Goal: Information Seeking & Learning: Learn about a topic

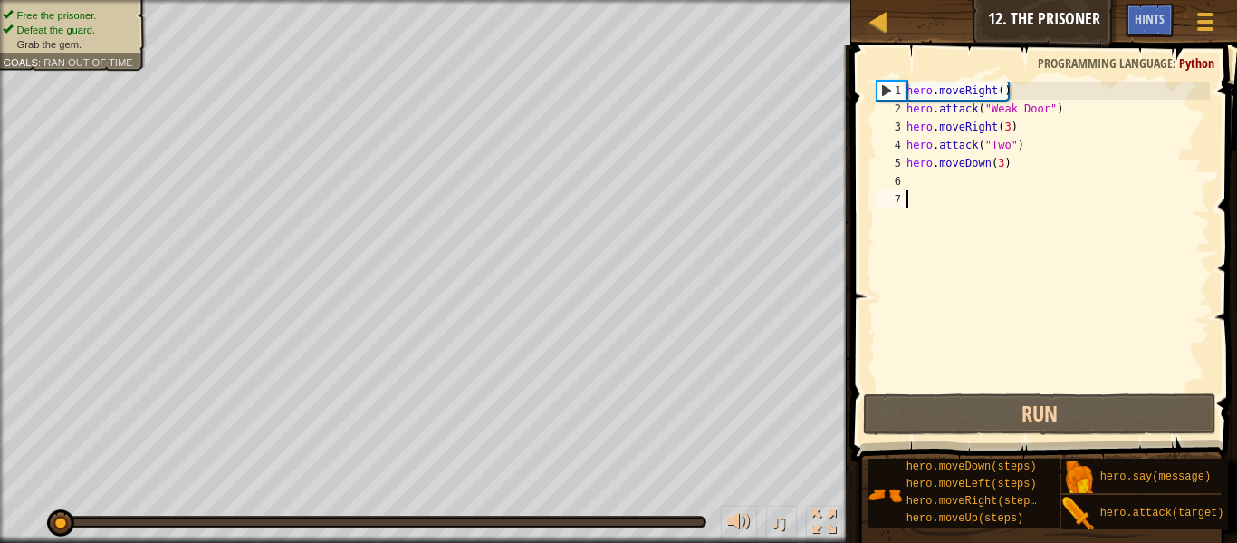
click at [1002, 162] on div "hero . moveRight ( ) hero . attack ( "Weak Door" ) hero . moveRight ( 3 ) hero …" at bounding box center [1056, 254] width 307 height 344
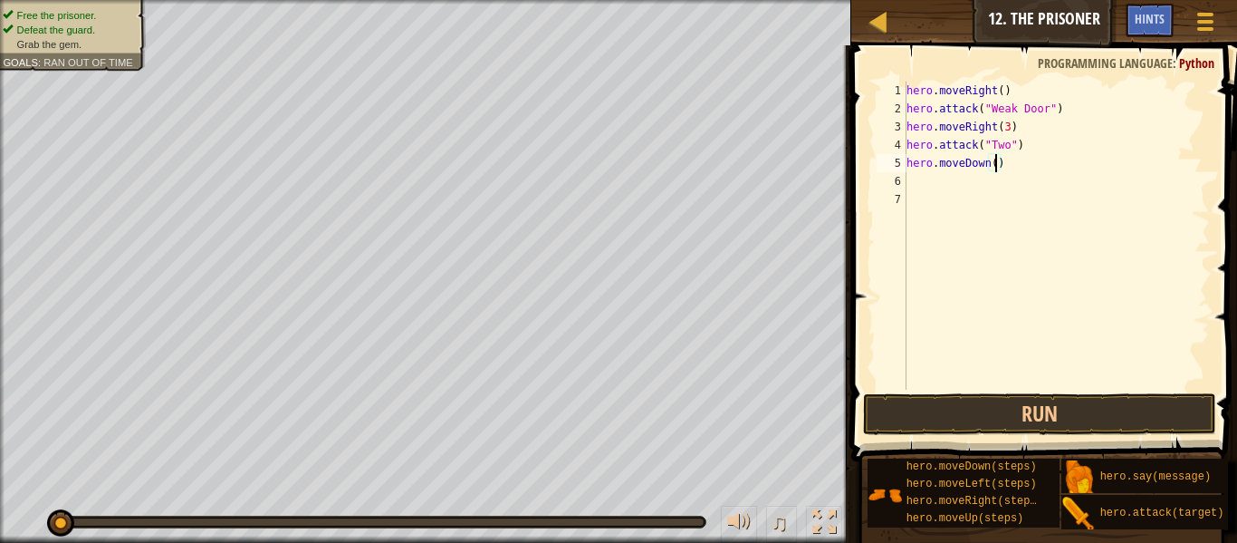
type textarea "hero.moveDown(2)"
click at [927, 179] on div "hero . moveRight ( ) hero . attack ( "Weak Door" ) hero . moveRight ( 3 ) hero …" at bounding box center [1056, 254] width 307 height 344
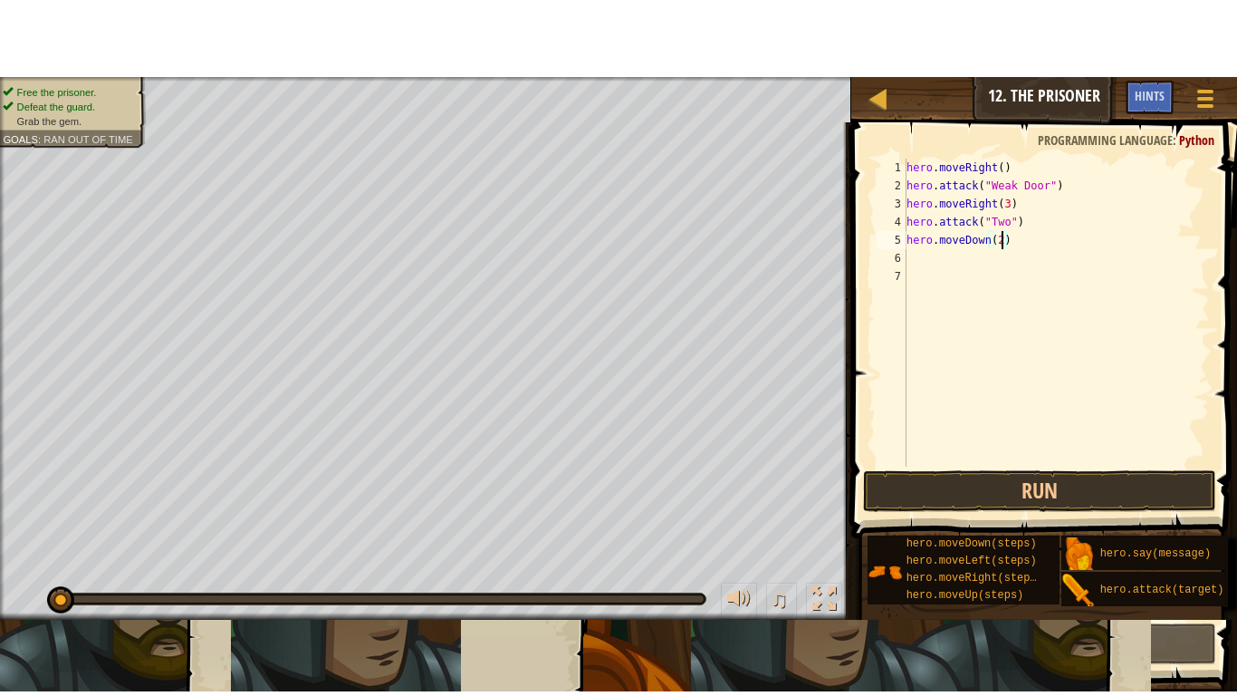
scroll to position [8, 0]
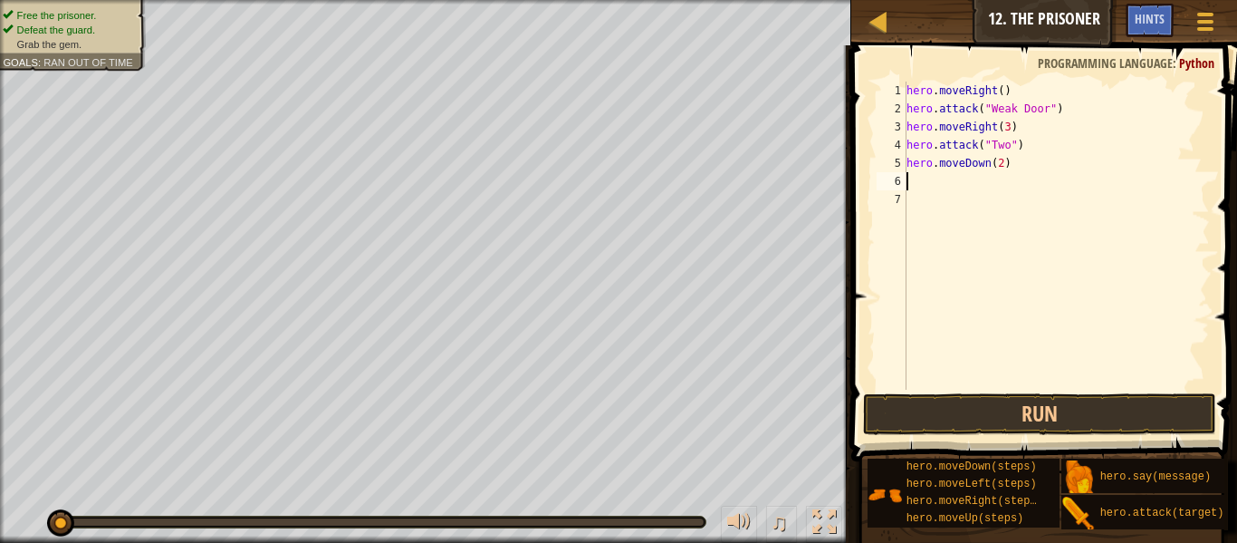
type textarea "r"
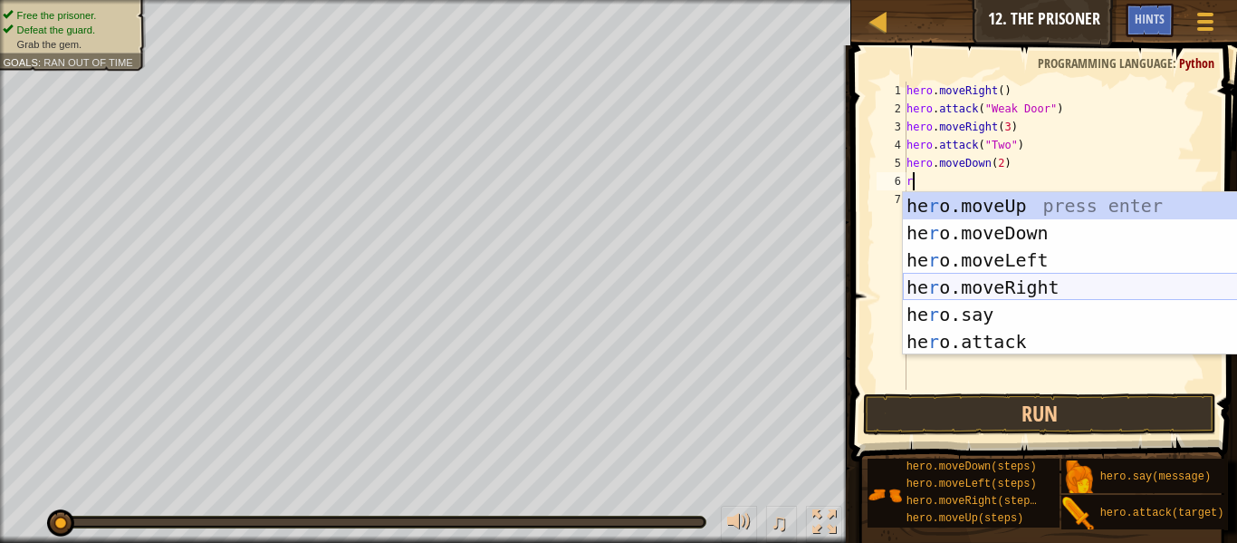
click at [1060, 291] on div "he r o.moveUp press enter he r o.moveDown press enter he r o.moveLeft press ent…" at bounding box center [1074, 300] width 342 height 217
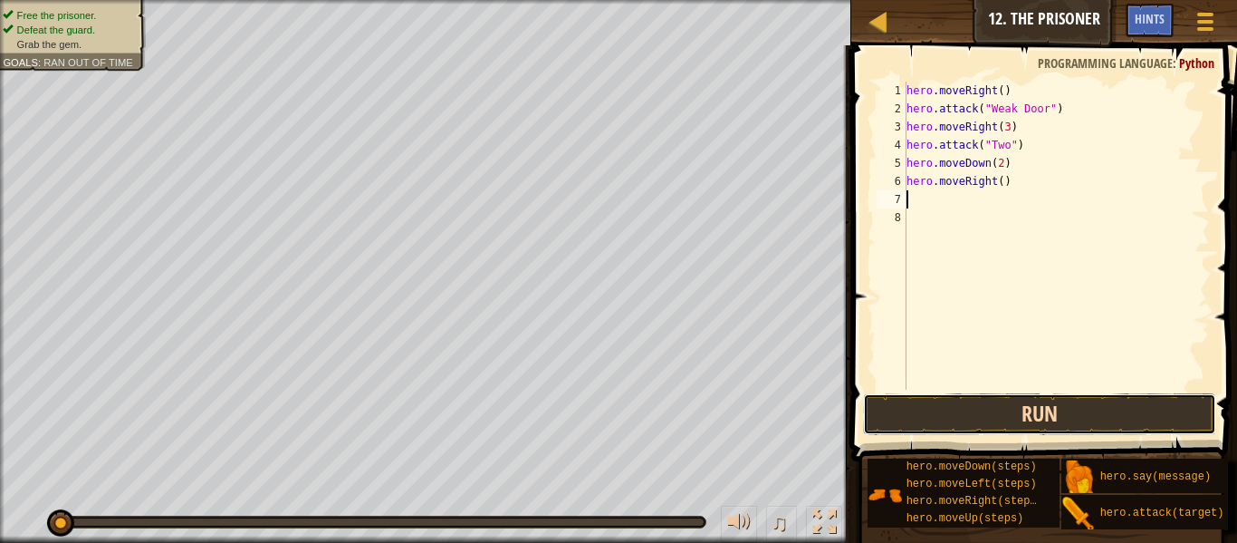
click at [1049, 408] on button "Run" at bounding box center [1039, 414] width 353 height 42
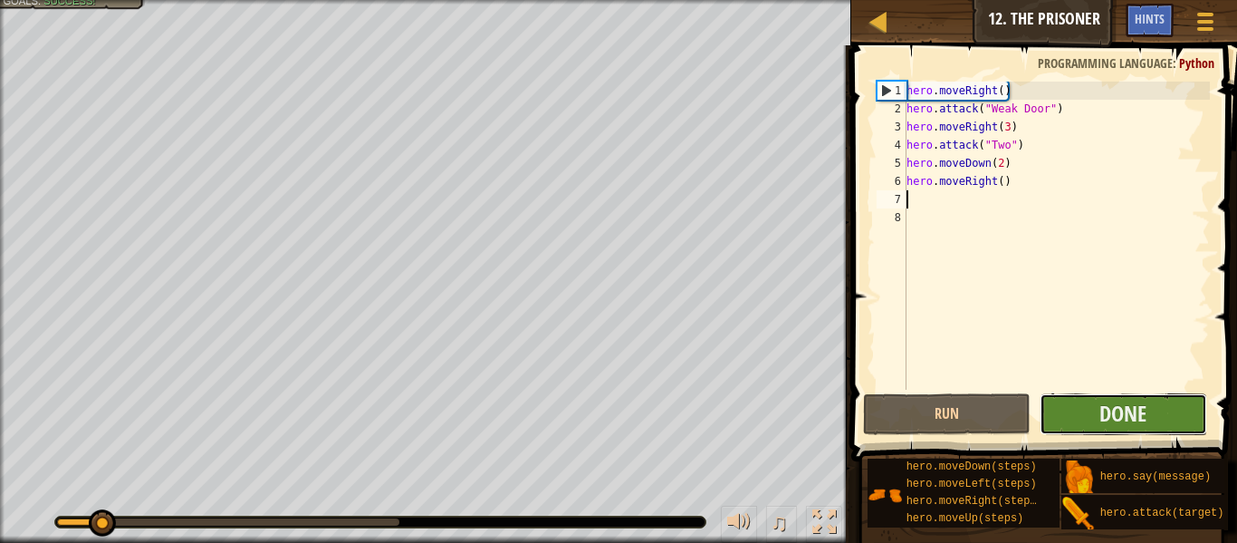
click at [1064, 418] on button "Done" at bounding box center [1124, 414] width 168 height 42
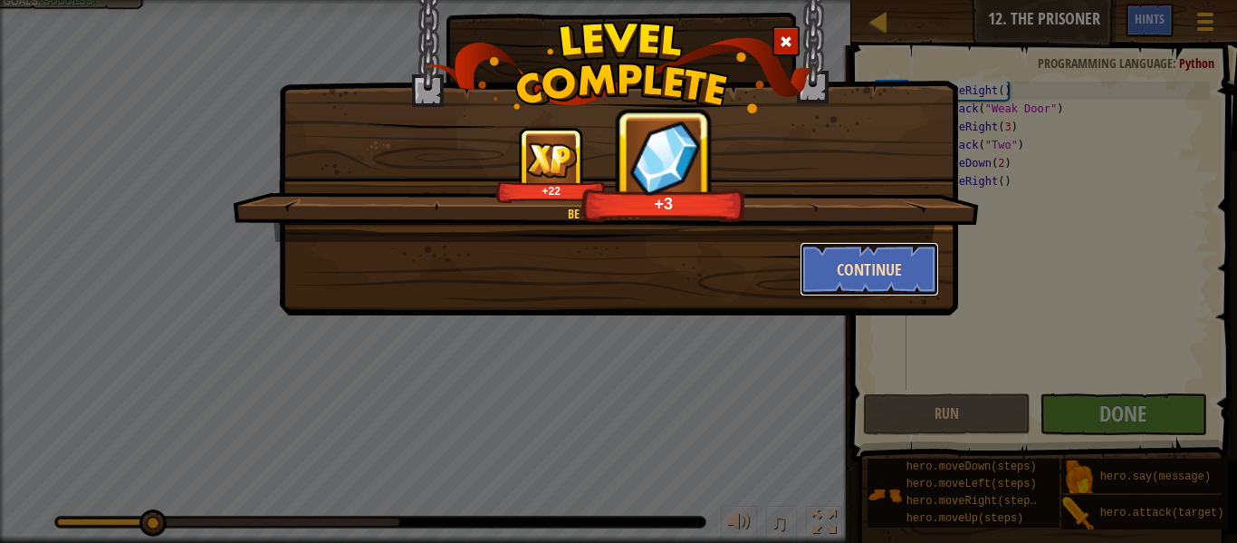
click at [867, 264] on button "Continue" at bounding box center [870, 269] width 140 height 54
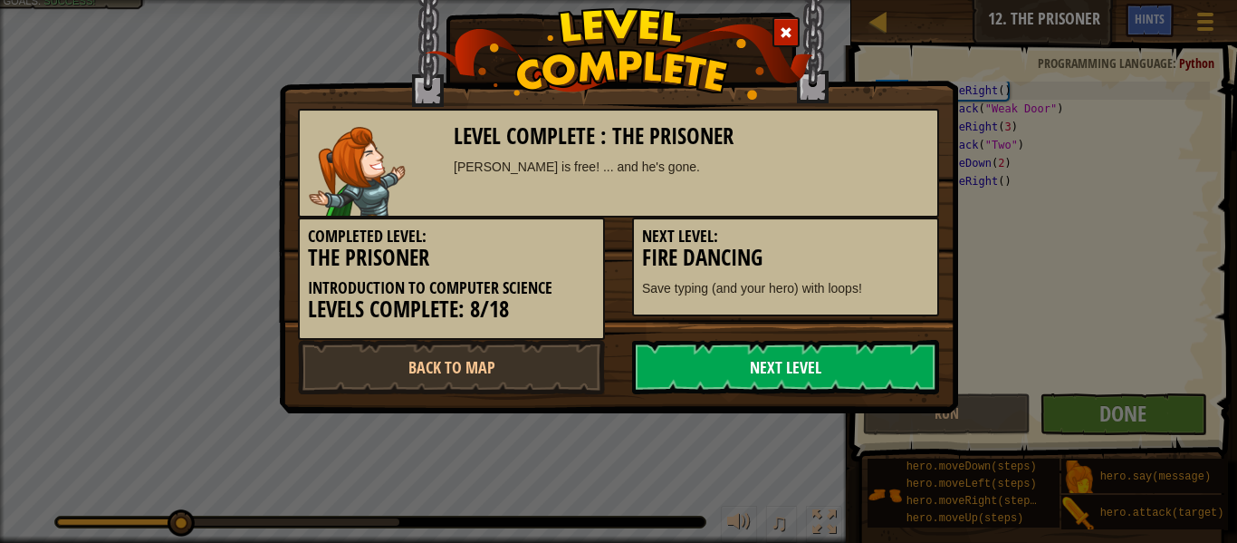
click at [874, 363] on link "Next Level" at bounding box center [785, 367] width 307 height 54
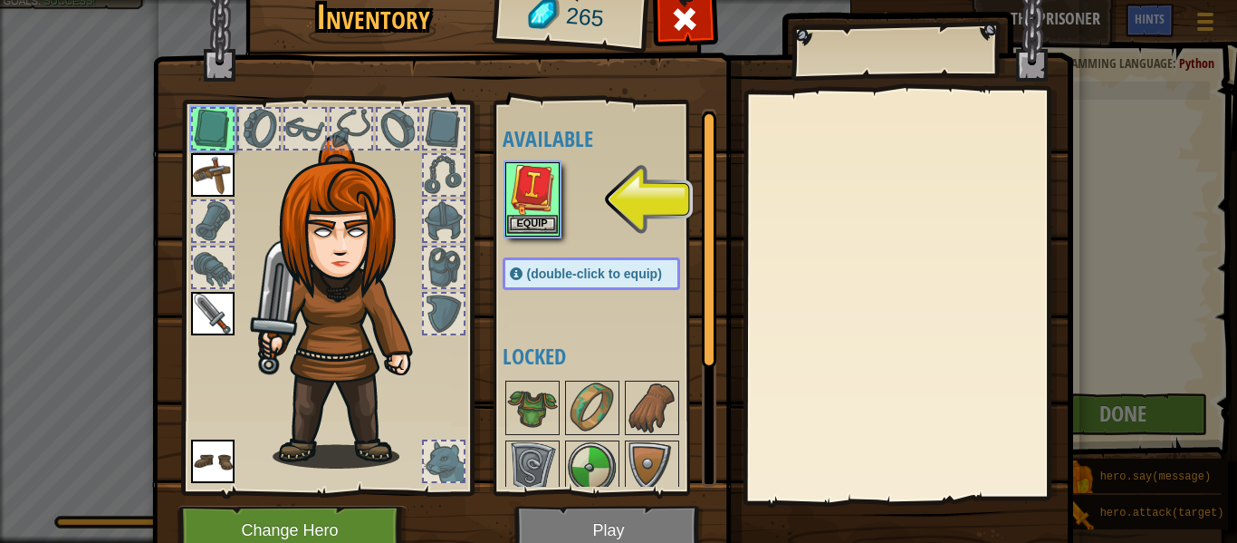
click at [540, 207] on img at bounding box center [532, 189] width 51 height 51
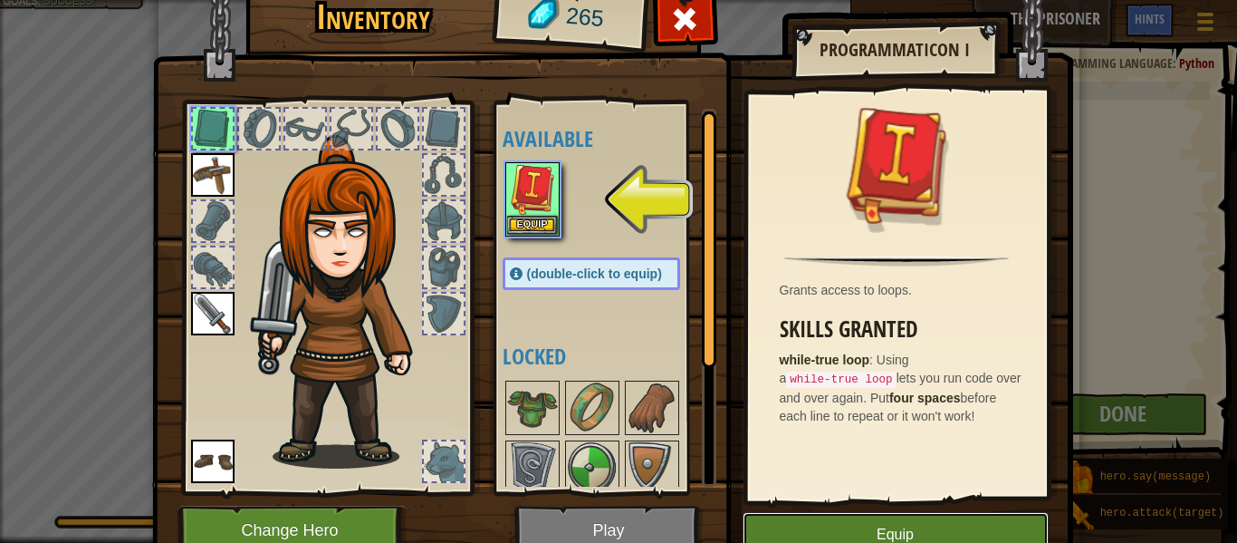
click at [774, 539] on button "Equip" at bounding box center [896, 534] width 306 height 45
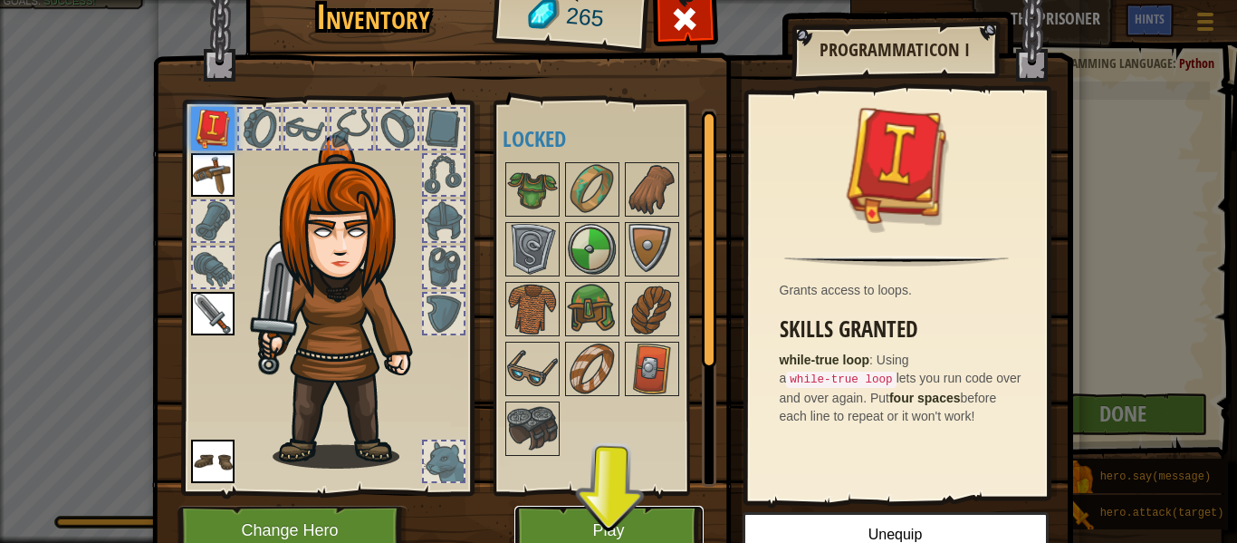
click at [659, 533] on button "Play" at bounding box center [609, 530] width 189 height 50
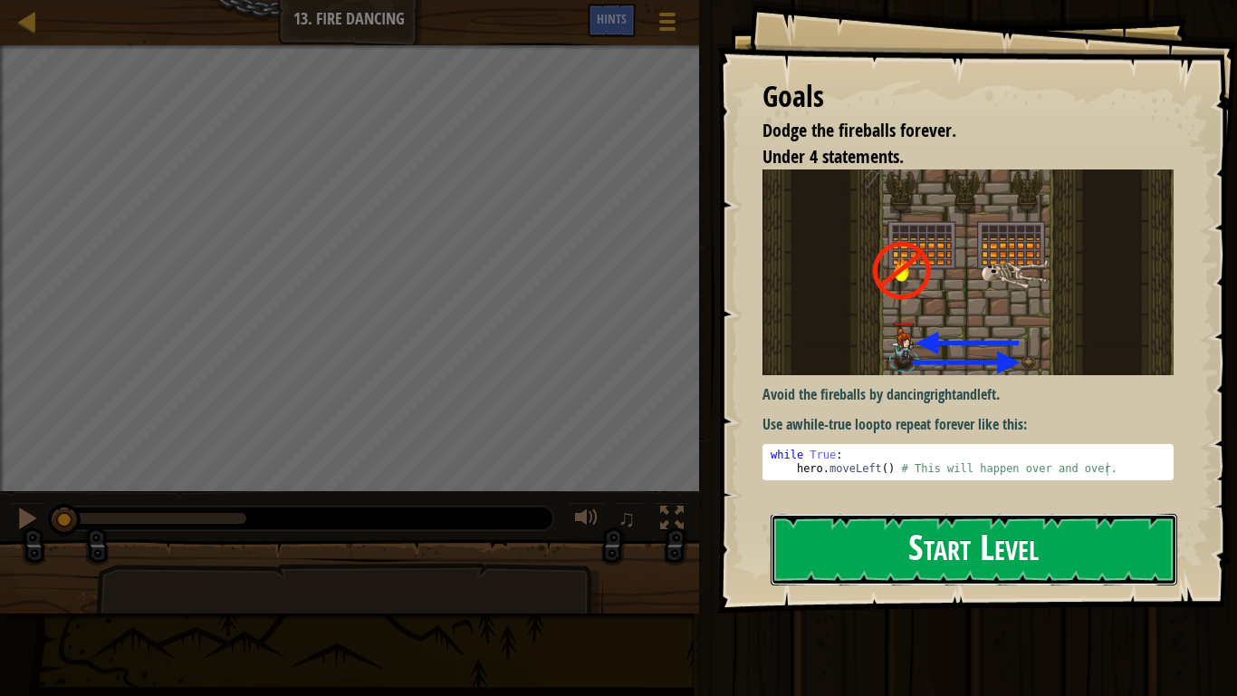
click at [833, 531] on button "Start Level" at bounding box center [974, 550] width 407 height 72
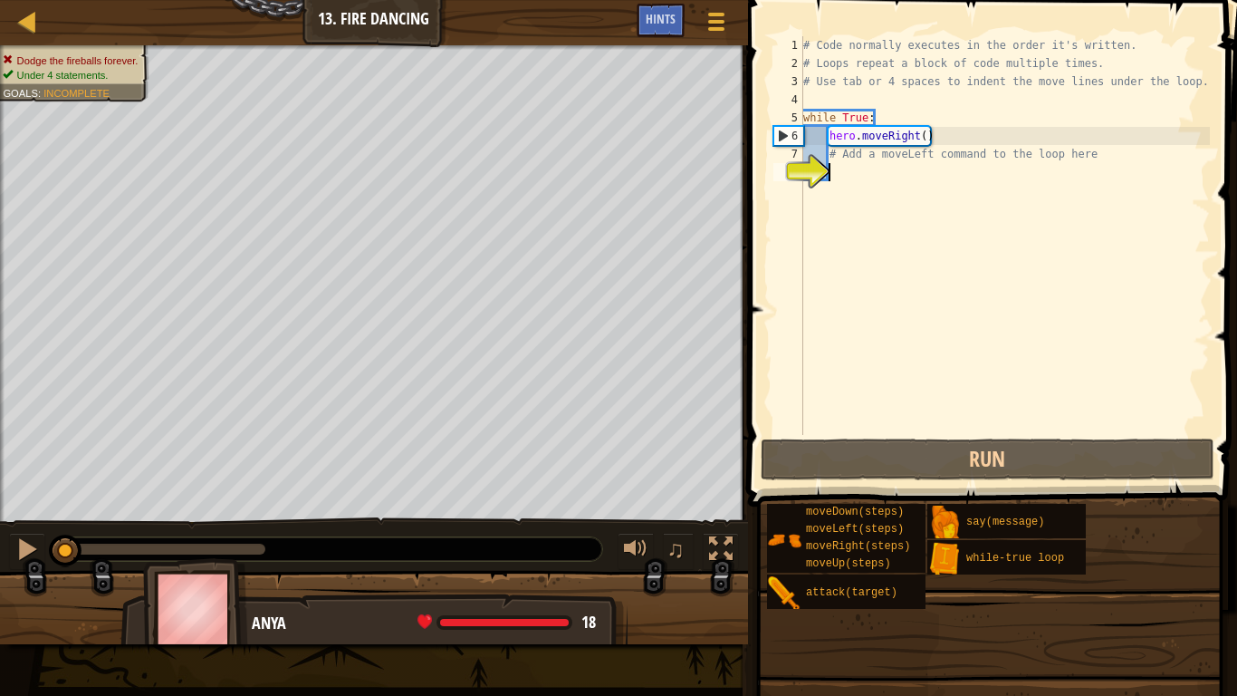
click at [863, 176] on div "# Code normally executes in the order it's written. # Loops repeat a block of c…" at bounding box center [1005, 253] width 410 height 435
click at [833, 155] on div "# Code normally executes in the order it's written. # Loops repeat a block of c…" at bounding box center [1005, 253] width 410 height 435
type textarea "# Add a moveLeft command to the loop here"
click at [833, 155] on div "# Code normally executes in the order it's written. # Loops repeat a block of c…" at bounding box center [1005, 253] width 410 height 435
click at [861, 155] on div "# Code normally executes in the order it's written. # Loops repeat a block of c…" at bounding box center [1005, 253] width 410 height 435
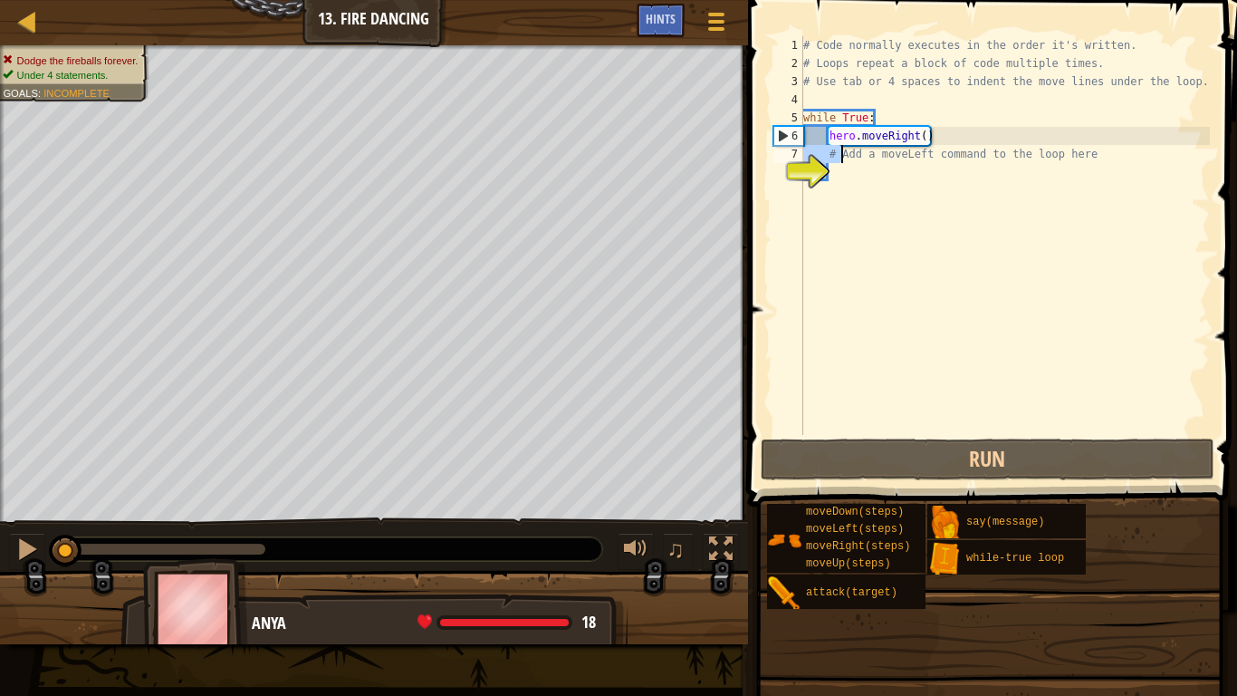
click at [861, 155] on div "# Code normally executes in the order it's written. # Loops repeat a block of c…" at bounding box center [1005, 253] width 410 height 435
click at [1091, 150] on div "# Code normally executes in the order it's written. # Loops repeat a block of c…" at bounding box center [1005, 253] width 410 height 435
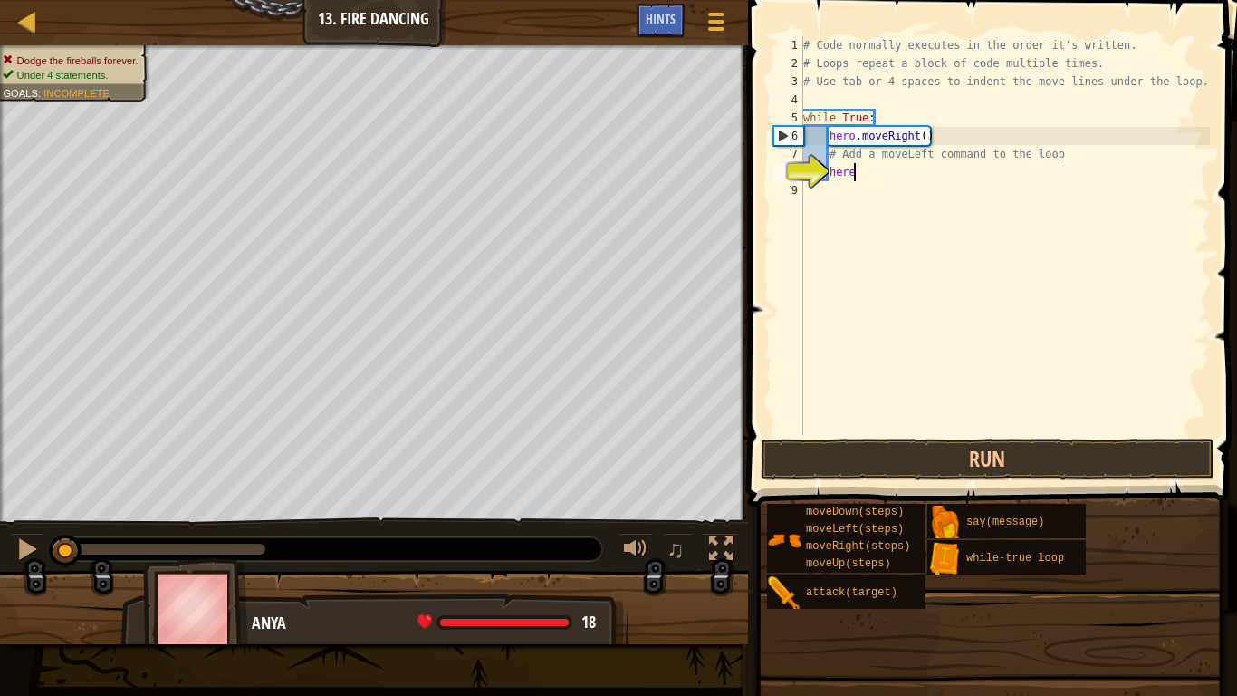
drag, startPoint x: 1067, startPoint y: 151, endPoint x: 994, endPoint y: 175, distance: 77.1
click at [994, 175] on div "# Code normally executes in the order it's written. # Loops repeat a block of c…" at bounding box center [1005, 253] width 410 height 435
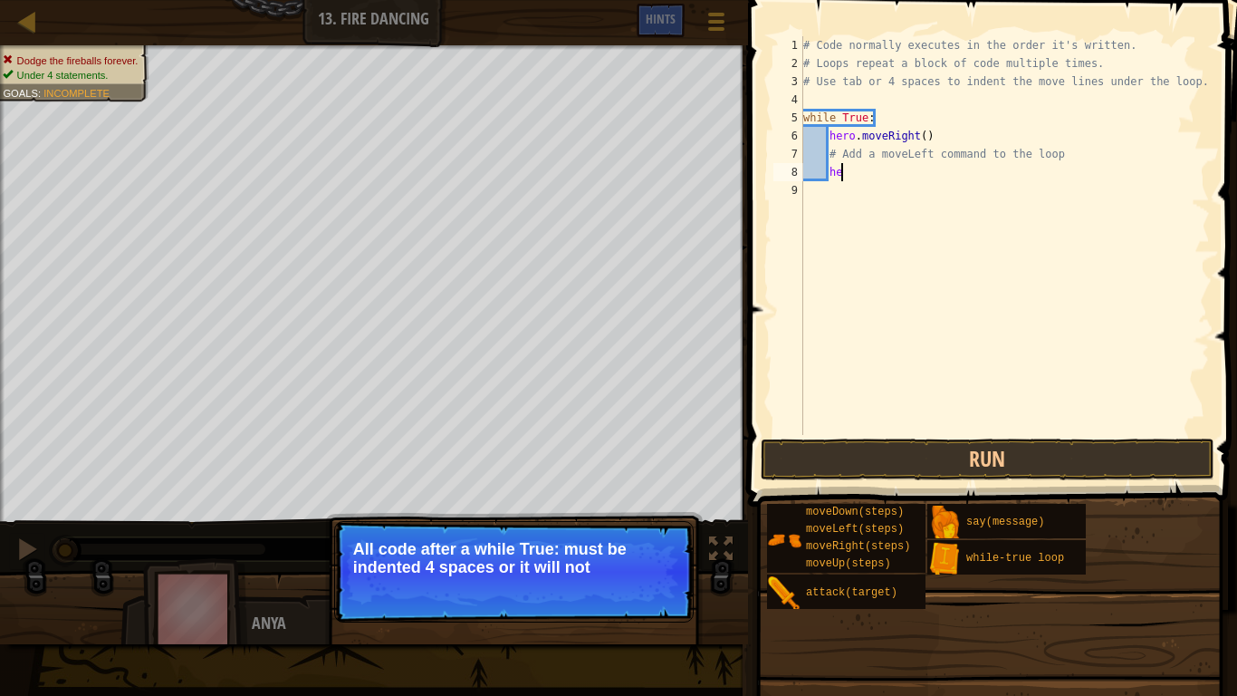
type textarea "h"
click at [1071, 151] on div "# Code normally executes in the order it's written. # Loops repeat a block of c…" at bounding box center [1005, 253] width 410 height 435
type textarea "#"
type textarea "l"
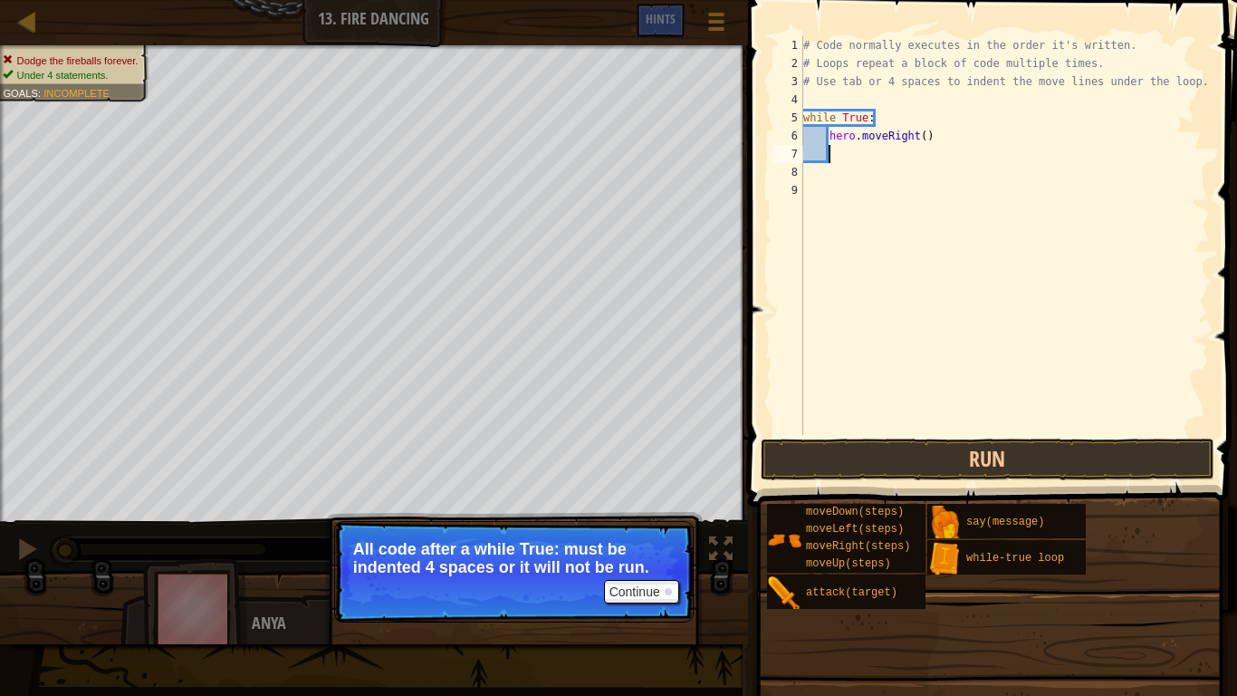
scroll to position [8, 4]
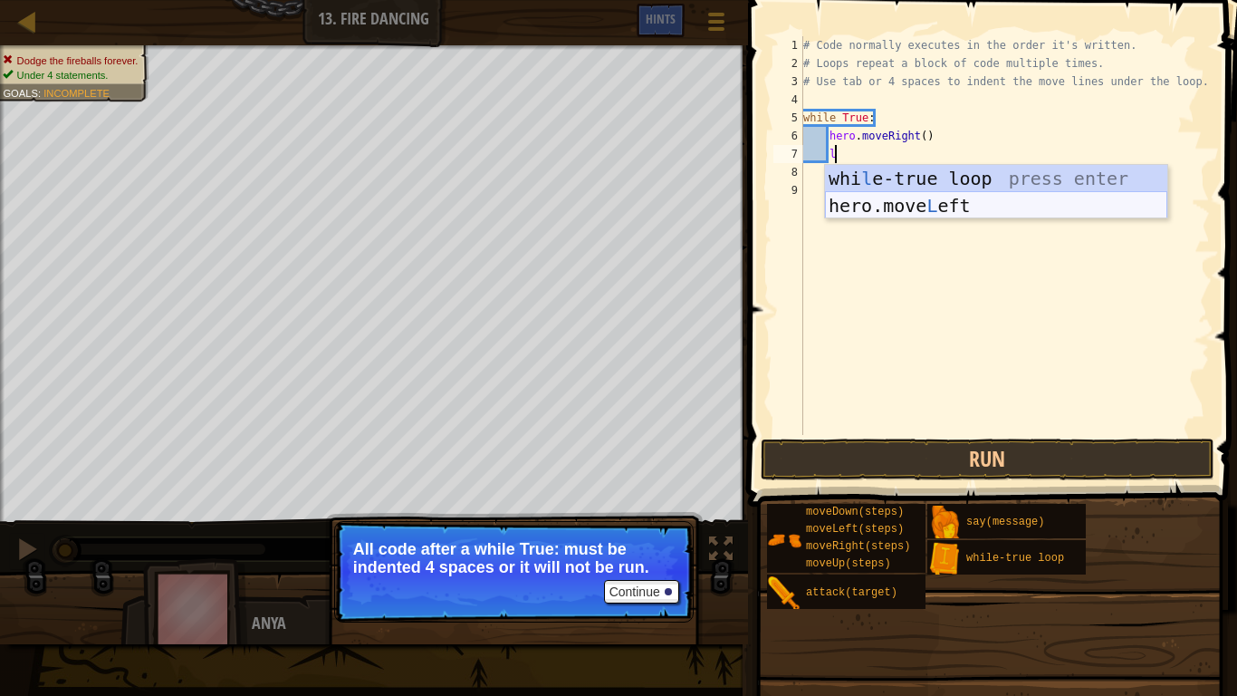
click at [1042, 205] on div "whi l e-true loop press enter hero.move L eft press enter" at bounding box center [996, 219] width 342 height 109
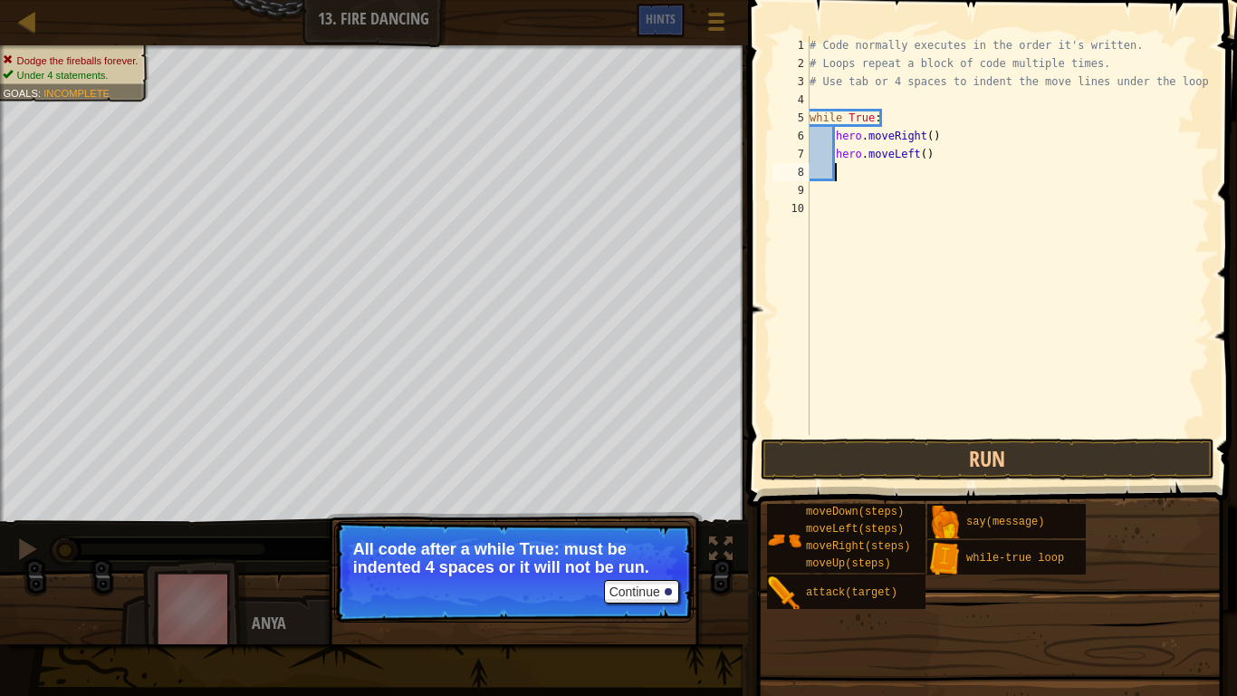
scroll to position [8, 3]
click at [642, 542] on button "Continue" at bounding box center [641, 592] width 75 height 24
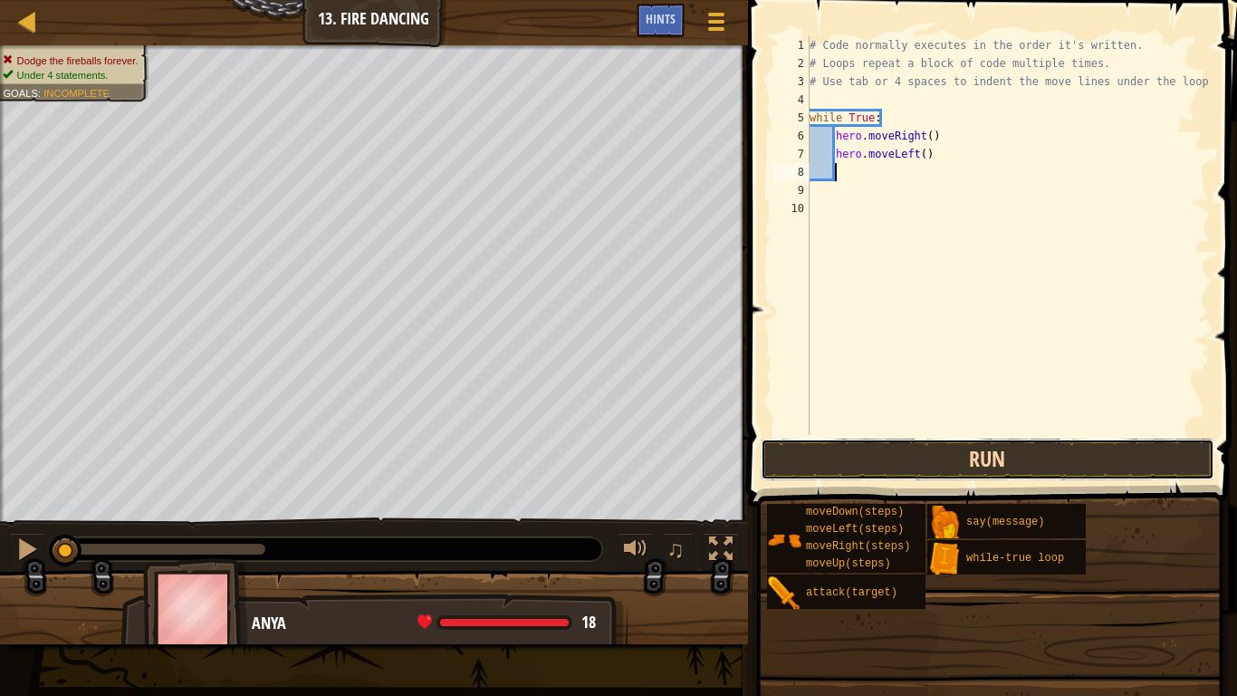
click at [877, 458] on button "Run" at bounding box center [988, 459] width 454 height 42
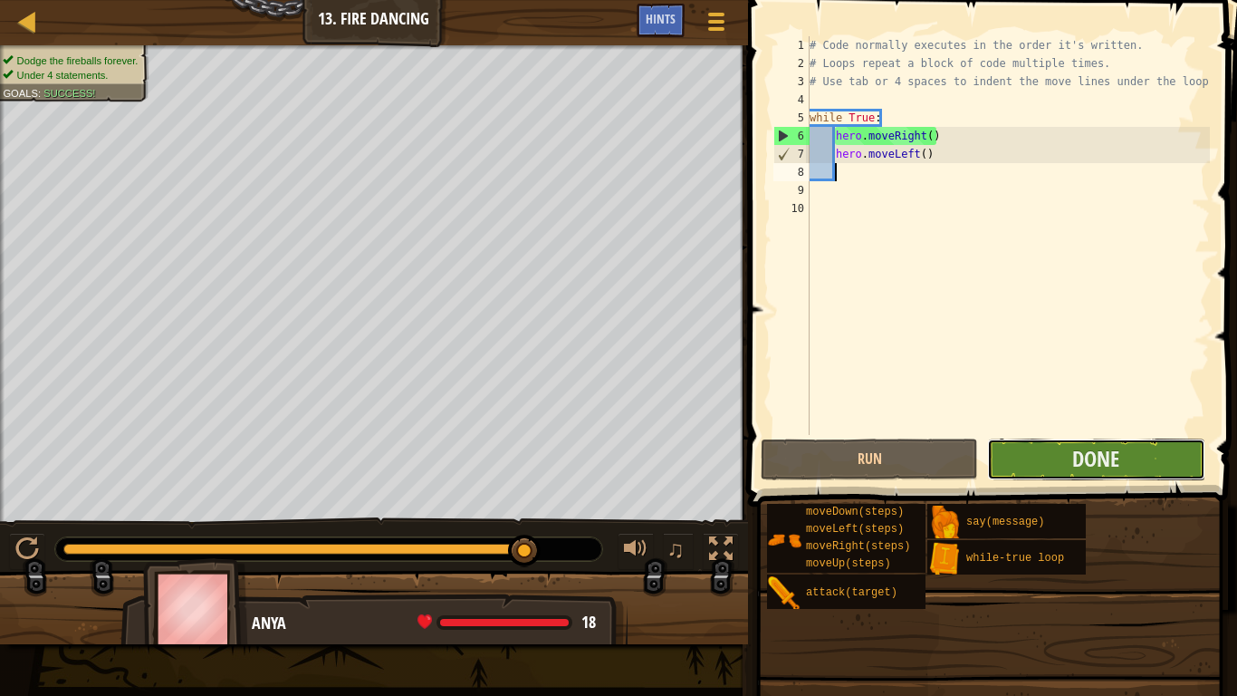
click at [1016, 477] on button "Done" at bounding box center [1095, 459] width 217 height 42
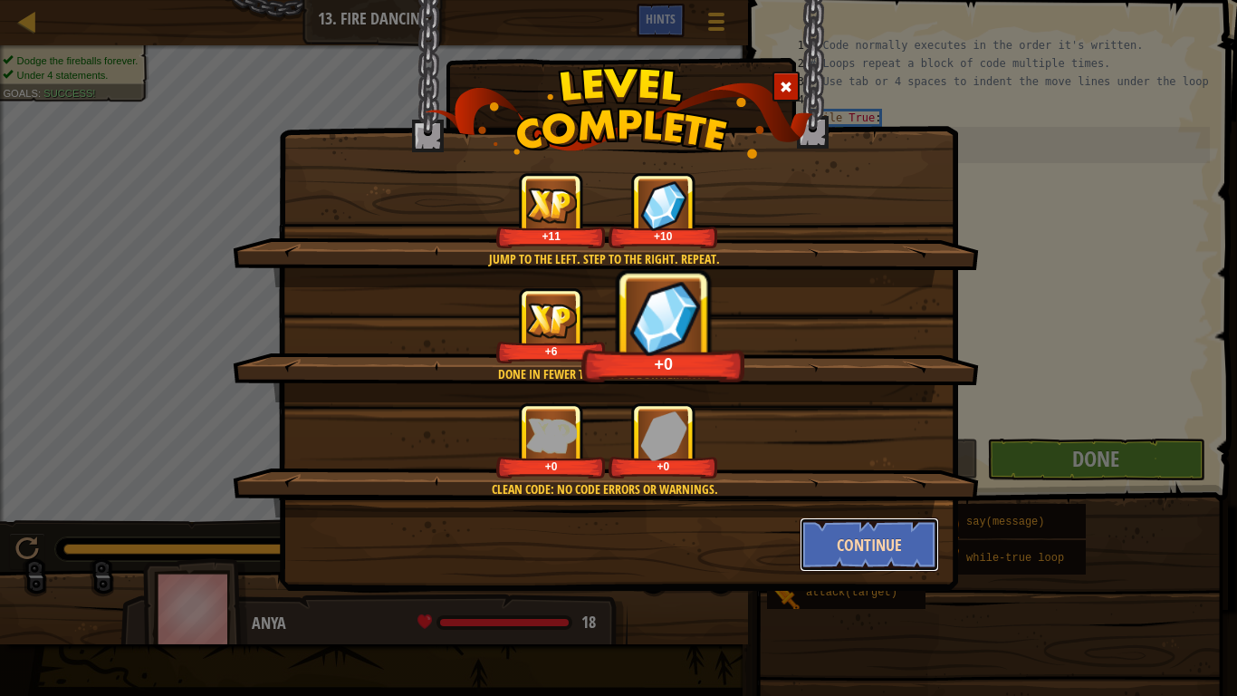
click at [820, 523] on button "Continue" at bounding box center [870, 544] width 140 height 54
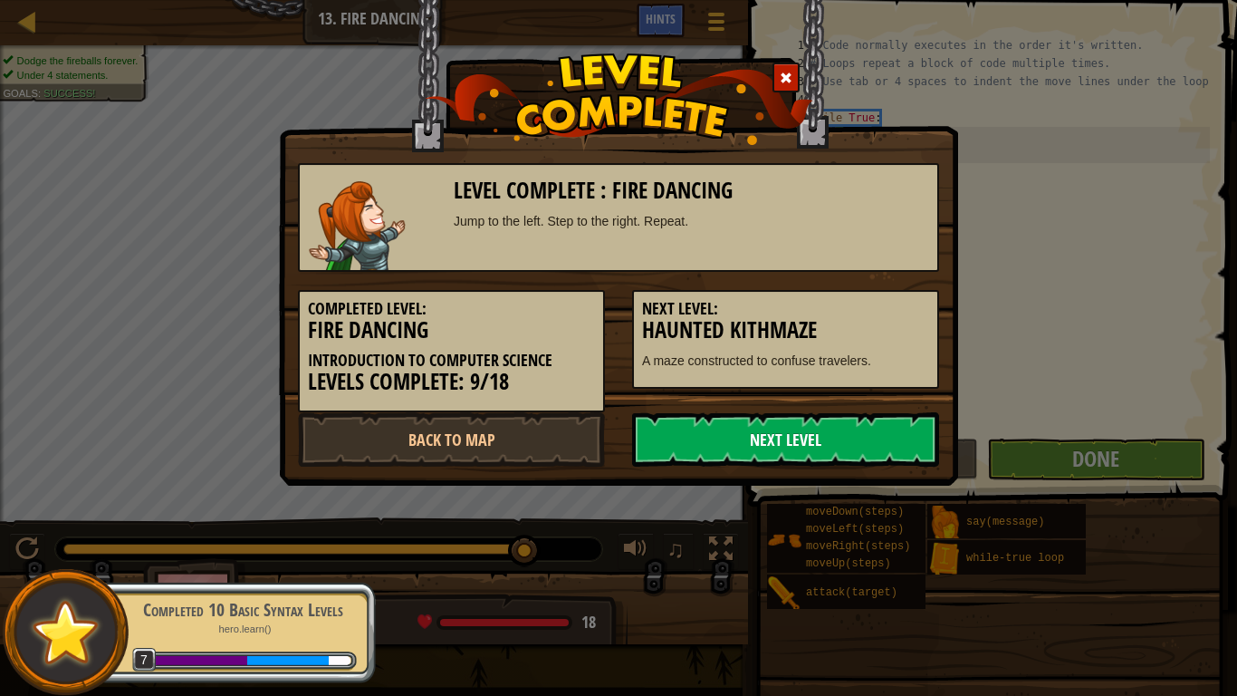
click at [736, 431] on link "Next Level" at bounding box center [785, 439] width 307 height 54
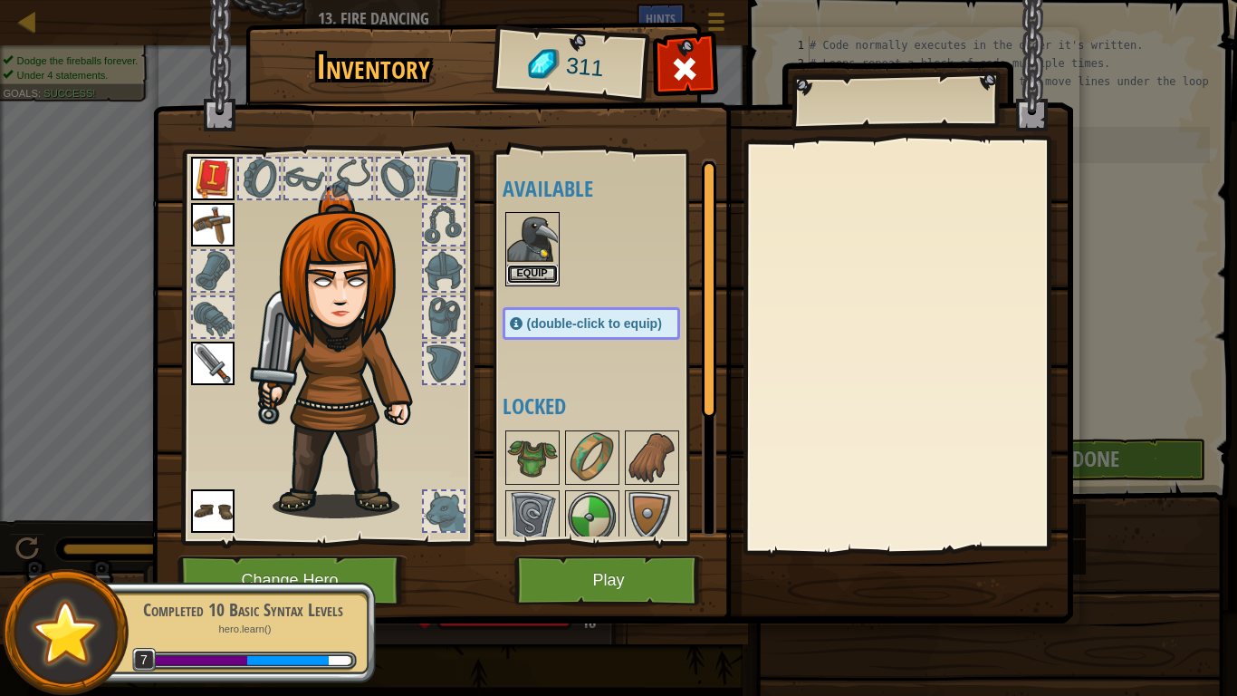
click at [530, 269] on button "Equip" at bounding box center [532, 274] width 51 height 19
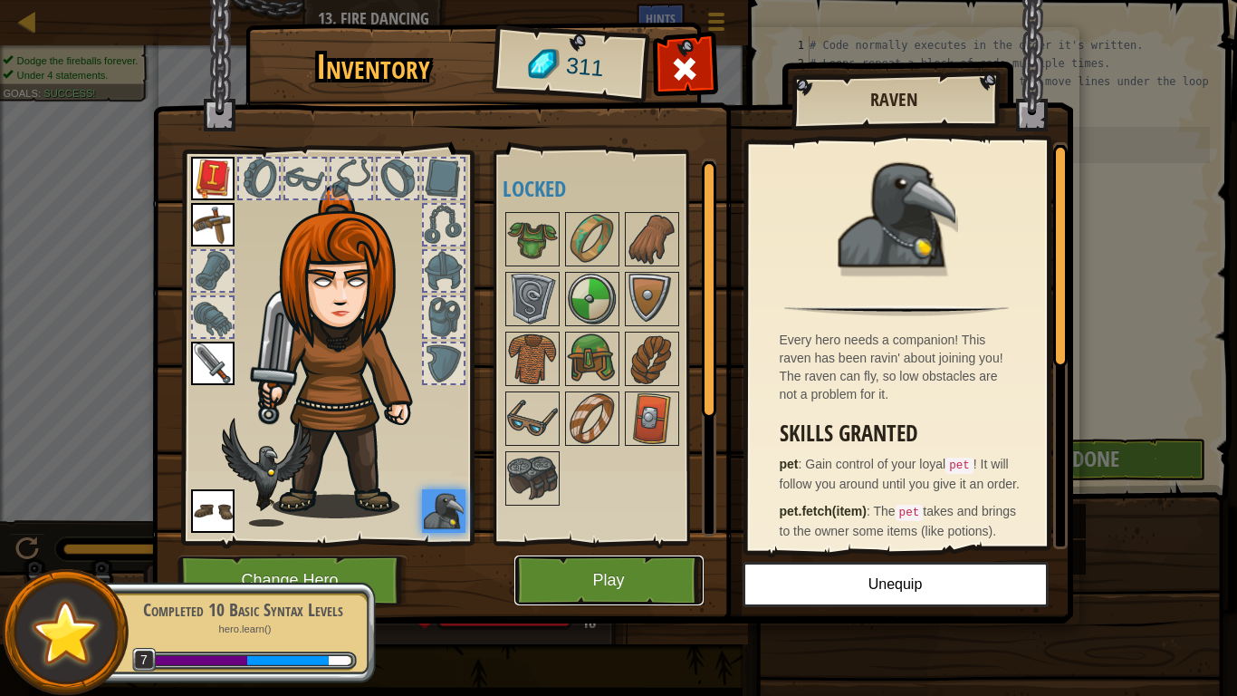
click at [628, 542] on button "Play" at bounding box center [609, 580] width 189 height 50
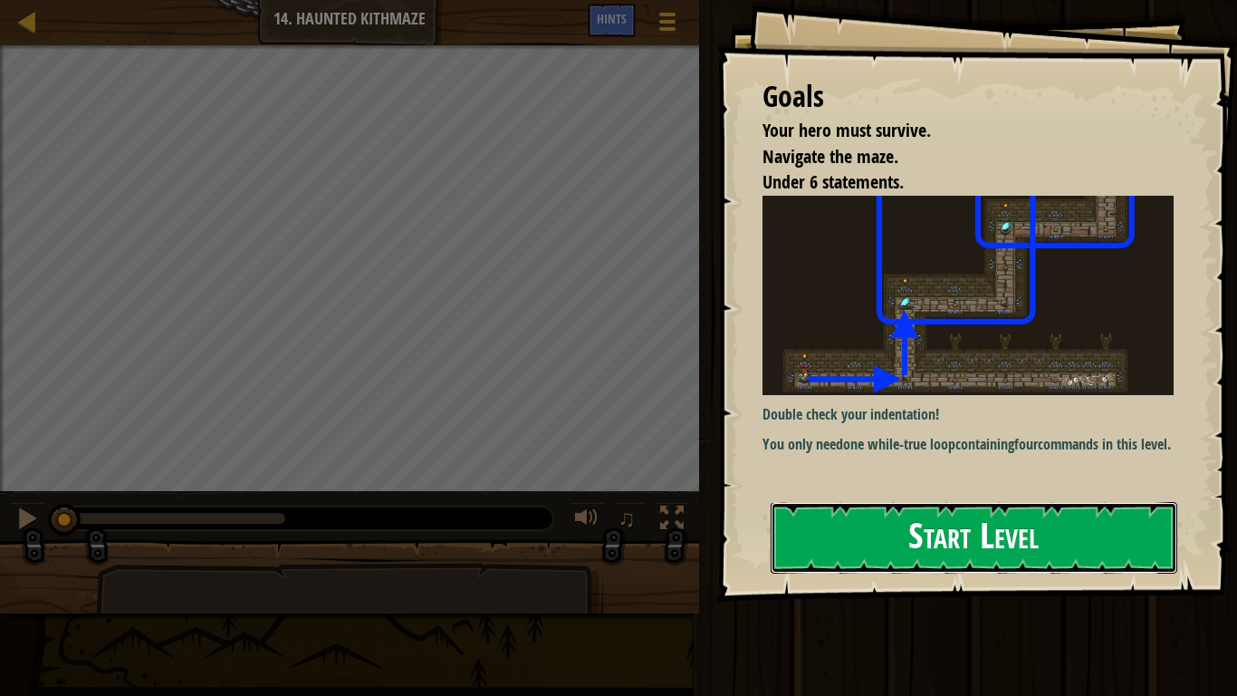
click at [927, 539] on button "Start Level" at bounding box center [974, 538] width 407 height 72
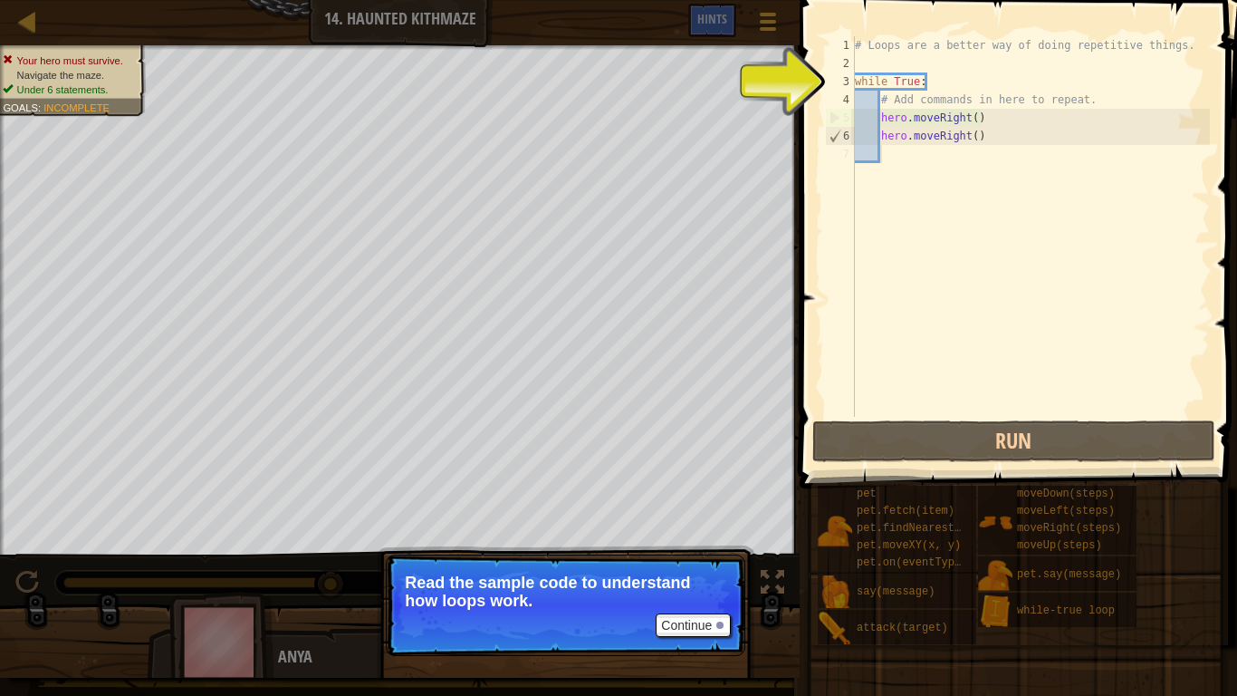
click at [977, 139] on div "# Loops are a better way of doing repetitive things. while True : # Add command…" at bounding box center [1031, 244] width 359 height 417
type textarea "hero.moveRight()"
click at [893, 160] on div "# Loops are a better way of doing repetitive things. while True : # Add command…" at bounding box center [1031, 244] width 359 height 417
click at [931, 82] on div "# Loops are a better way of doing repetitive things. while True : # Add command…" at bounding box center [1031, 244] width 359 height 417
click at [878, 138] on div "# Loops are a better way of doing repetitive things. while True : # Add command…" at bounding box center [1031, 244] width 359 height 417
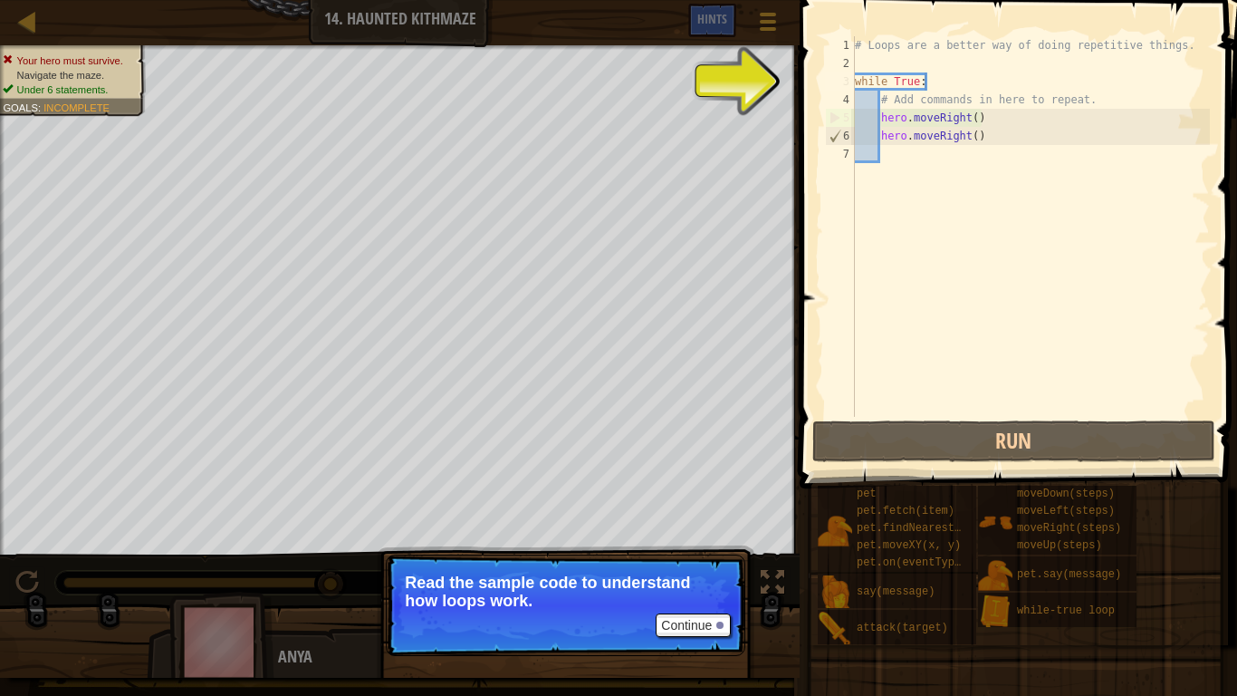
type textarea "hero.moveRight()"
click at [881, 139] on div "# Loops are a better way of doing repetitive things. while True : # Add command…" at bounding box center [1031, 244] width 359 height 417
drag, startPoint x: 881, startPoint y: 139, endPoint x: 858, endPoint y: 137, distance: 23.6
click at [858, 137] on div "# Loops are a better way of doing repetitive things. while True : # Add command…" at bounding box center [1031, 244] width 359 height 417
click at [882, 151] on div "# Loops are a better way of doing repetitive things. while True : # Add command…" at bounding box center [1031, 244] width 359 height 417
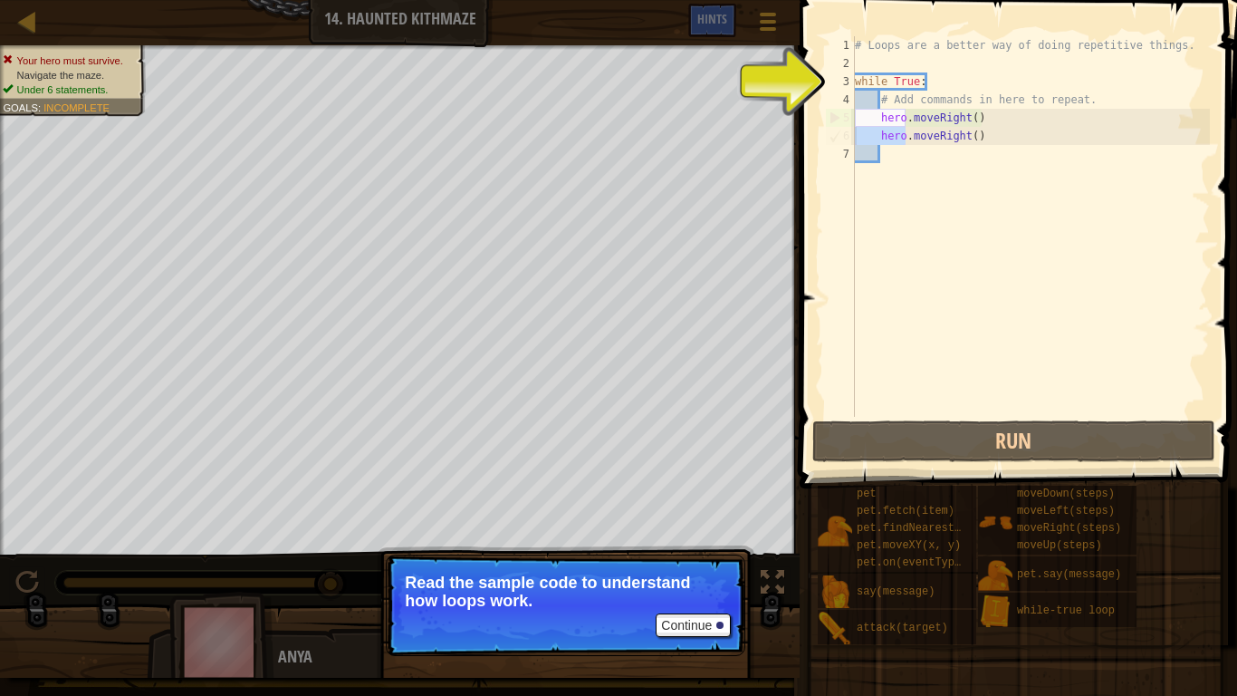
click at [882, 151] on div "# Loops are a better way of doing repetitive things. while True : # Add command…" at bounding box center [1031, 244] width 359 height 417
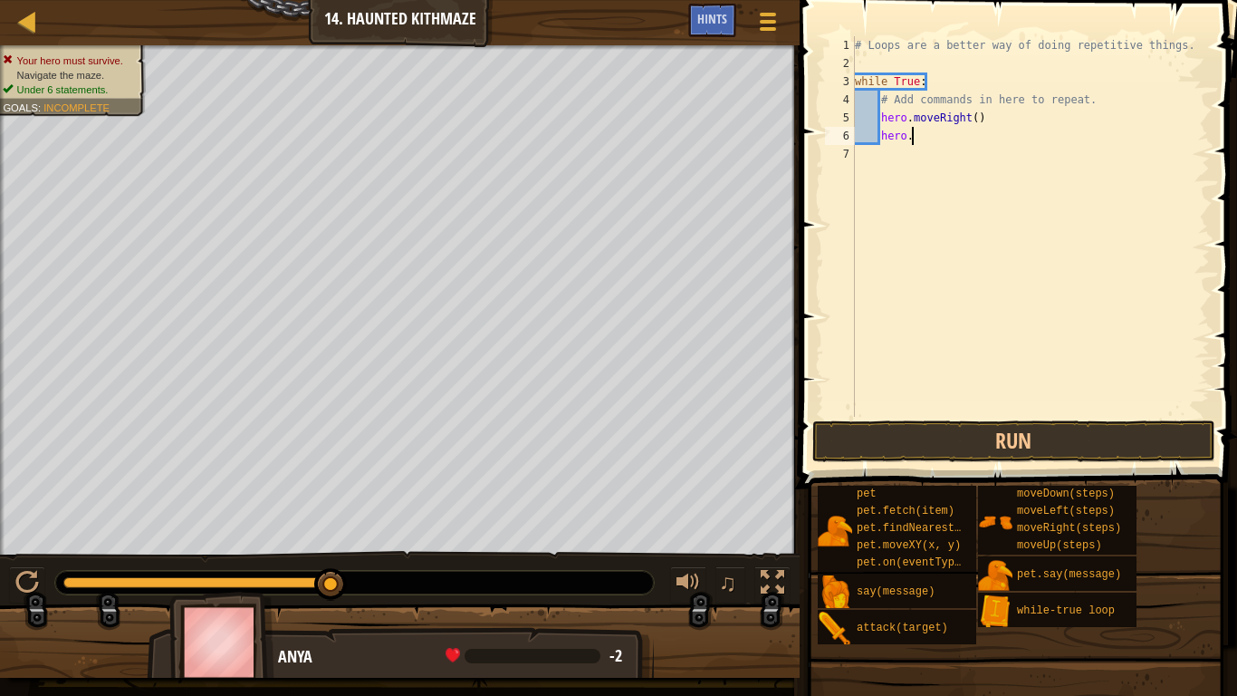
type textarea "h"
type textarea "#"
type textarea "w"
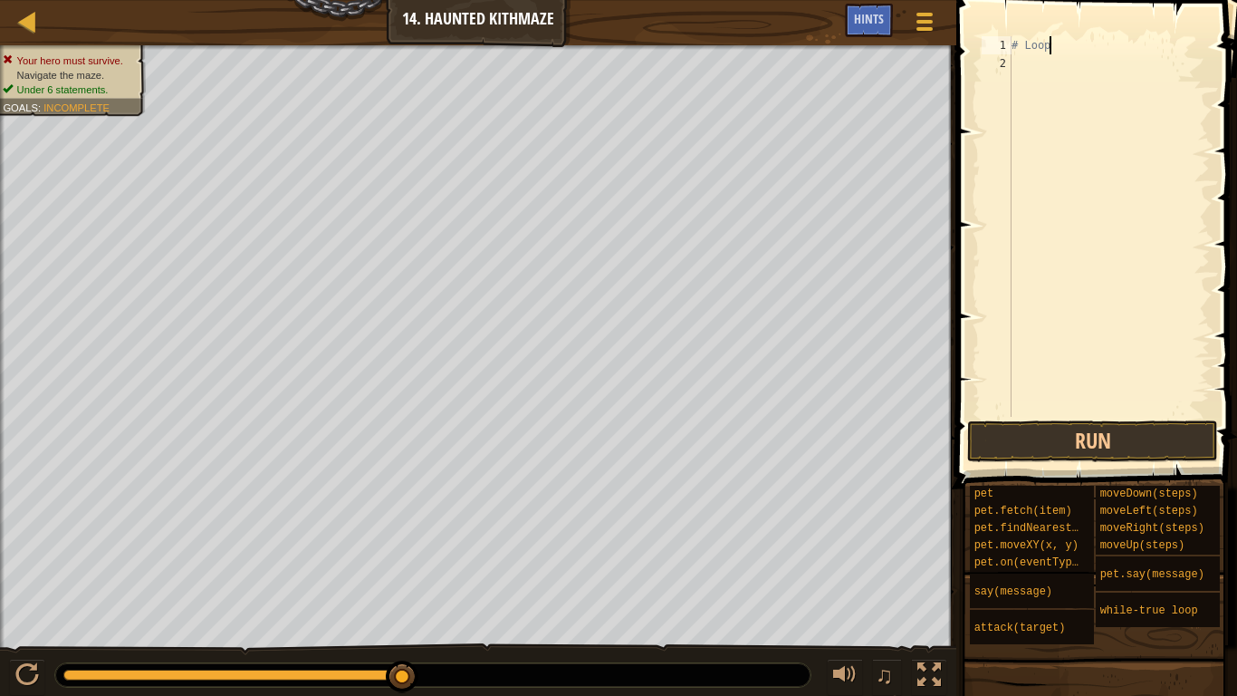
type textarea "#"
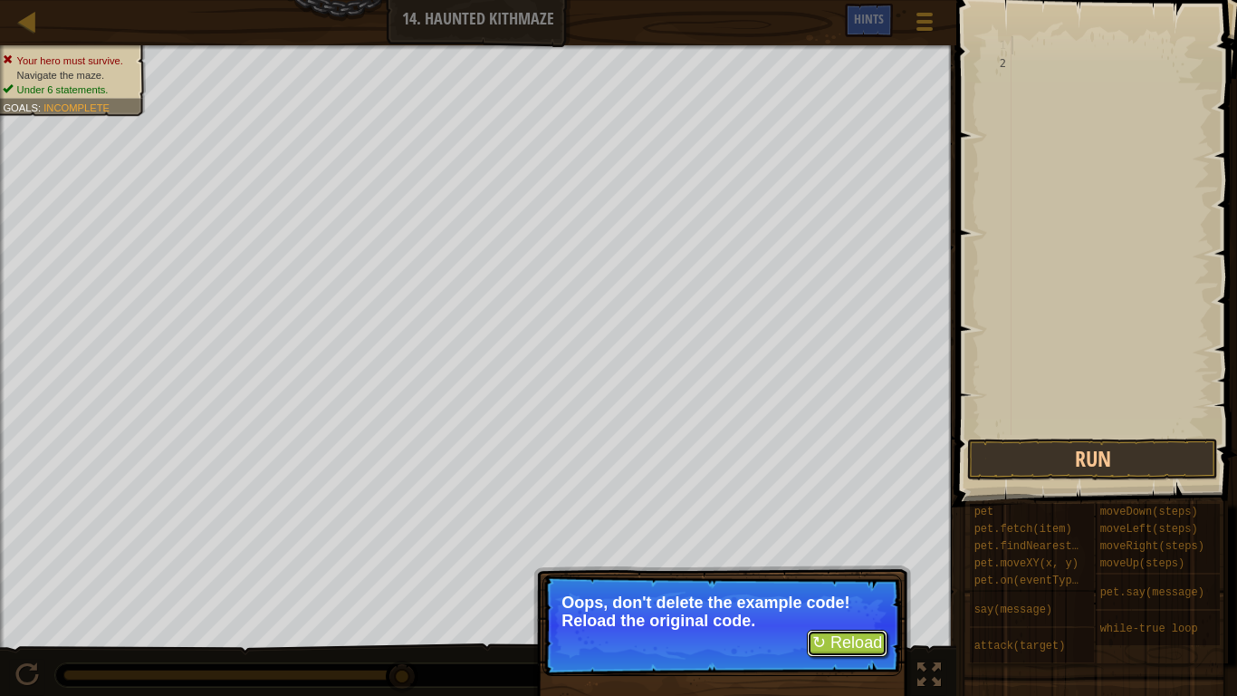
click at [867, 542] on button "↻ Reload" at bounding box center [847, 643] width 81 height 27
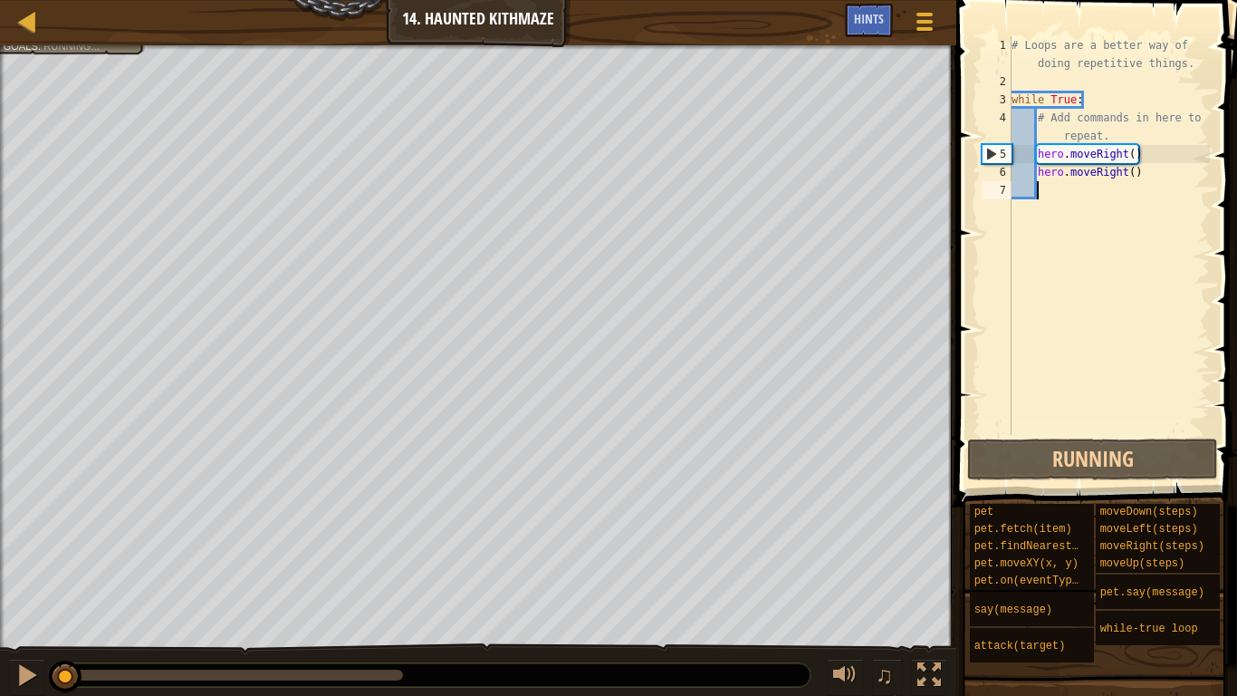
scroll to position [8, 0]
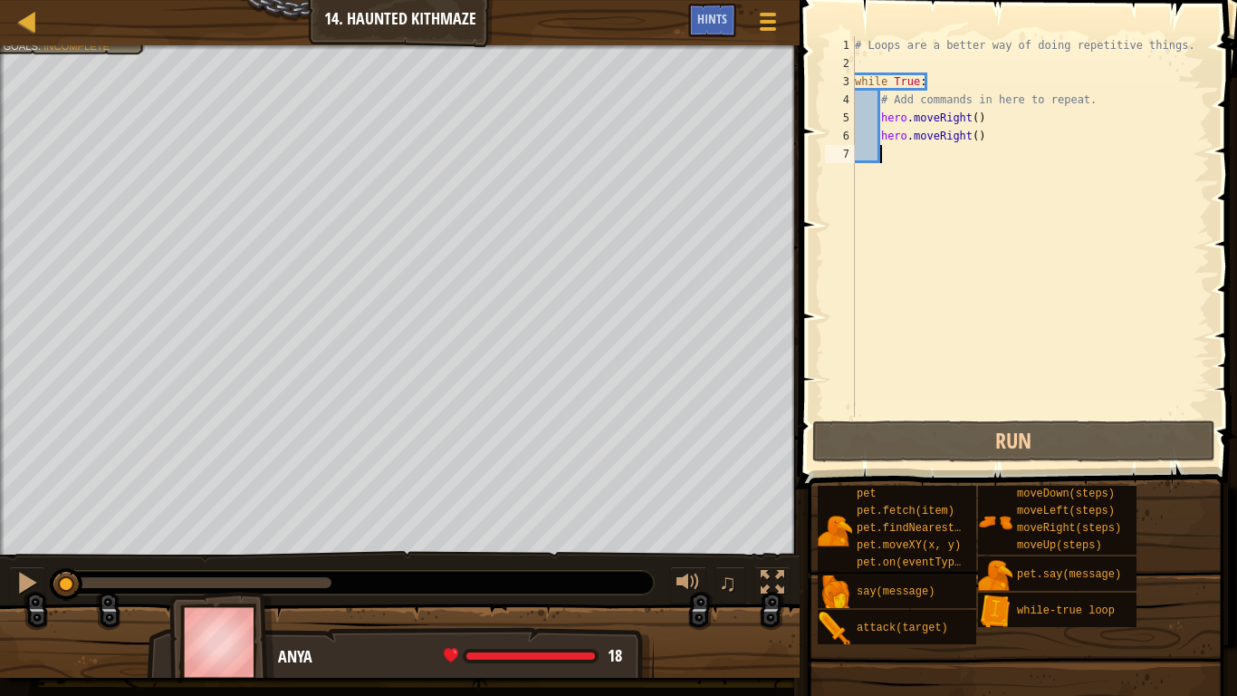
click at [950, 68] on div "# Loops are a better way of doing repetitive things. while True : # Add command…" at bounding box center [1031, 244] width 359 height 417
click at [890, 159] on div "# Loops are a better way of doing repetitive things. while True : # Add command…" at bounding box center [1031, 244] width 359 height 417
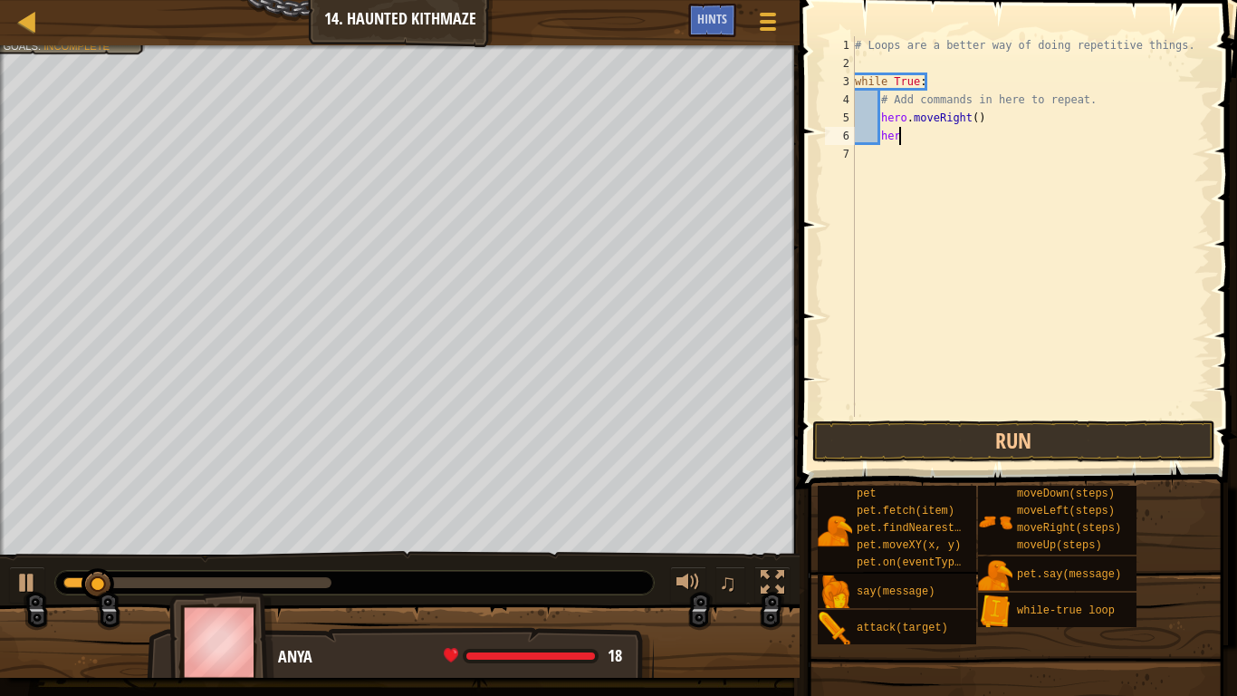
type textarea "h"
type textarea "#"
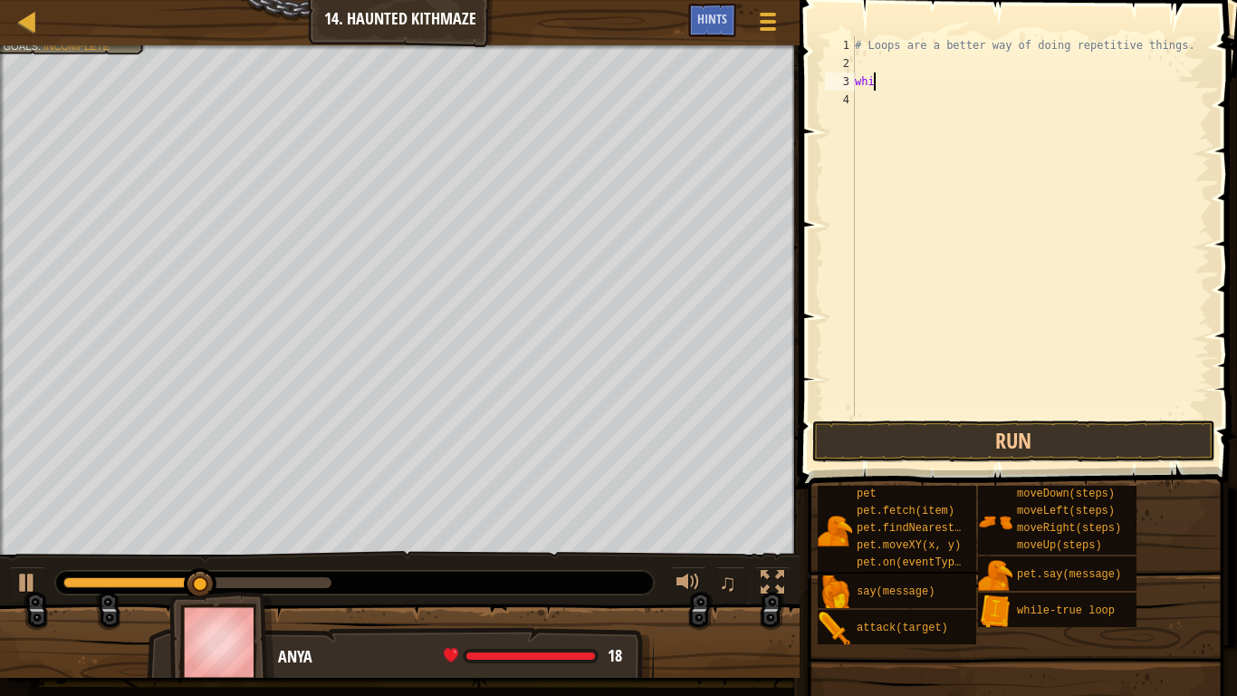
type textarea "w"
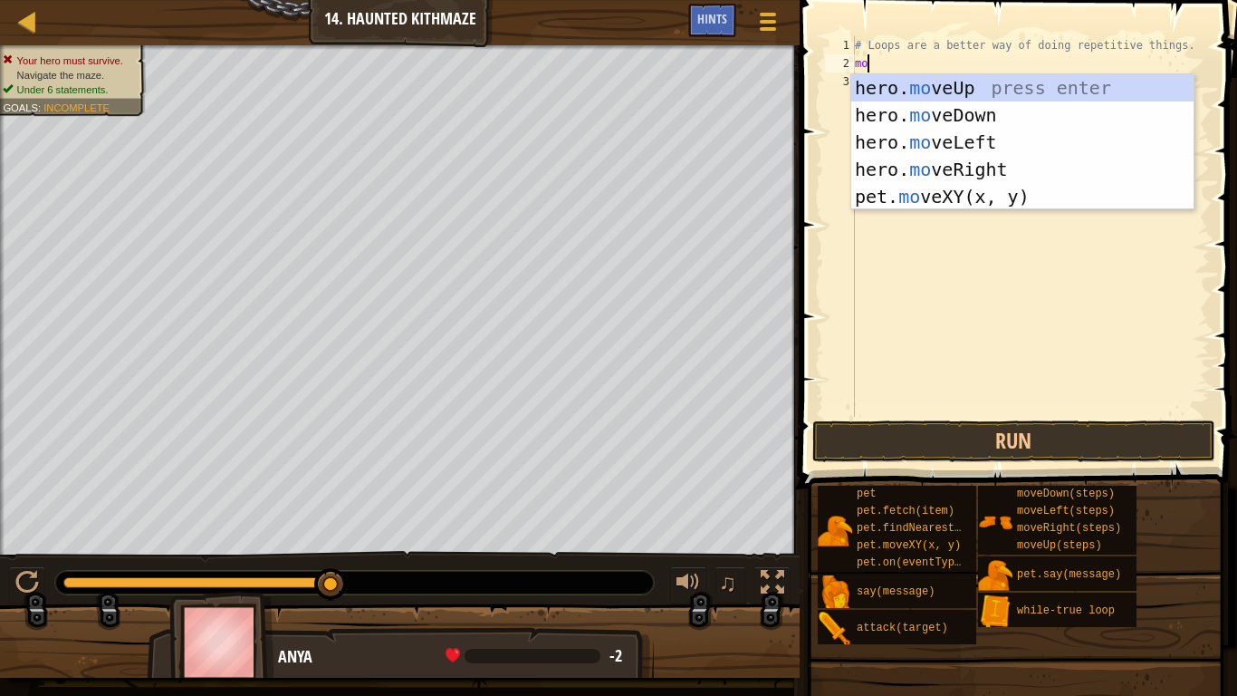
type textarea "move"
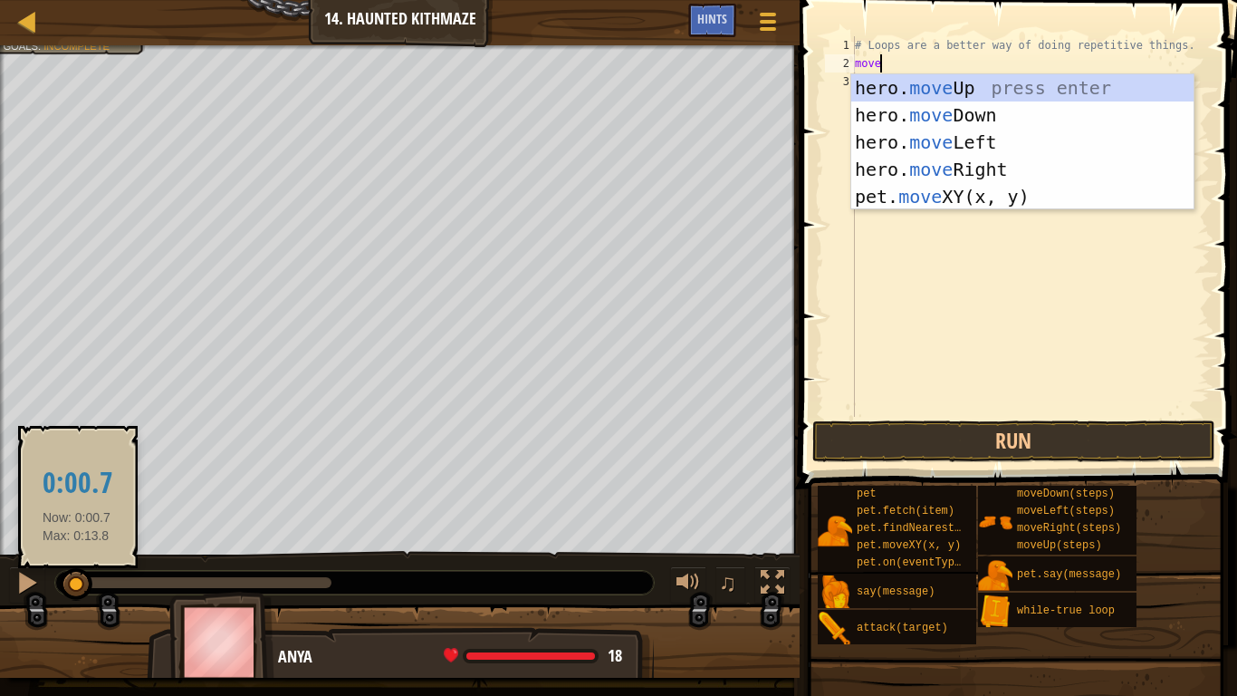
drag, startPoint x: 323, startPoint y: 583, endPoint x: 57, endPoint y: 572, distance: 266.6
click at [60, 542] on div at bounding box center [76, 584] width 33 height 33
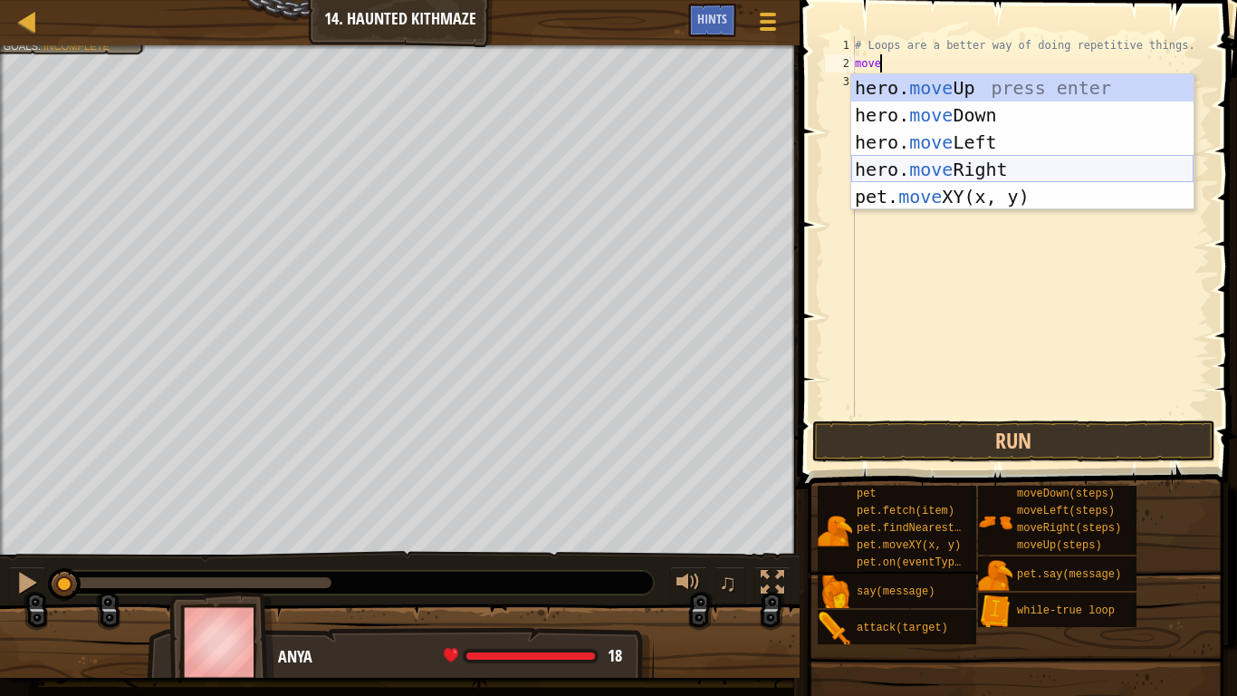
click at [999, 172] on div "hero. move Up press enter hero. move Down press enter hero. move Left press ent…" at bounding box center [1023, 169] width 342 height 190
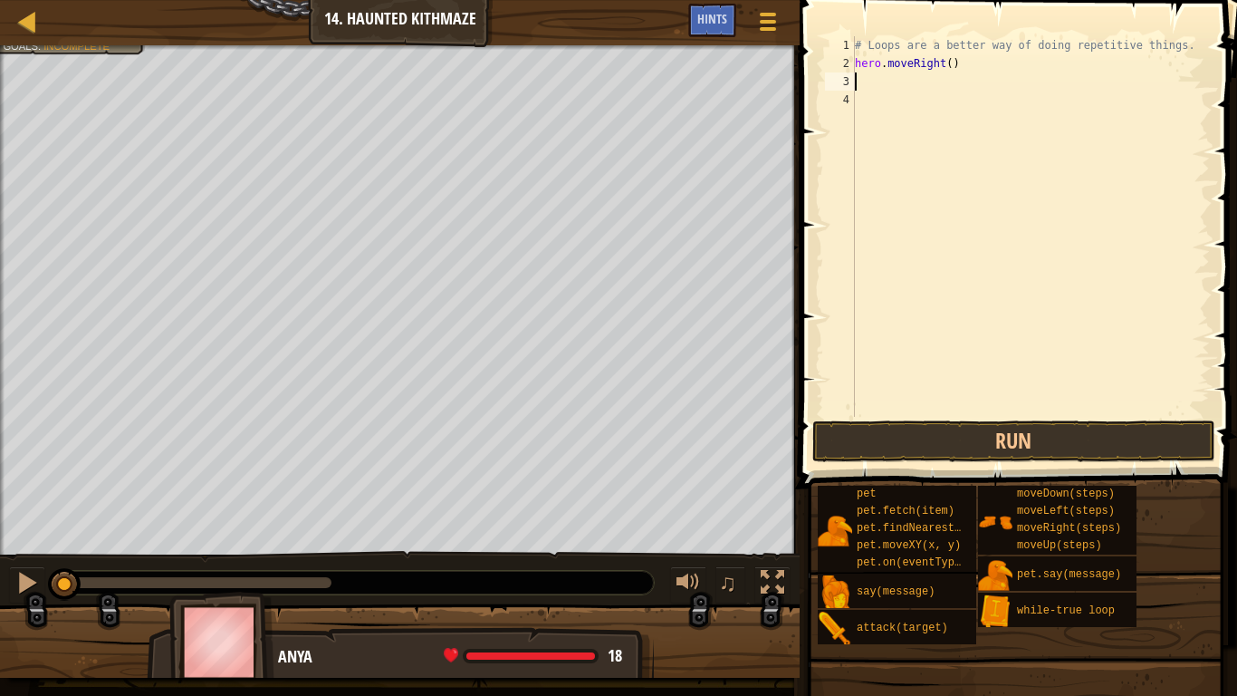
scroll to position [8, 0]
click at [949, 63] on div "# Loops are a better way of doing repetitive things. hero . moveRight ( )" at bounding box center [1031, 244] width 359 height 417
type textarea "hero.moveRight(2)"
click at [889, 92] on div "# Loops are a better way of doing repetitive things. hero . moveRight ( 2 )" at bounding box center [1031, 244] width 359 height 417
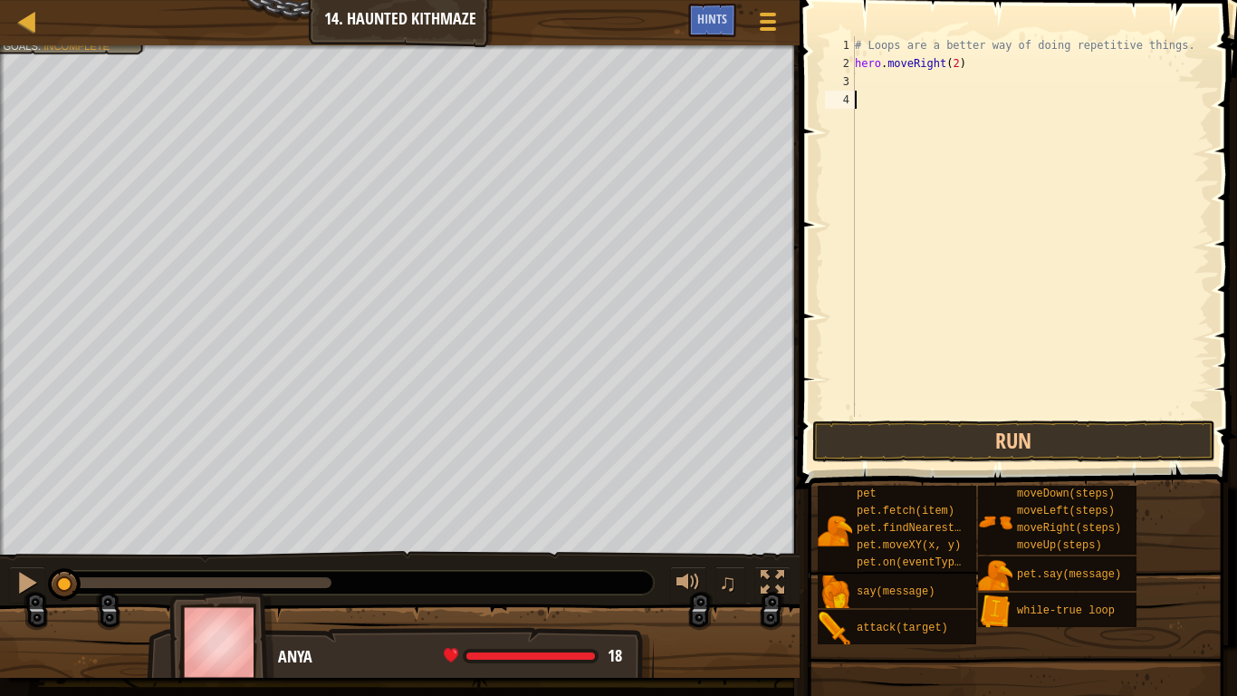
scroll to position [8, 0]
click at [860, 90] on div "# Loops are a better way of doing repetitive things. hero . moveRight ( 2 )" at bounding box center [1031, 244] width 359 height 417
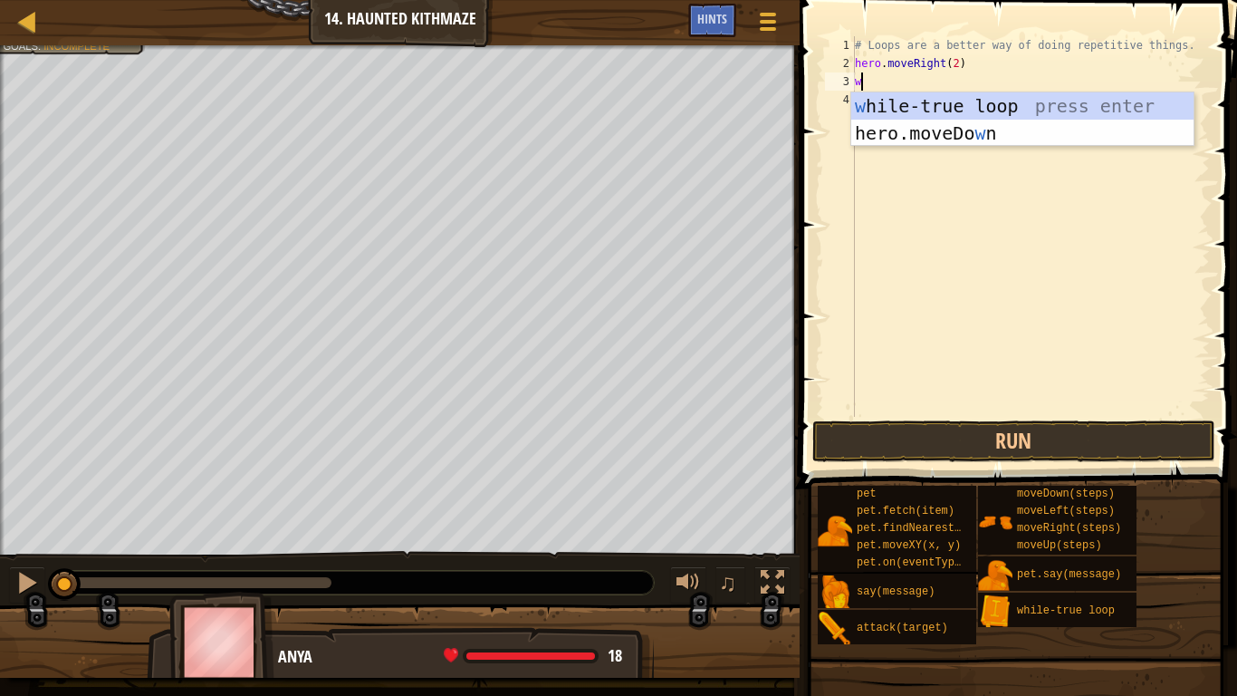
type textarea "wh"
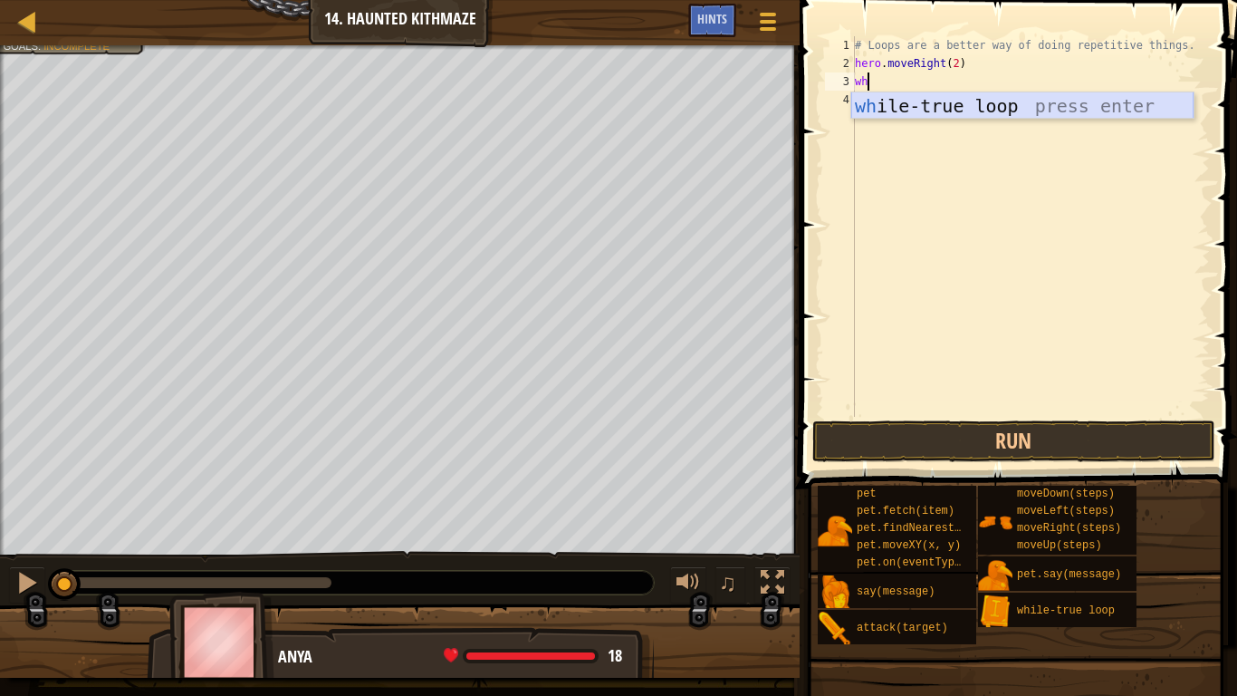
click at [906, 116] on div "wh ile-true loop press enter" at bounding box center [1023, 133] width 342 height 82
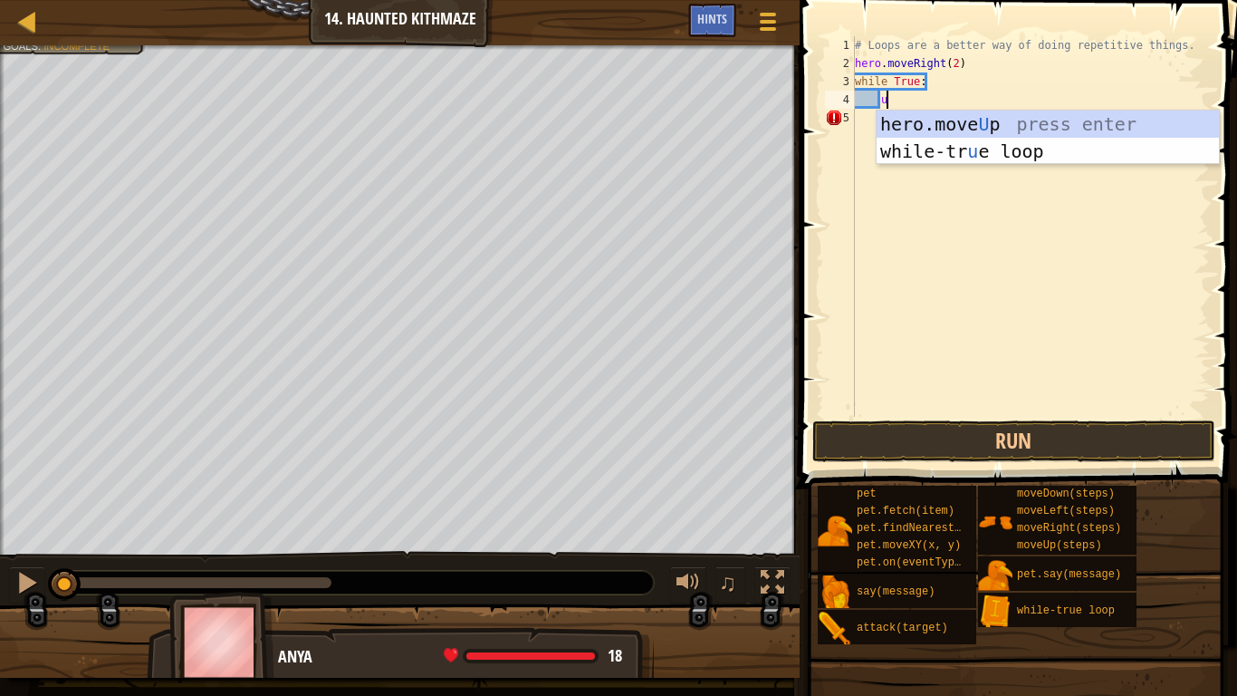
type textarea "up"
click at [987, 120] on div "hero.move Up press enter while-tr u e loo p press enter" at bounding box center [1048, 165] width 342 height 109
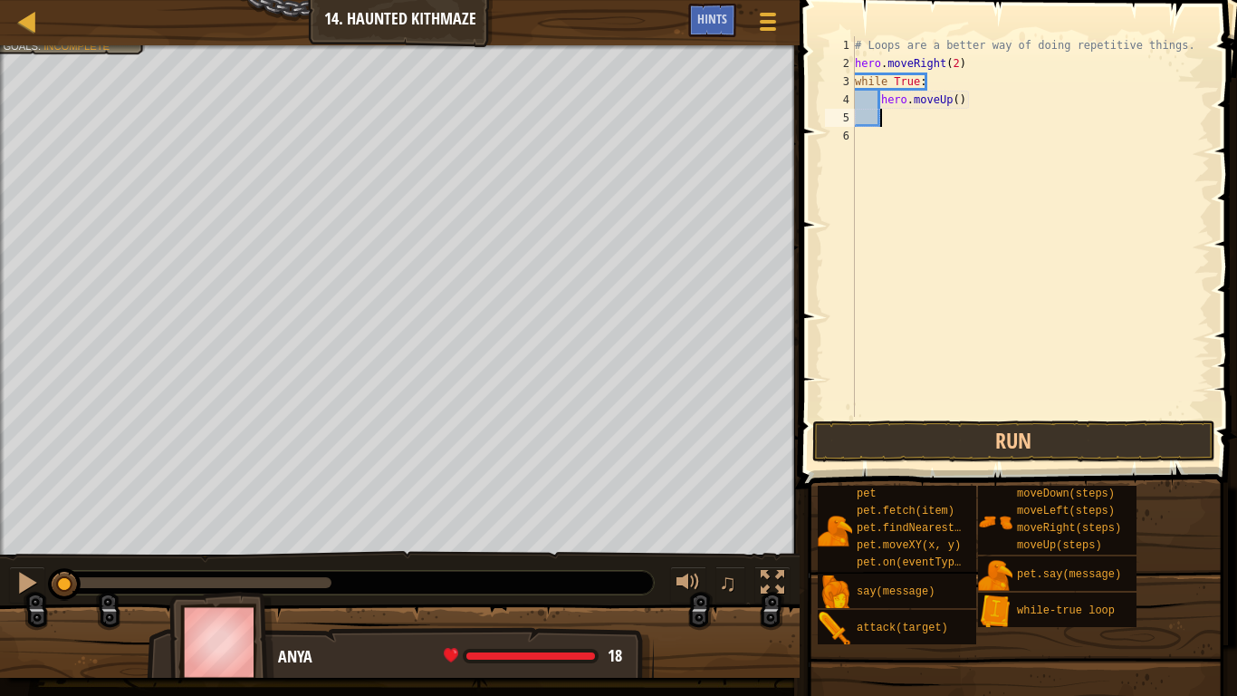
click at [958, 102] on div "# Loops are a better way of doing repetitive things. hero . moveRight ( 2 ) whi…" at bounding box center [1031, 244] width 359 height 417
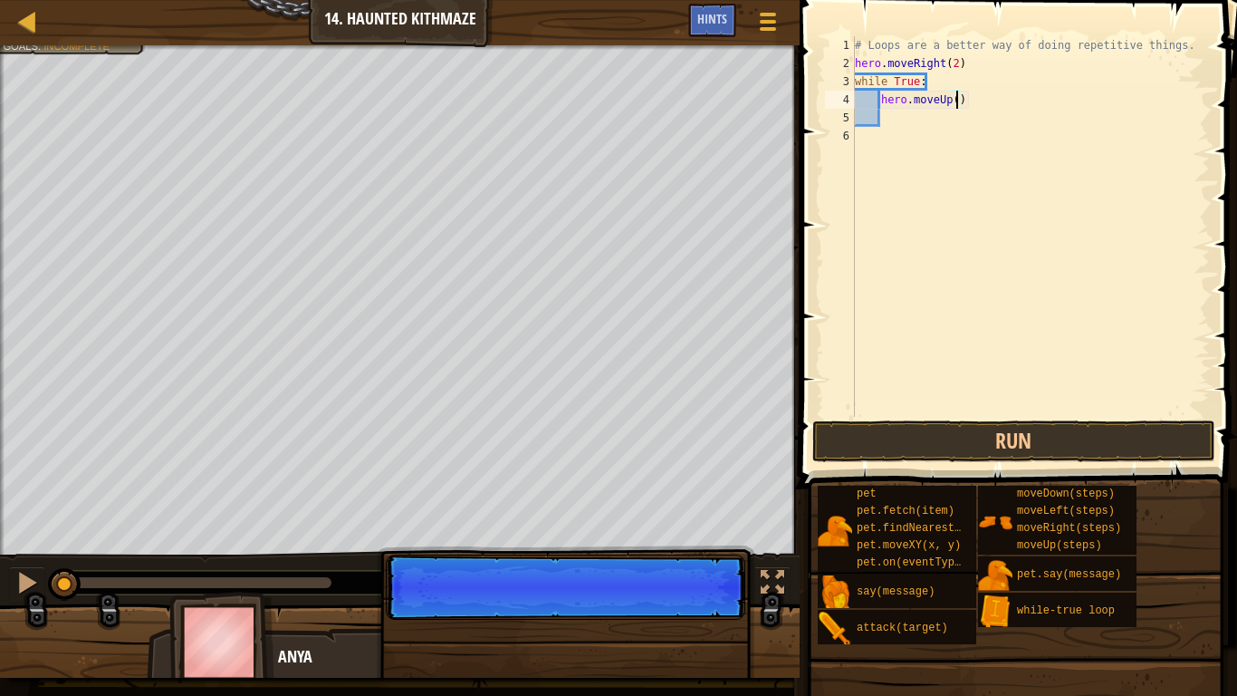
type textarea "hero.moveUp(2)"
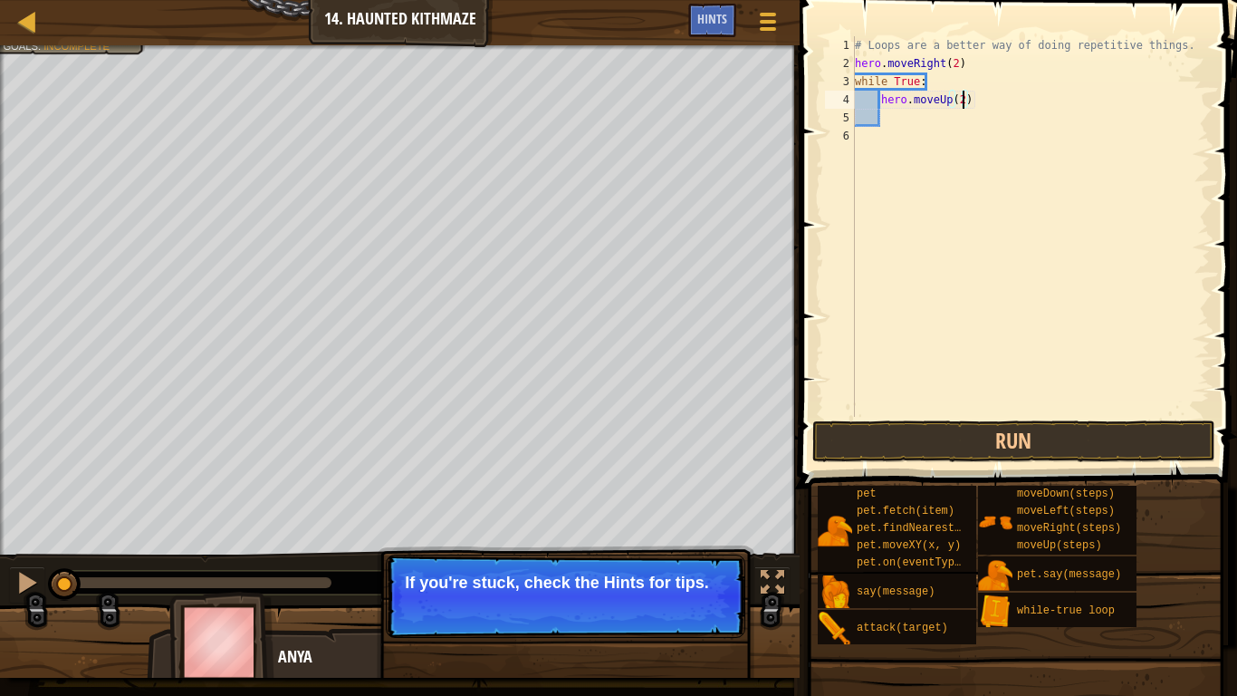
click at [939, 125] on div "# Loops are a better way of doing repetitive things. hero . moveRight ( 2 ) whi…" at bounding box center [1031, 244] width 359 height 417
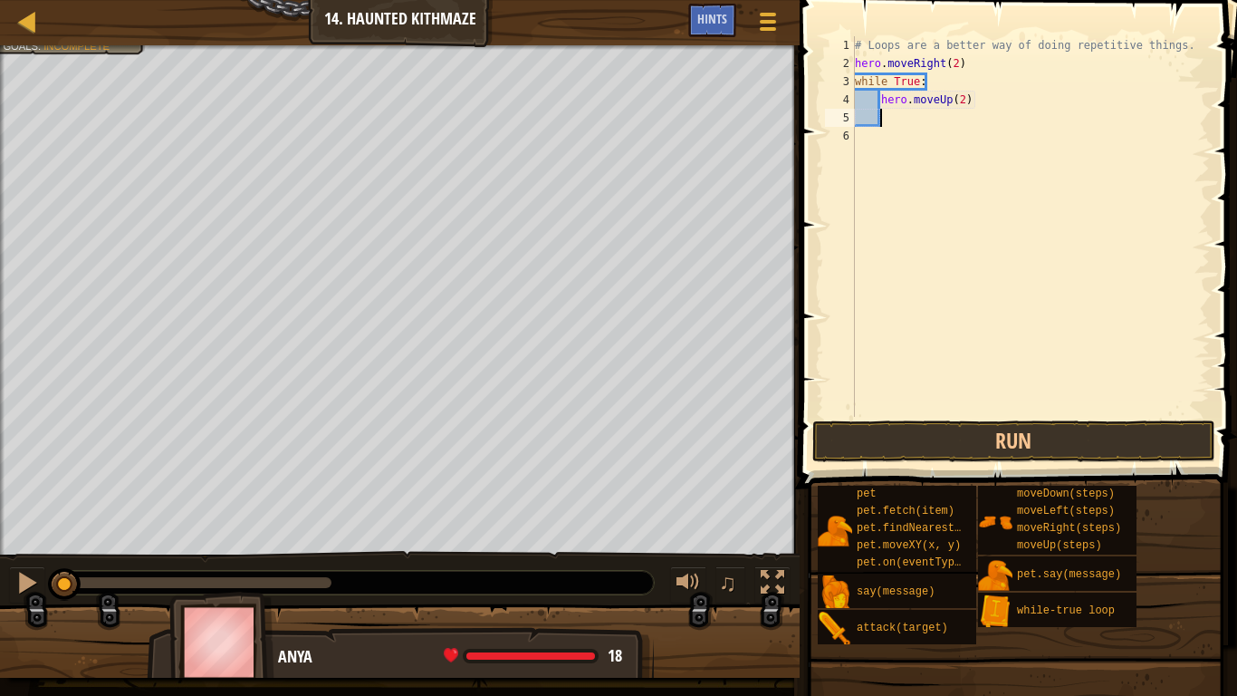
type textarea "r"
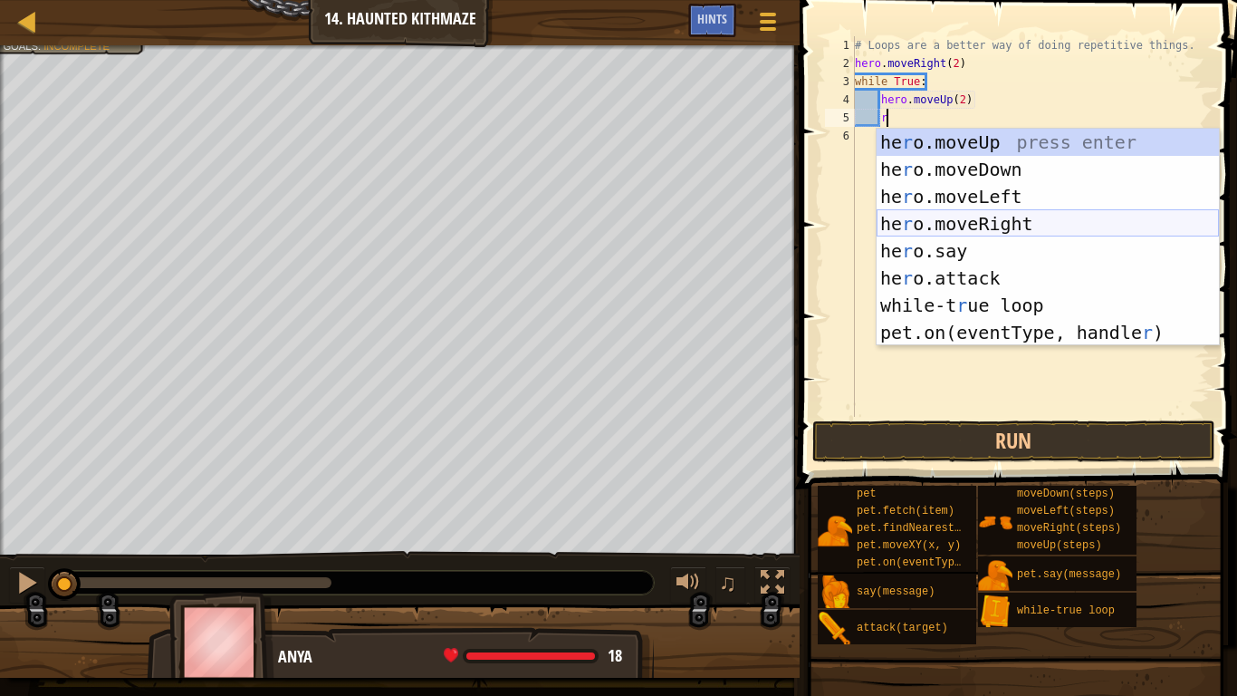
click at [996, 224] on div "he r o.moveUp press enter he r o.moveDown press enter he r o.moveLeft press ent…" at bounding box center [1048, 265] width 342 height 272
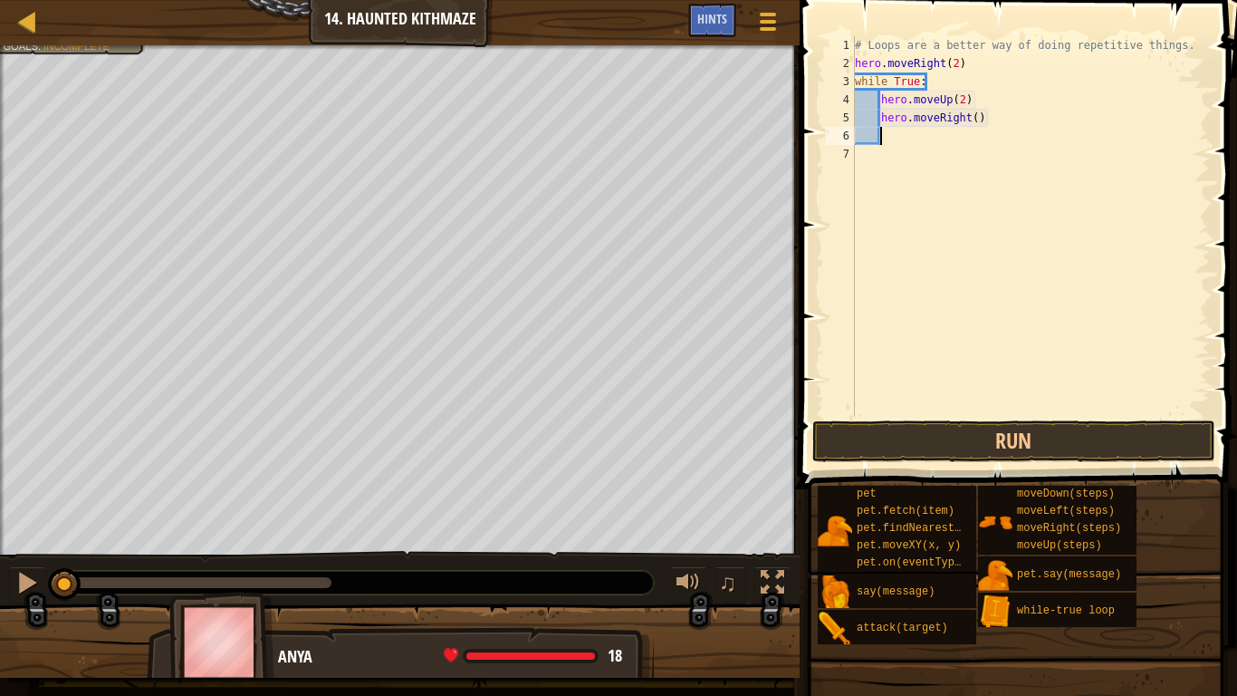
scroll to position [8, 3]
click at [977, 124] on div "# Loops are a better way of doing repetitive things. hero . moveRight ( 2 ) whi…" at bounding box center [1031, 244] width 359 height 417
type textarea "hero.moveRight(2)"
click at [1084, 447] on button "Run" at bounding box center [1014, 441] width 403 height 42
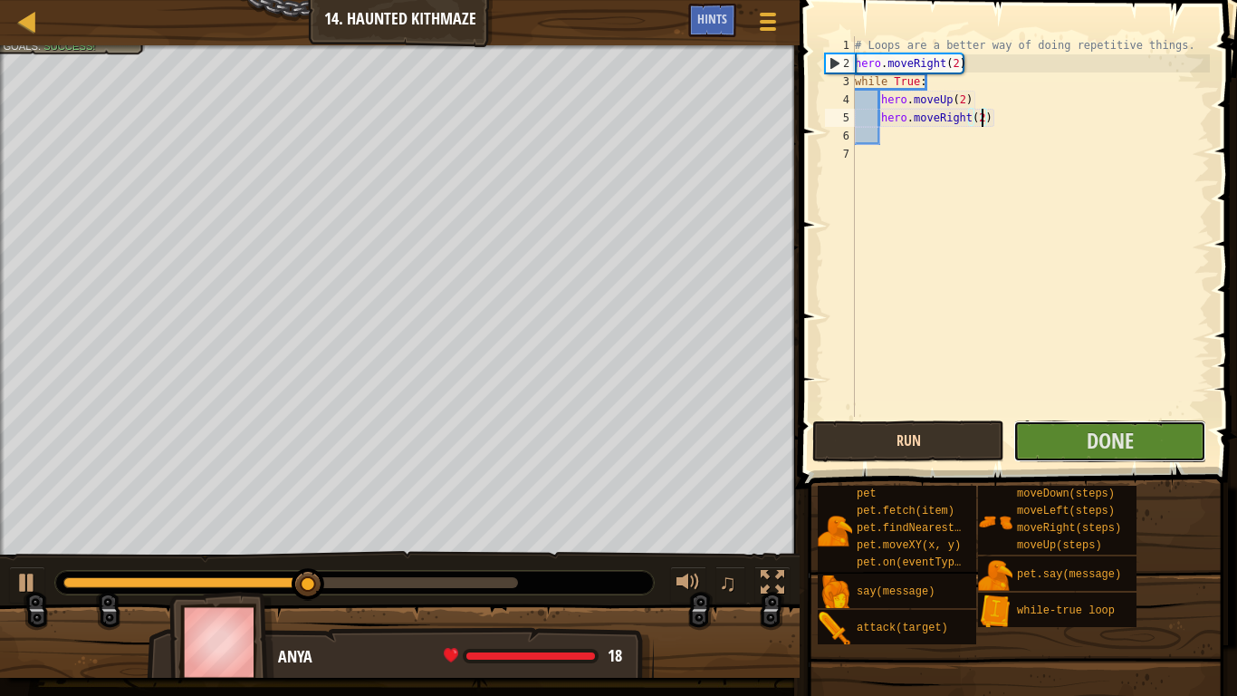
click at [1084, 447] on button "Done" at bounding box center [1110, 441] width 192 height 42
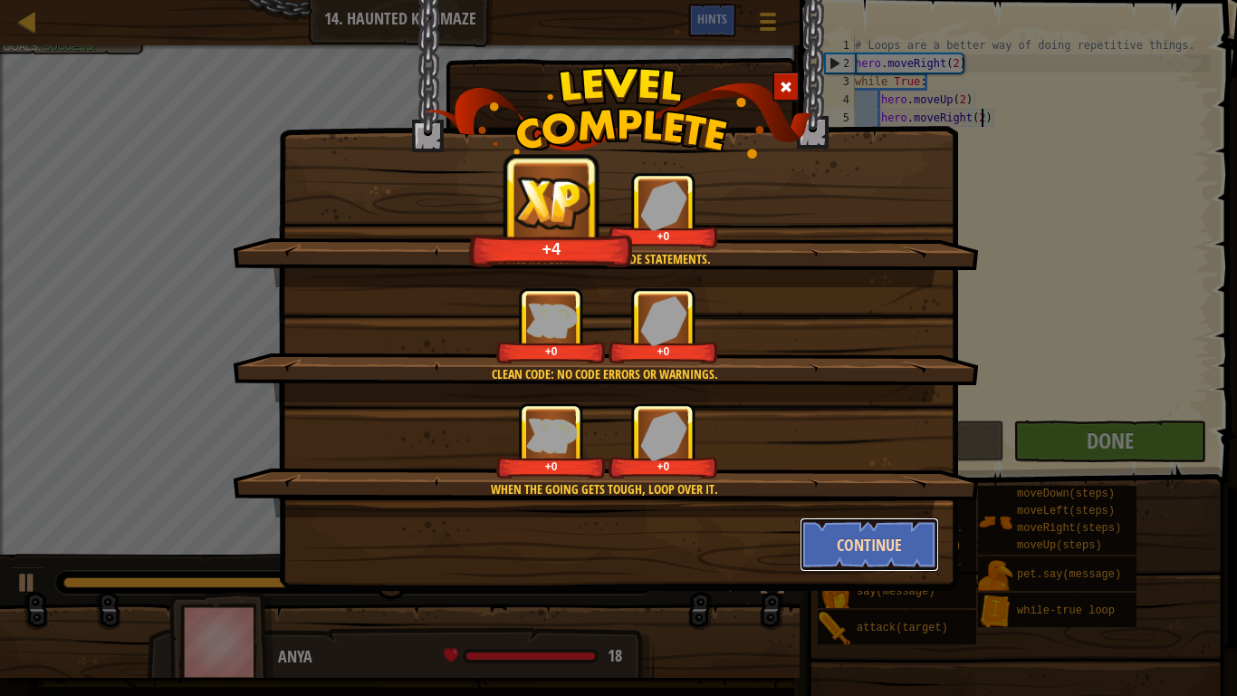
click at [861, 542] on button "Continue" at bounding box center [870, 544] width 140 height 54
click at [861, 542] on div "Done in fewer than 6 code statements. +4 +0 Clean code: no code errors or warni…" at bounding box center [618, 348] width 1237 height 696
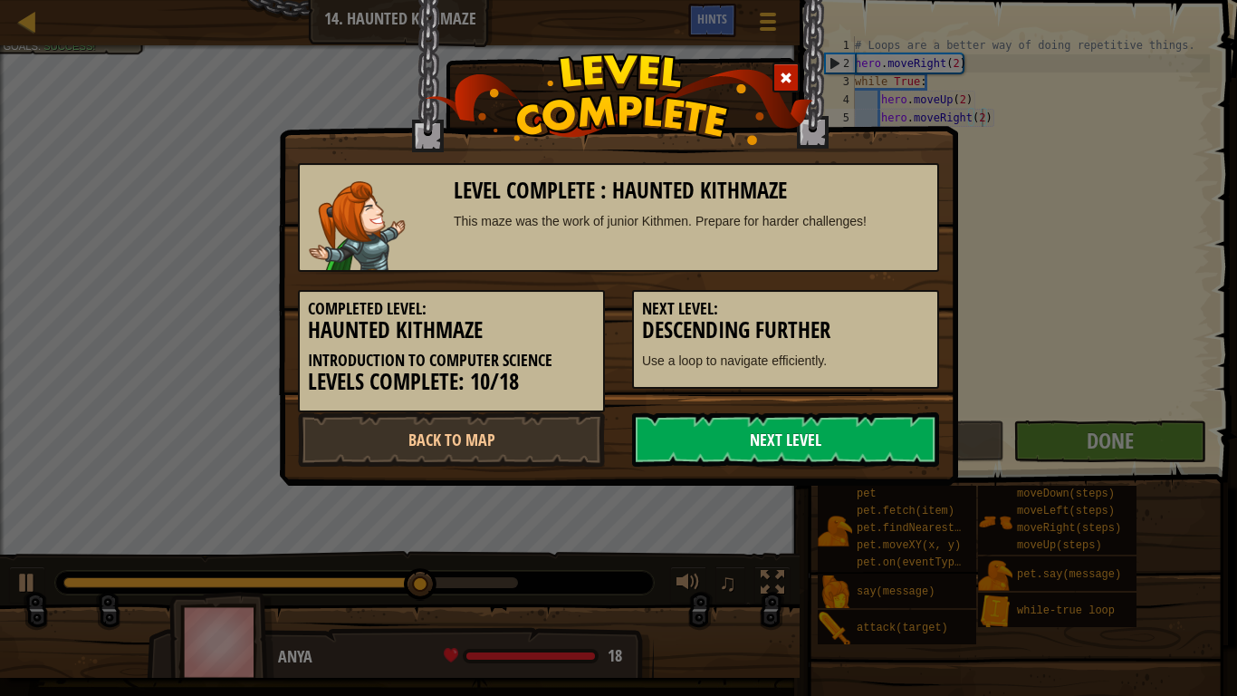
click at [806, 419] on link "Next Level" at bounding box center [785, 439] width 307 height 54
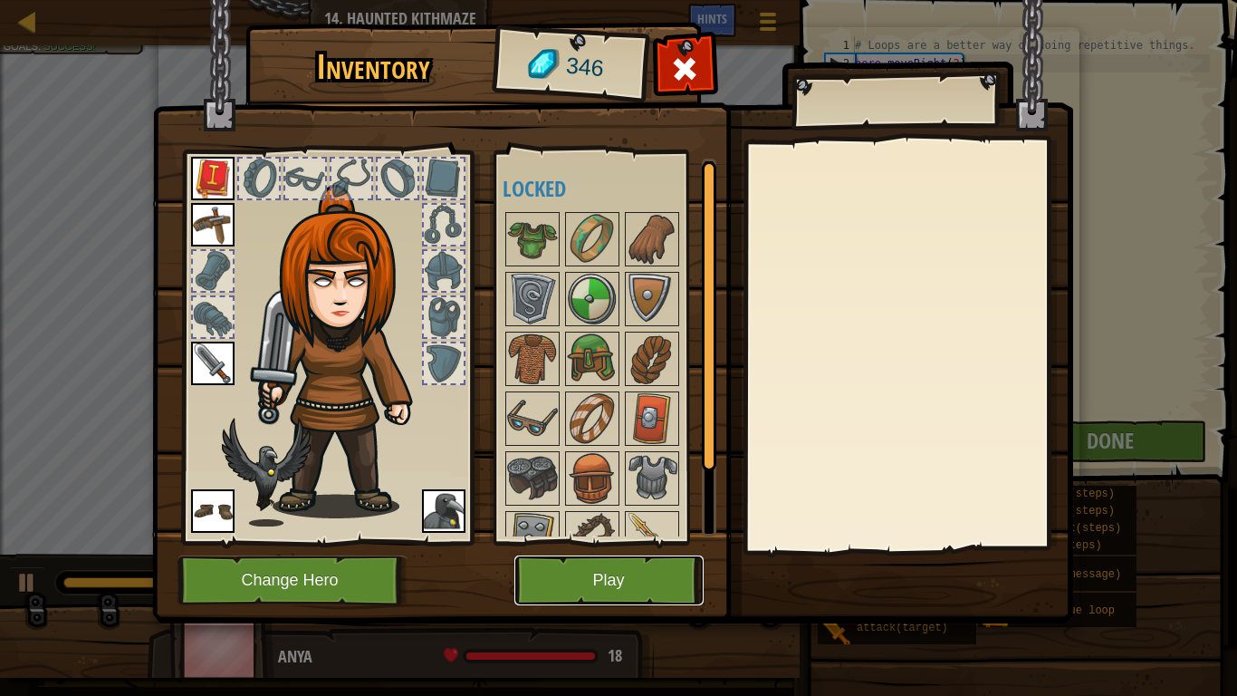
click at [602, 542] on button "Play" at bounding box center [609, 580] width 189 height 50
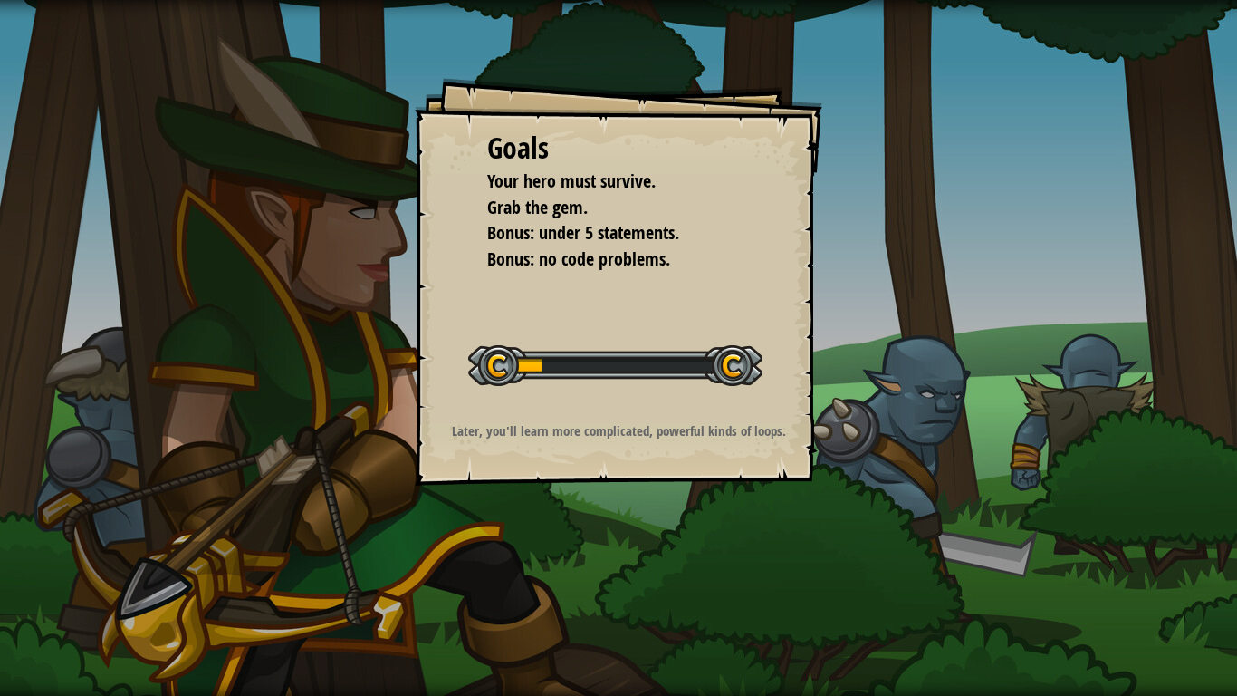
click at [602, 542] on div "Goals Your hero must survive. Grab the gem. Bonus: under 5 statements. Bonus: n…" at bounding box center [618, 348] width 1237 height 696
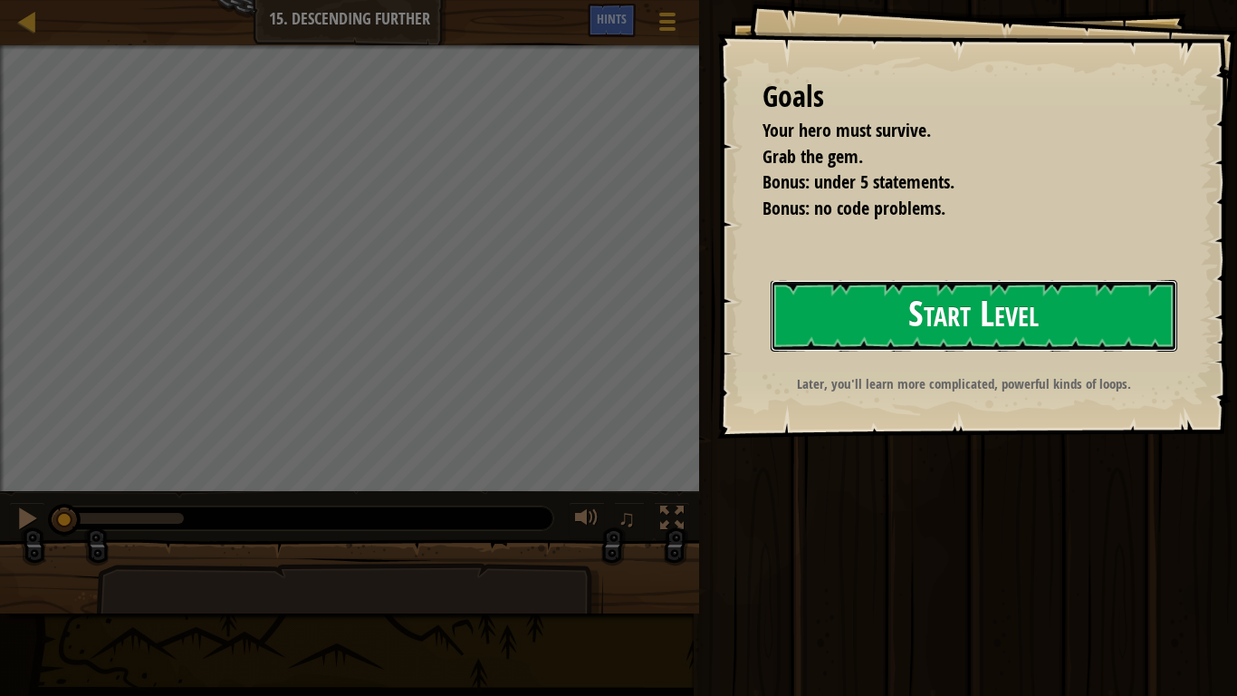
click at [871, 309] on button "Start Level" at bounding box center [974, 316] width 407 height 72
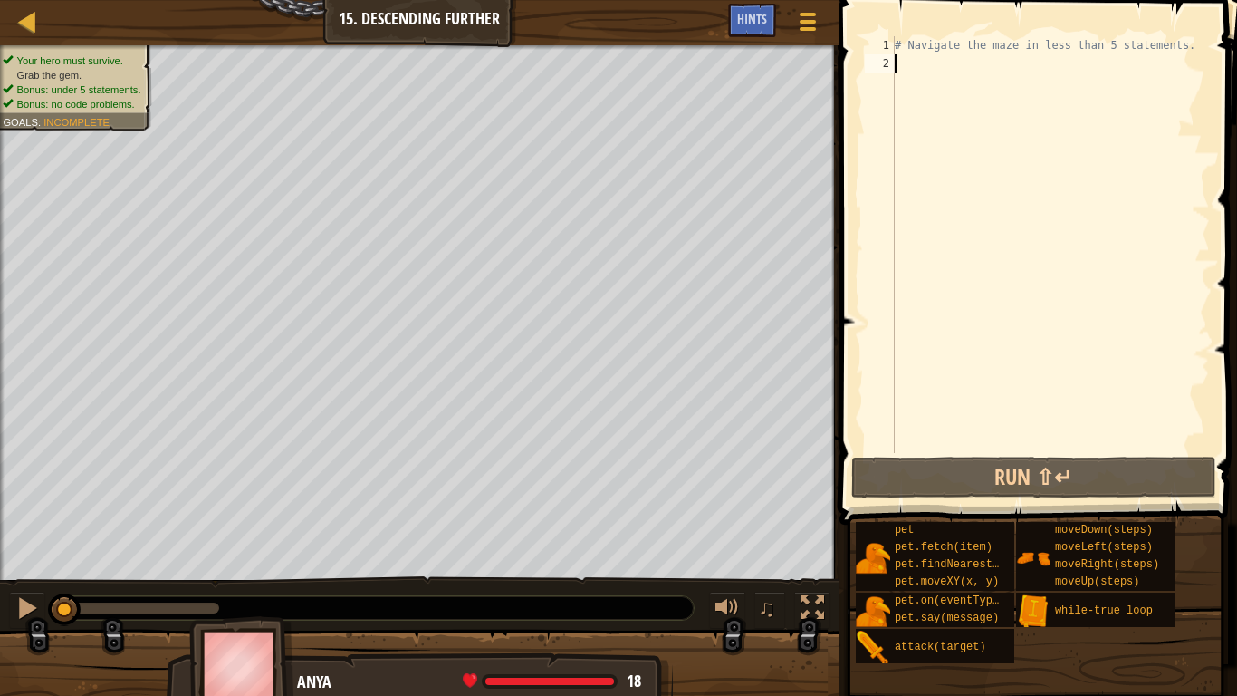
type textarea "wh"
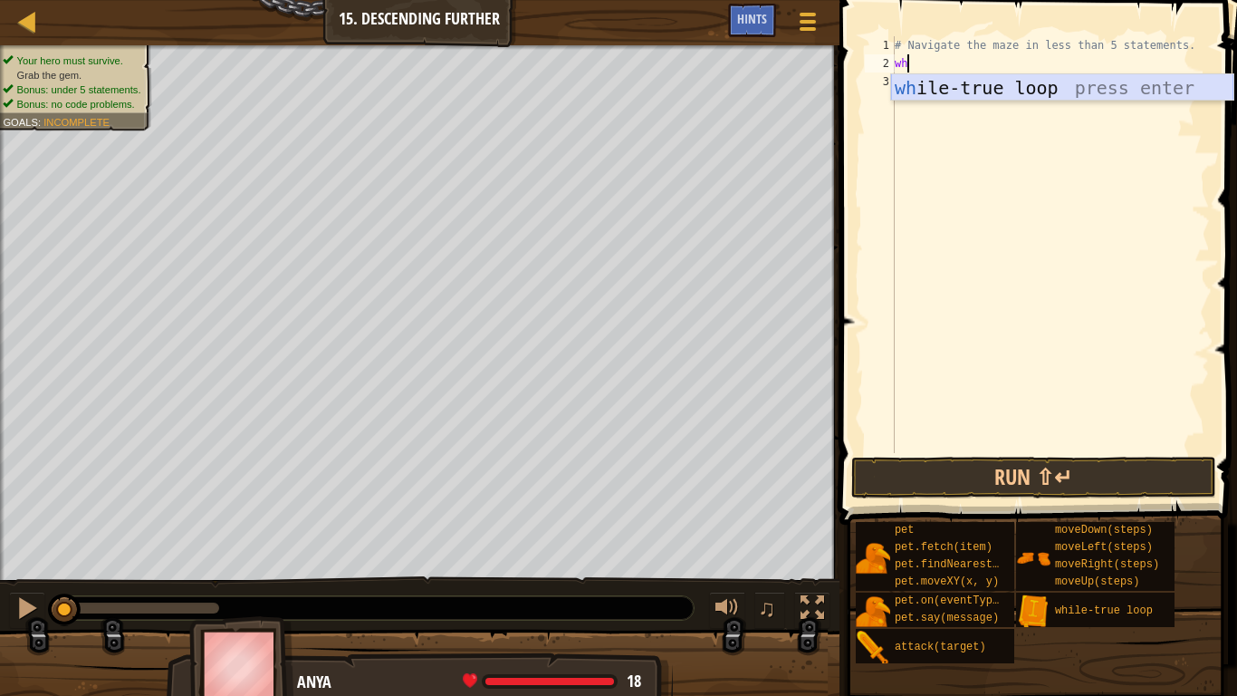
click at [1038, 82] on div "wh ile-true loop press enter" at bounding box center [1062, 115] width 342 height 82
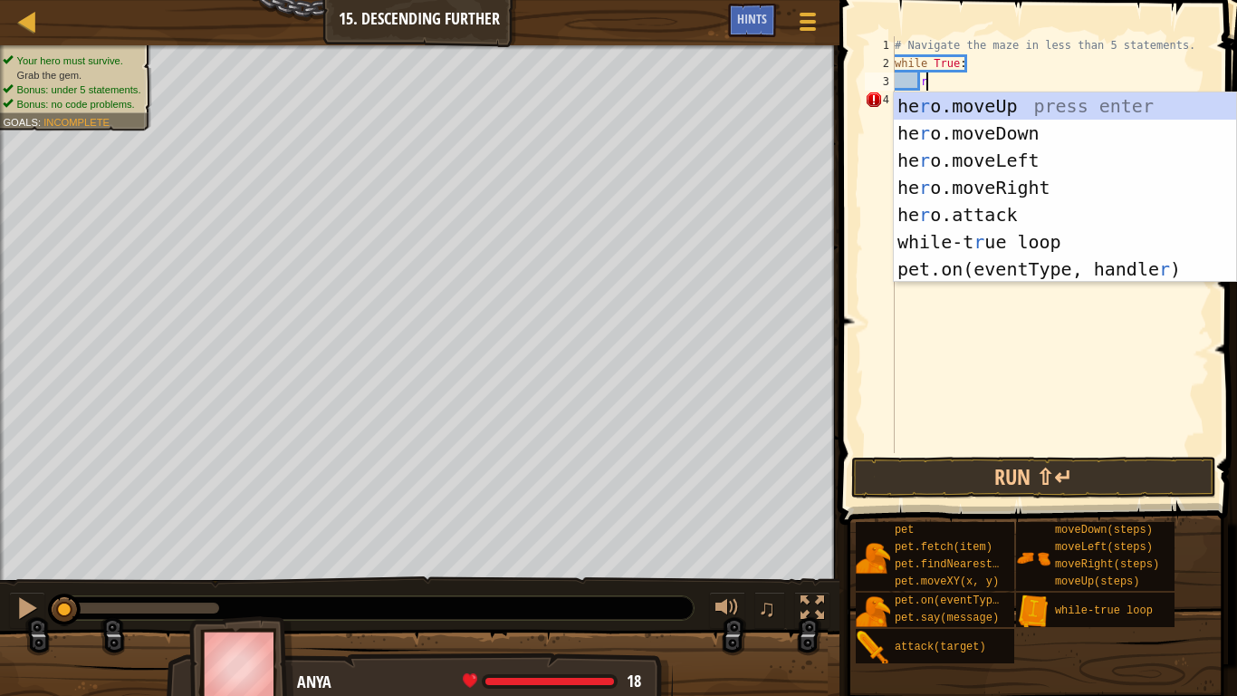
type textarea "ri"
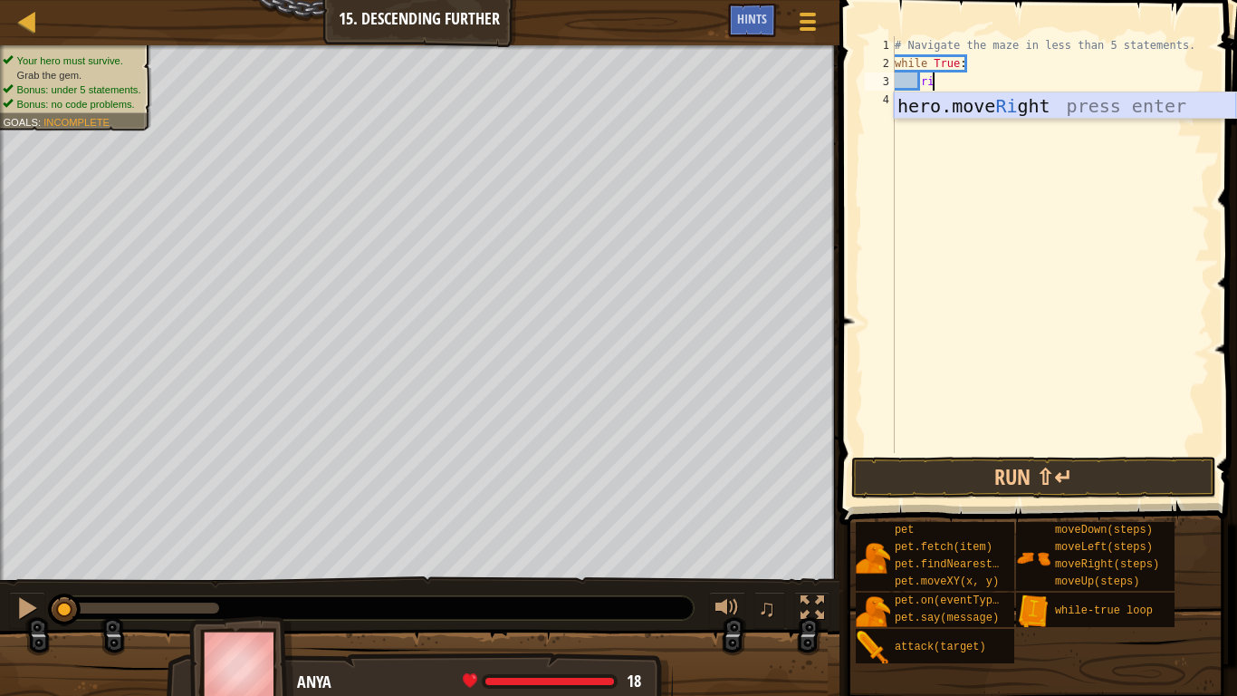
click at [1063, 101] on div "hero.move Ri ght press enter" at bounding box center [1065, 133] width 342 height 82
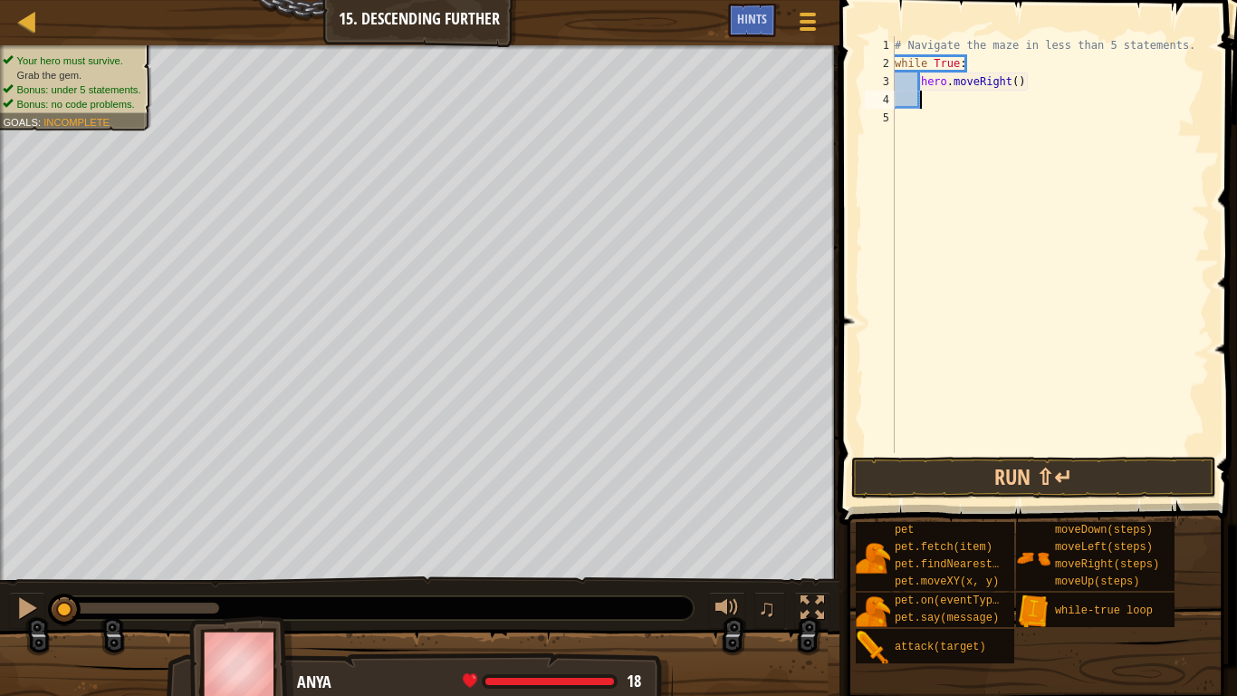
scroll to position [8, 5]
type textarea "do"
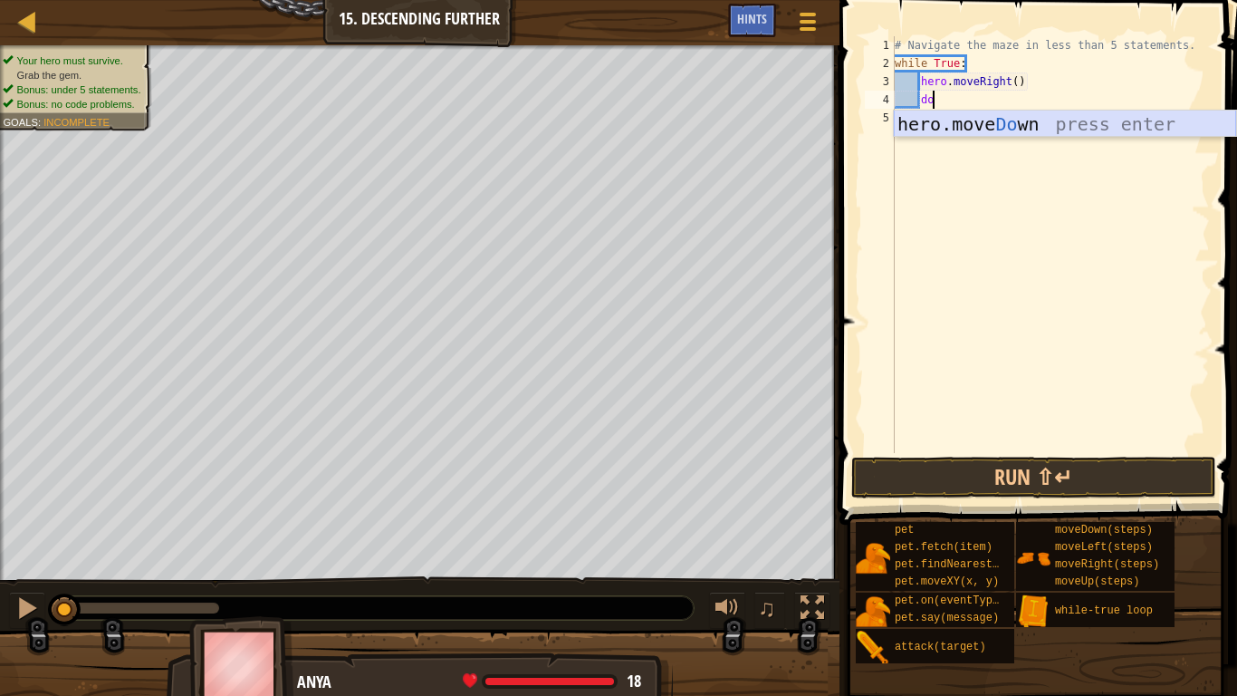
click at [1015, 126] on div "hero.move Do wn press enter" at bounding box center [1065, 152] width 342 height 82
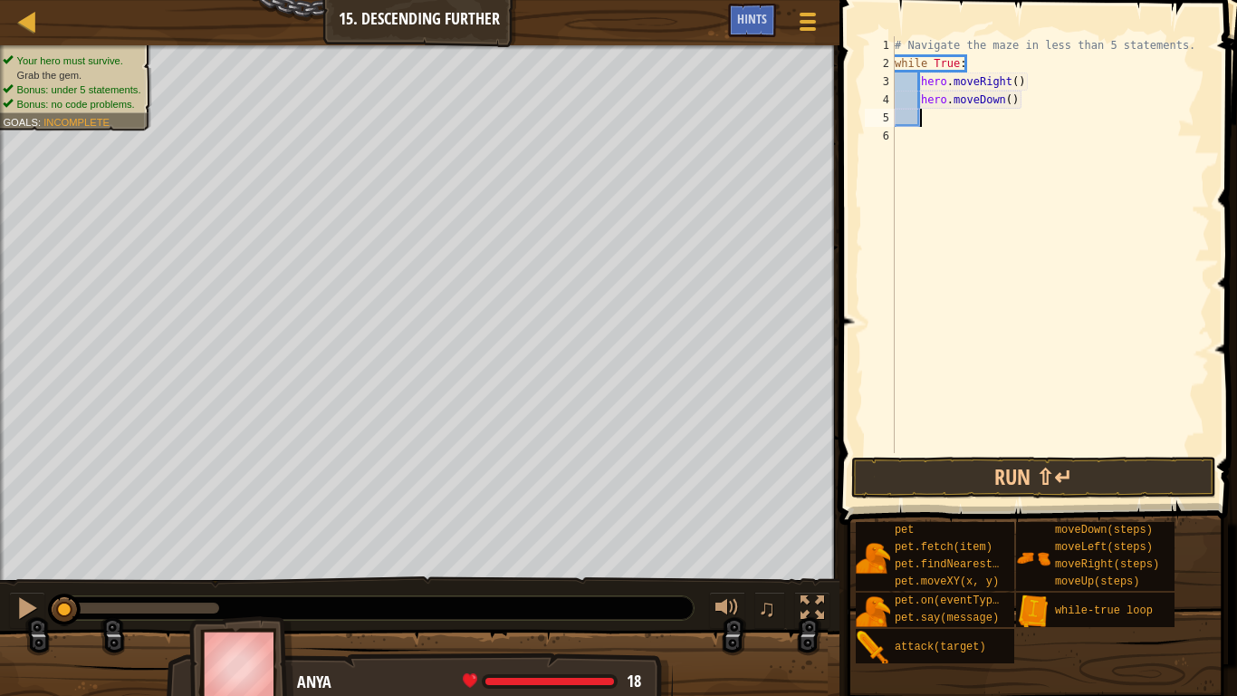
scroll to position [8, 3]
click at [1015, 83] on div "# Navigate the maze in less than 5 statements. while True : hero . moveRight ( …" at bounding box center [1050, 262] width 319 height 453
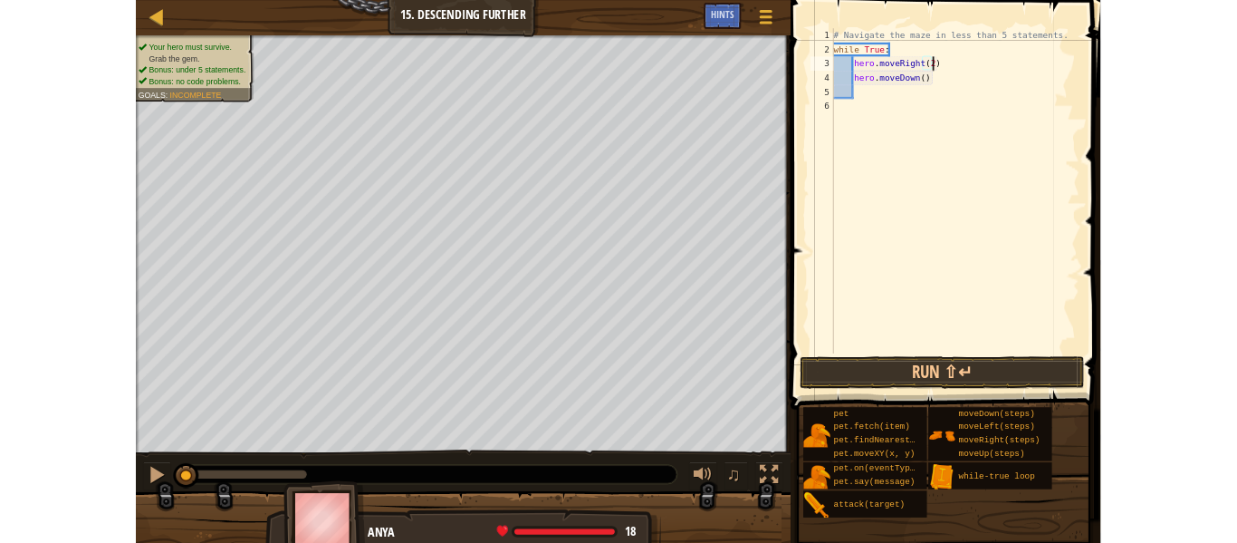
scroll to position [8, 18]
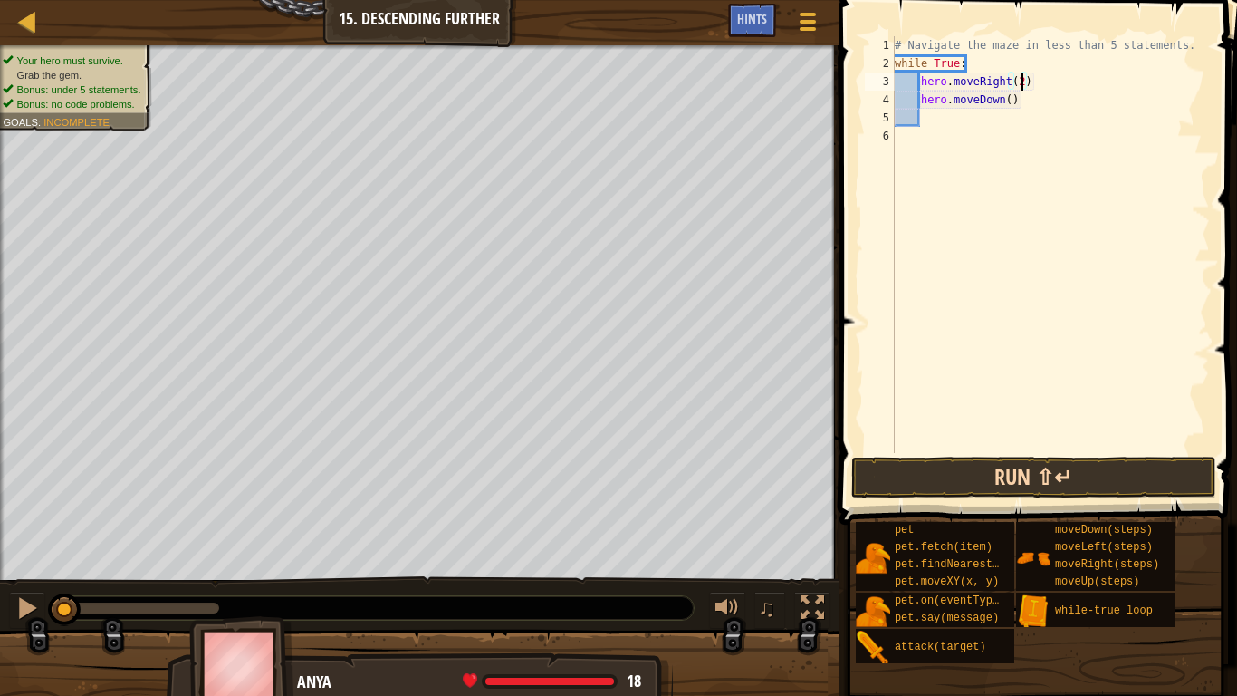
type textarea "hero.moveRight(2)"
click at [1035, 487] on button "Run ⇧↵" at bounding box center [1034, 478] width 365 height 42
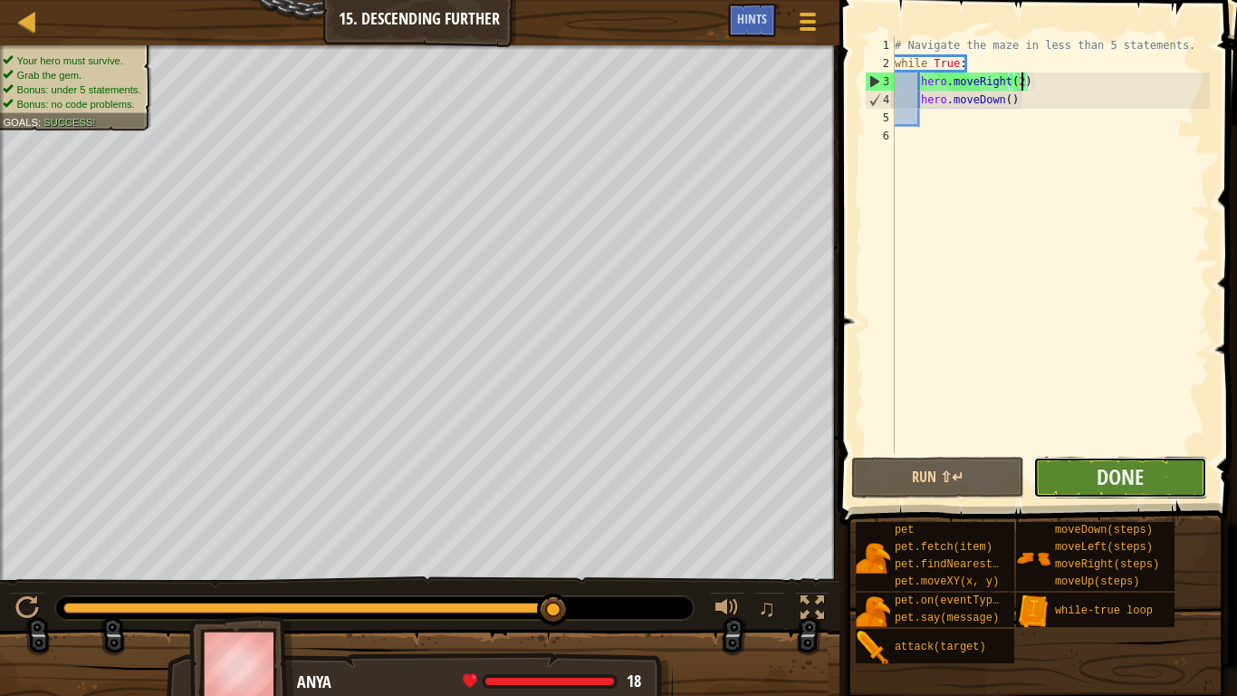
click at [1061, 484] on button "Done" at bounding box center [1120, 478] width 173 height 42
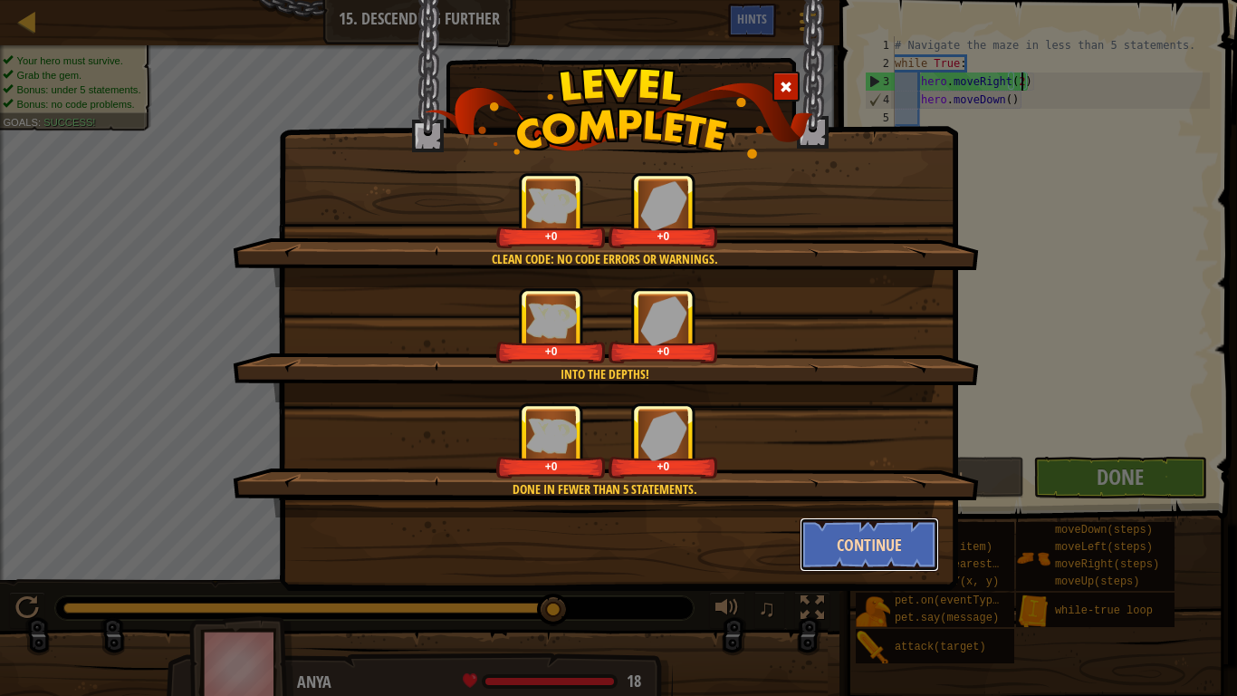
click at [871, 542] on button "Continue" at bounding box center [870, 544] width 140 height 54
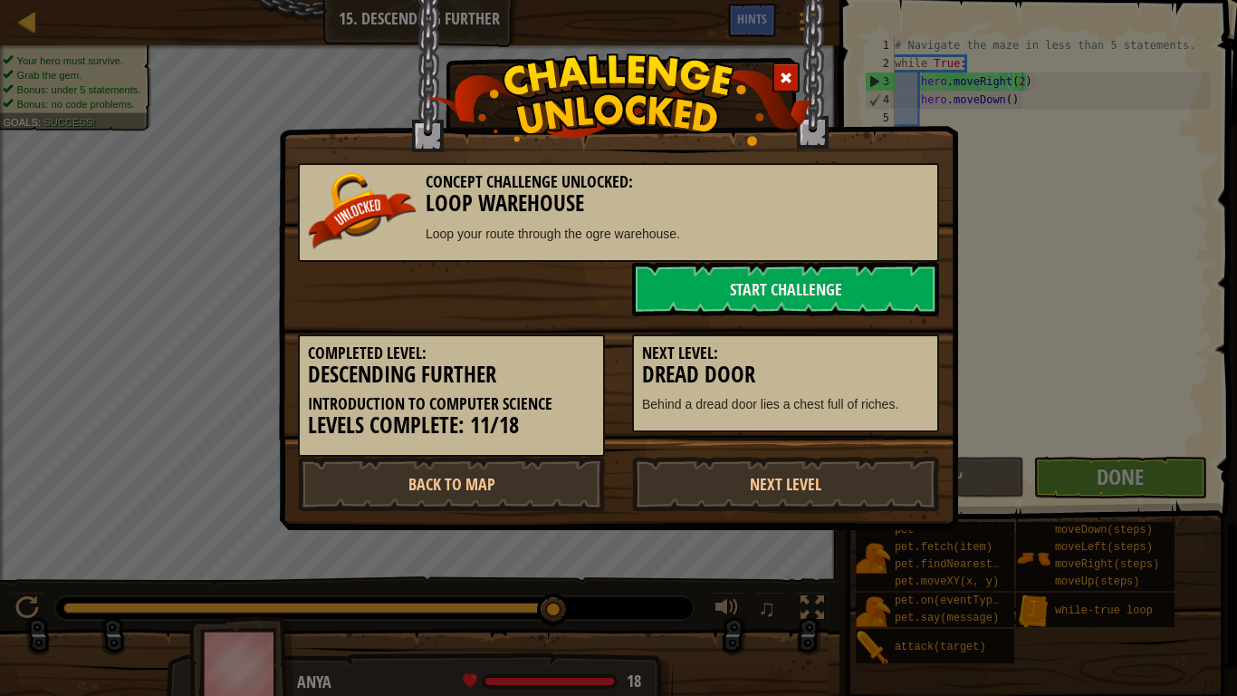
click at [871, 542] on div "Concept Challenge Unlocked: Loop Warehouse Loop your route through the ogre war…" at bounding box center [618, 348] width 1237 height 696
click at [446, 482] on link "Back to Map" at bounding box center [451, 484] width 307 height 54
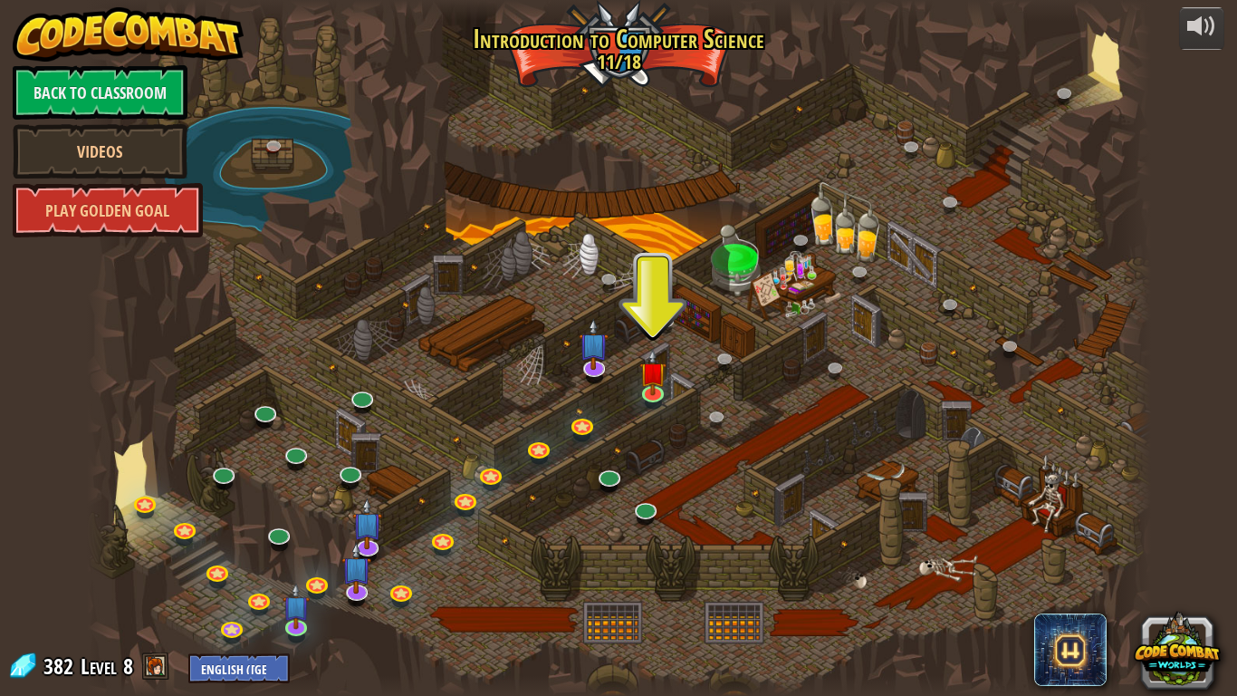
click at [620, 409] on div at bounding box center [619, 348] width 1064 height 696
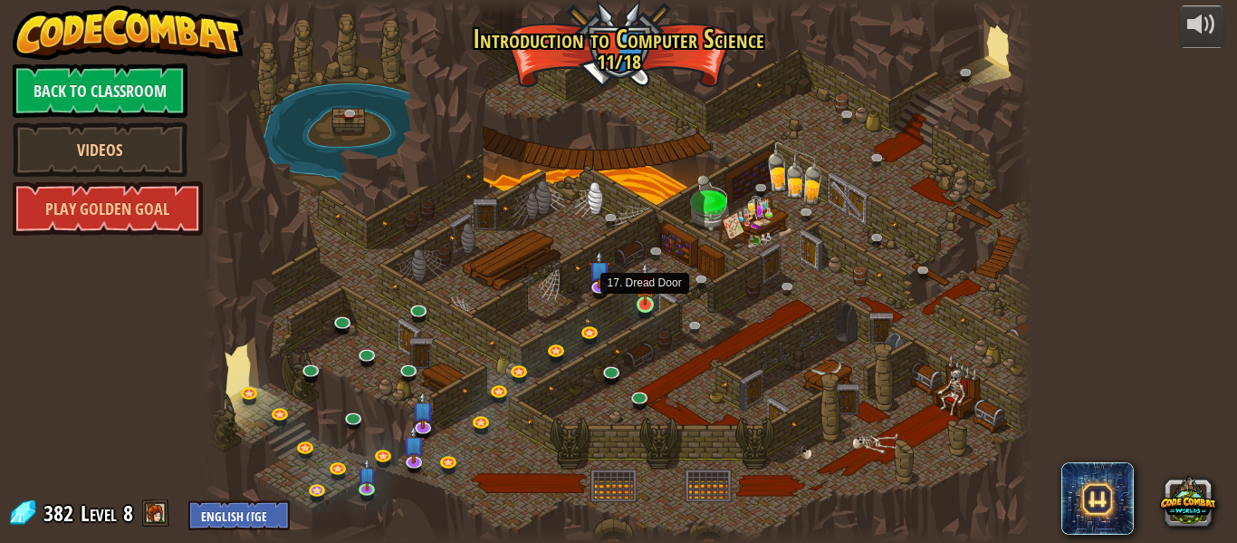
click at [649, 294] on img at bounding box center [645, 283] width 19 height 43
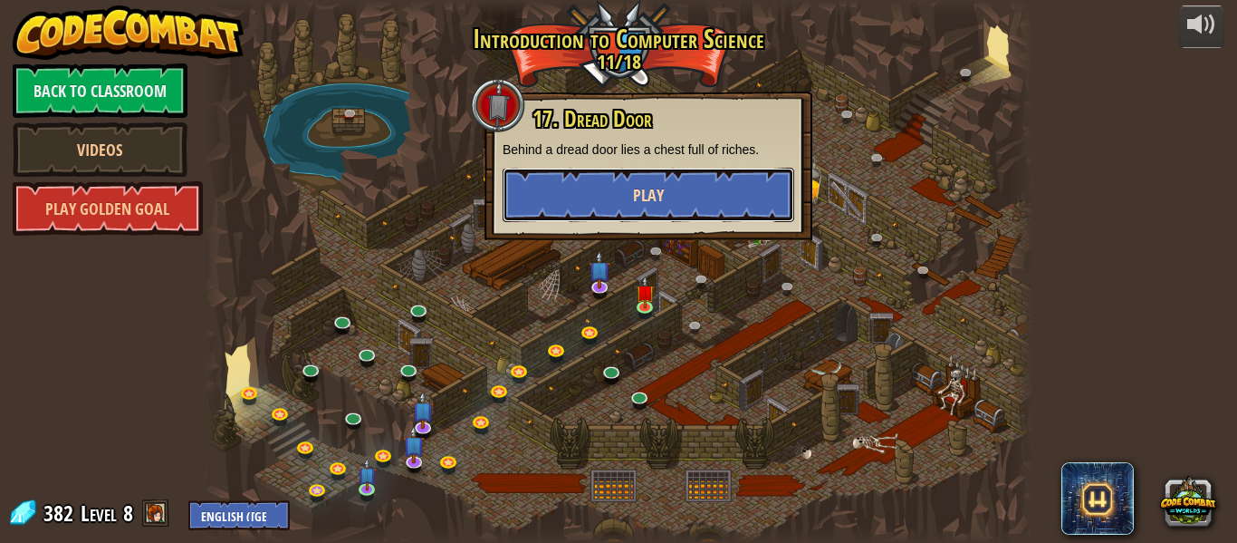
click at [645, 170] on button "Play" at bounding box center [649, 195] width 292 height 54
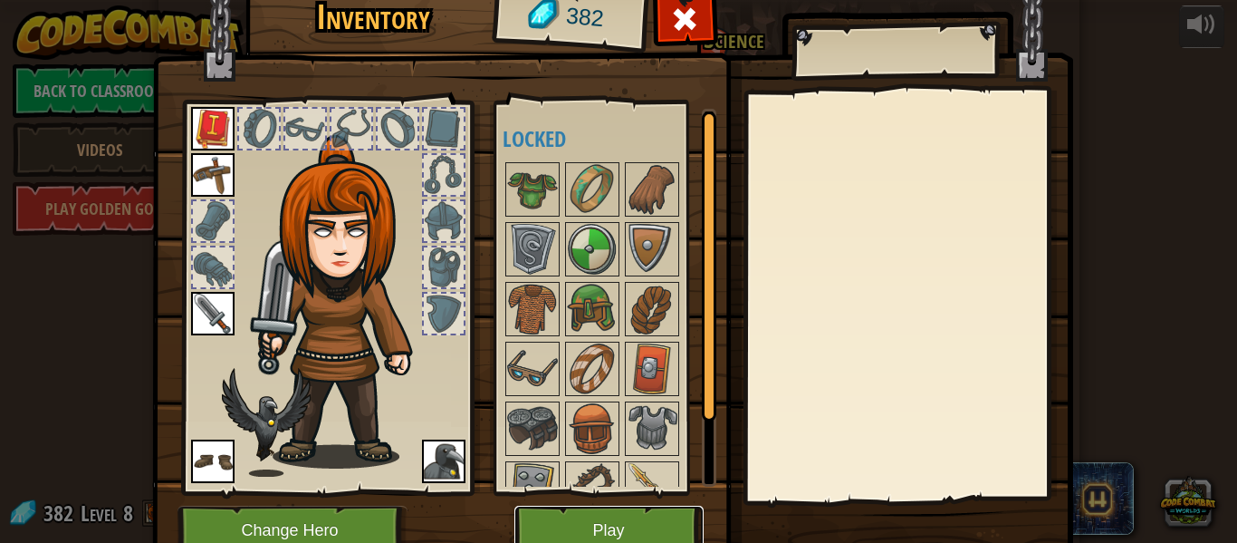
click at [621, 540] on button "Play" at bounding box center [609, 530] width 189 height 50
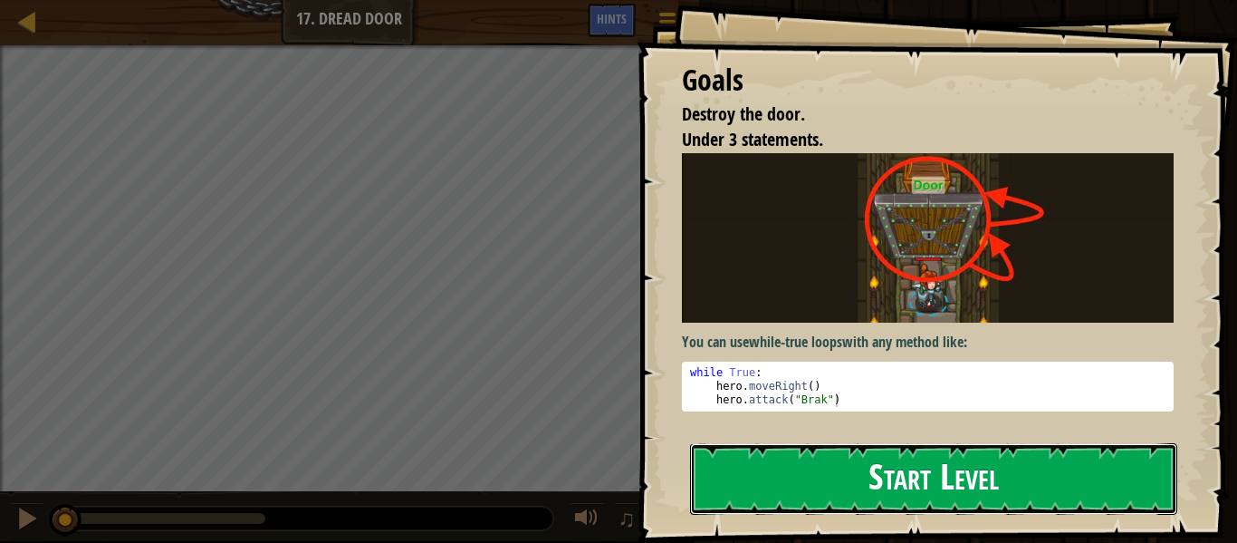
click at [751, 470] on button "Start Level" at bounding box center [933, 479] width 487 height 72
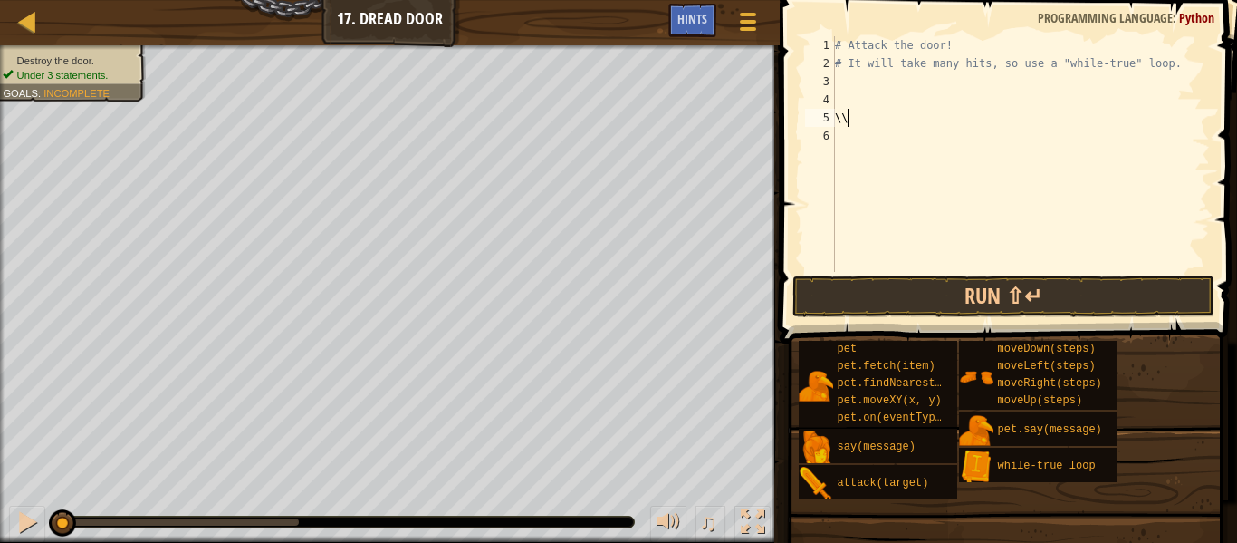
scroll to position [8, 1]
type textarea "\"
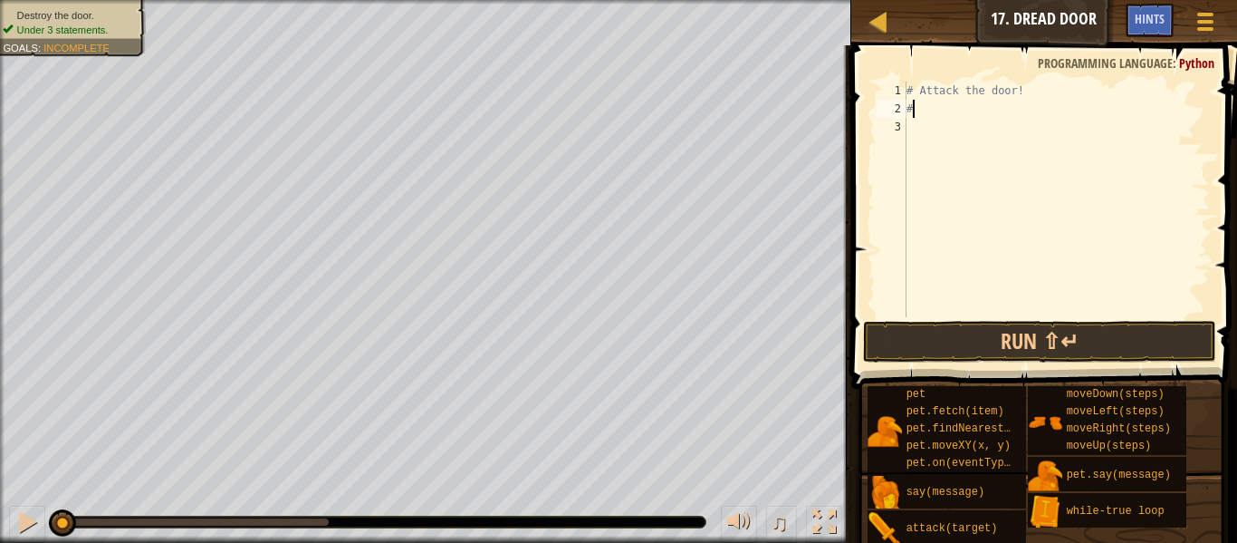
type textarea "#"
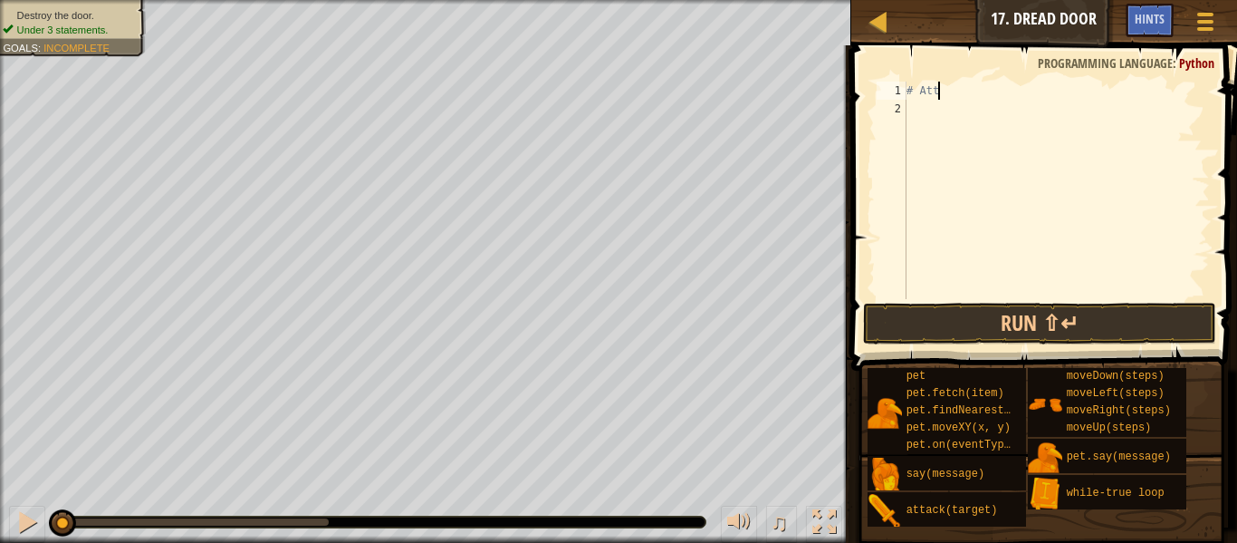
type textarea "#"
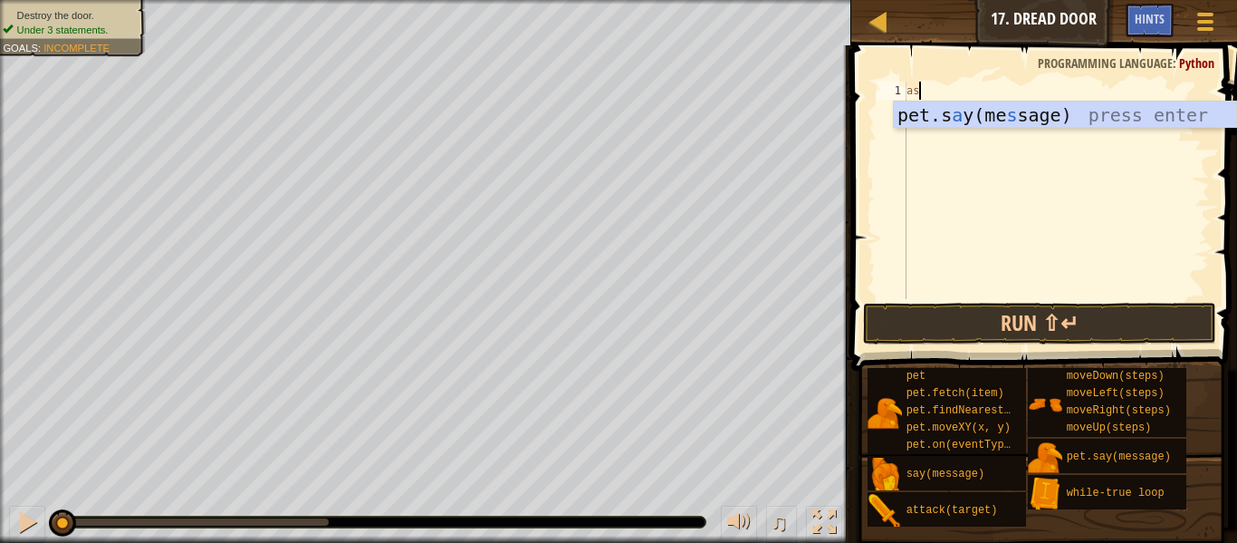
type textarea "a"
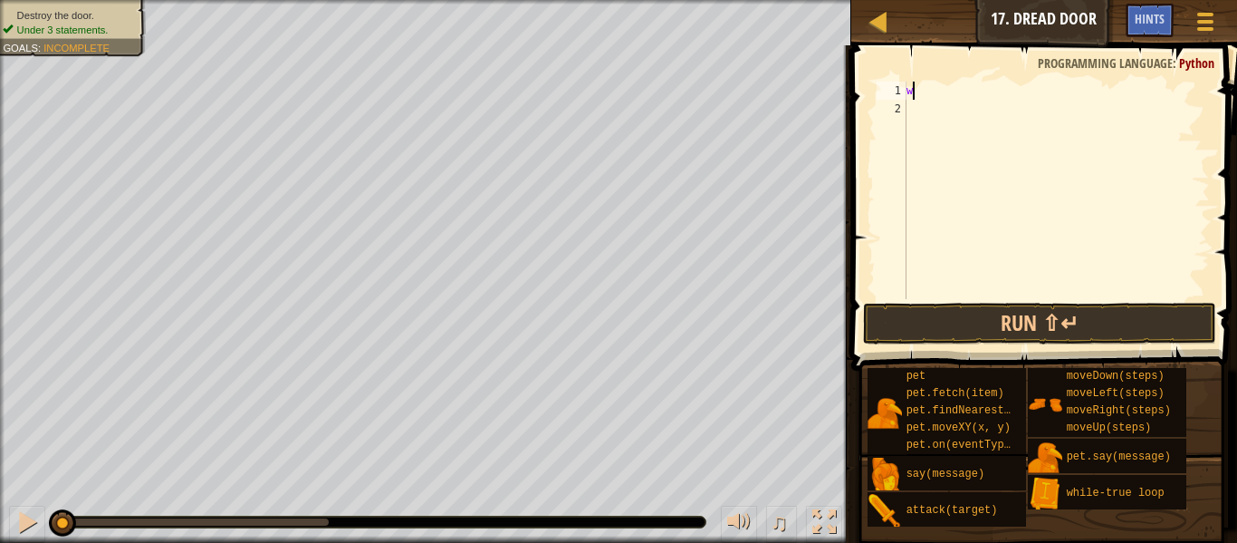
scroll to position [8, 0]
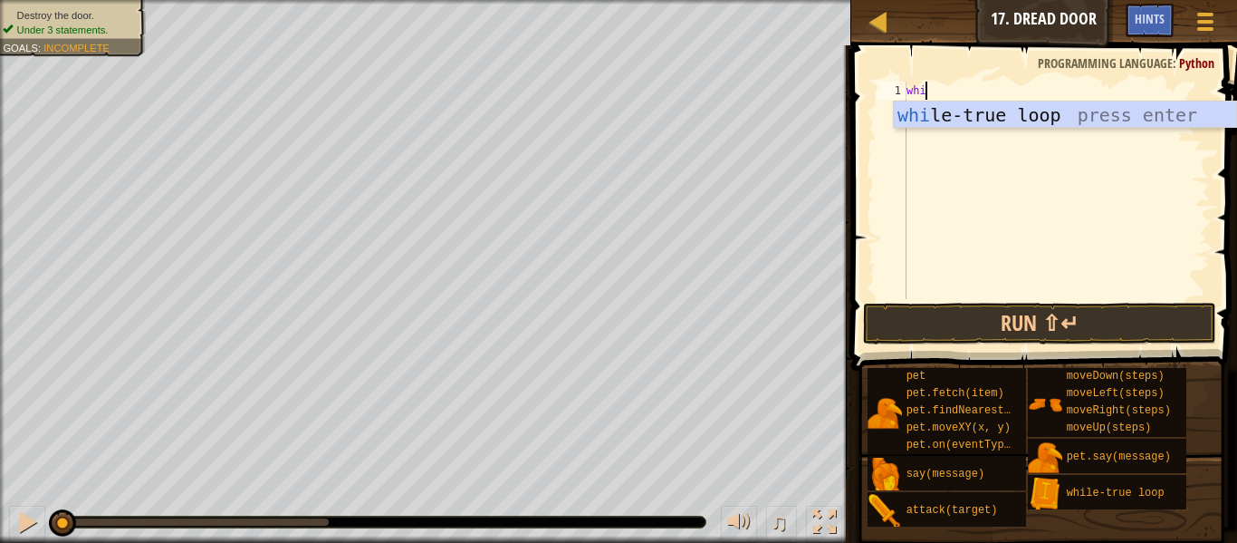
type textarea "whil"
click at [1005, 109] on div "whil e-true loop press enter" at bounding box center [1065, 142] width 342 height 82
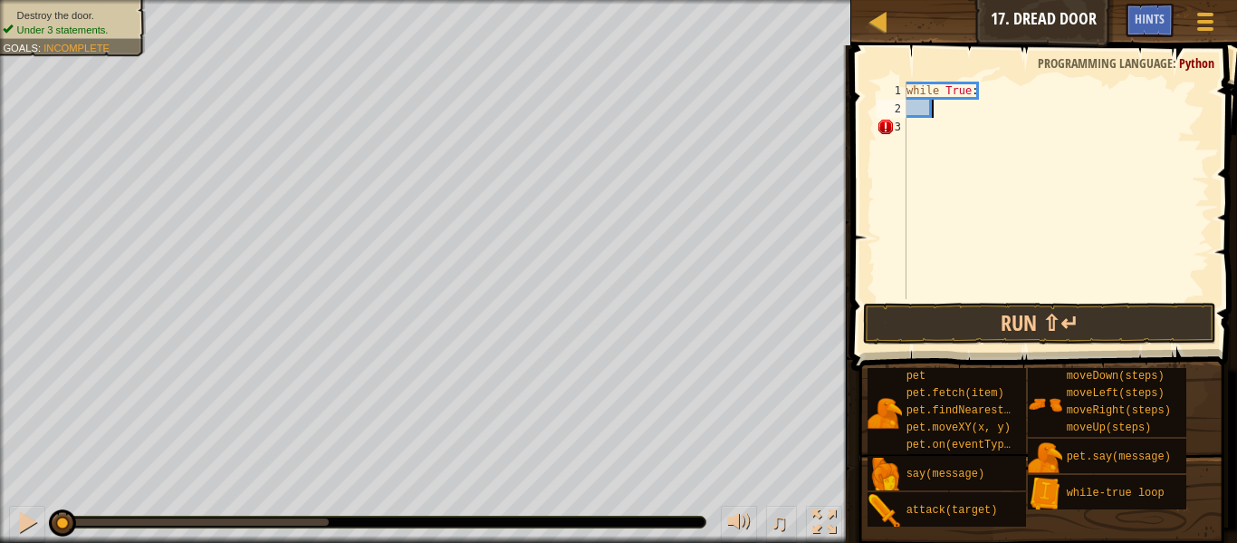
scroll to position [8, 4]
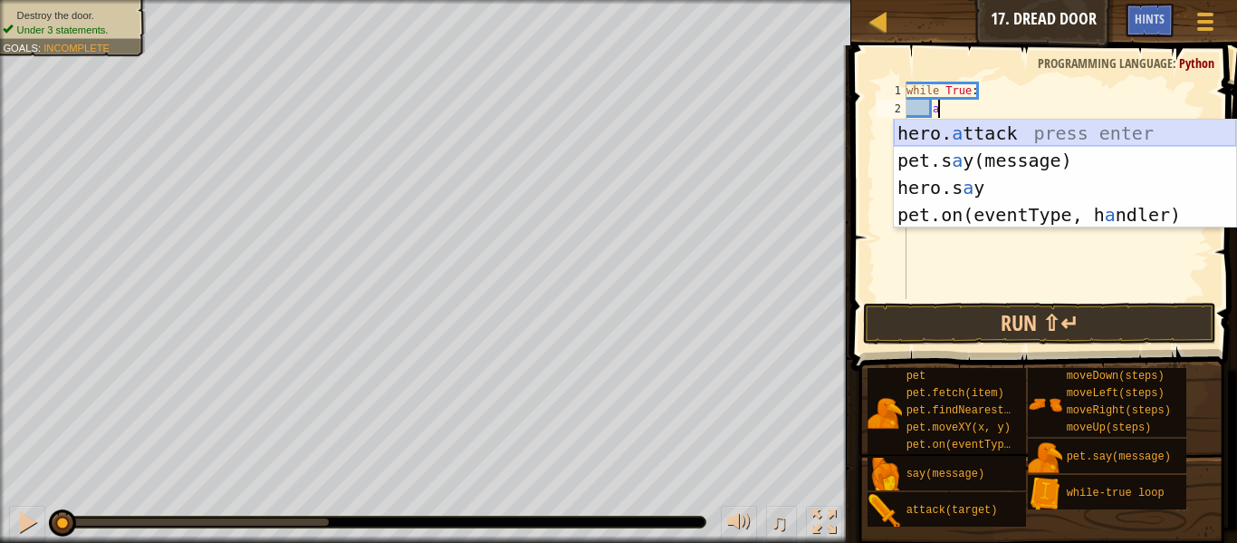
click at [1061, 132] on div "hero. a ttack press enter pet.s a y(message) press enter hero.s a y press enter…" at bounding box center [1065, 201] width 342 height 163
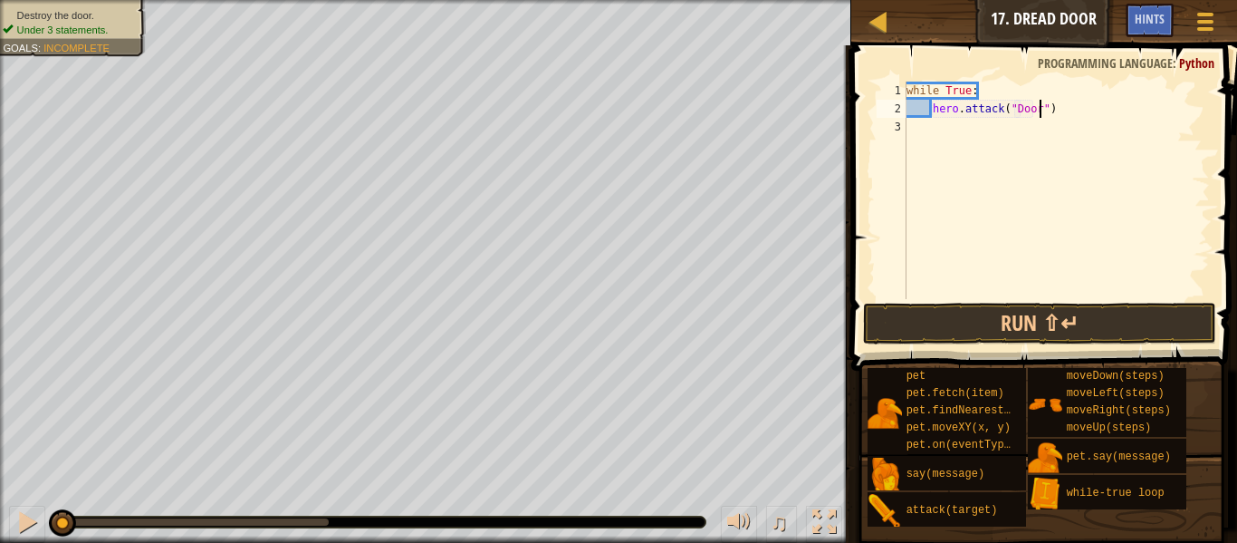
scroll to position [8, 19]
type textarea "hero.attack("Door")"
click at [1064, 320] on button "Run ⇧↵" at bounding box center [1039, 324] width 353 height 42
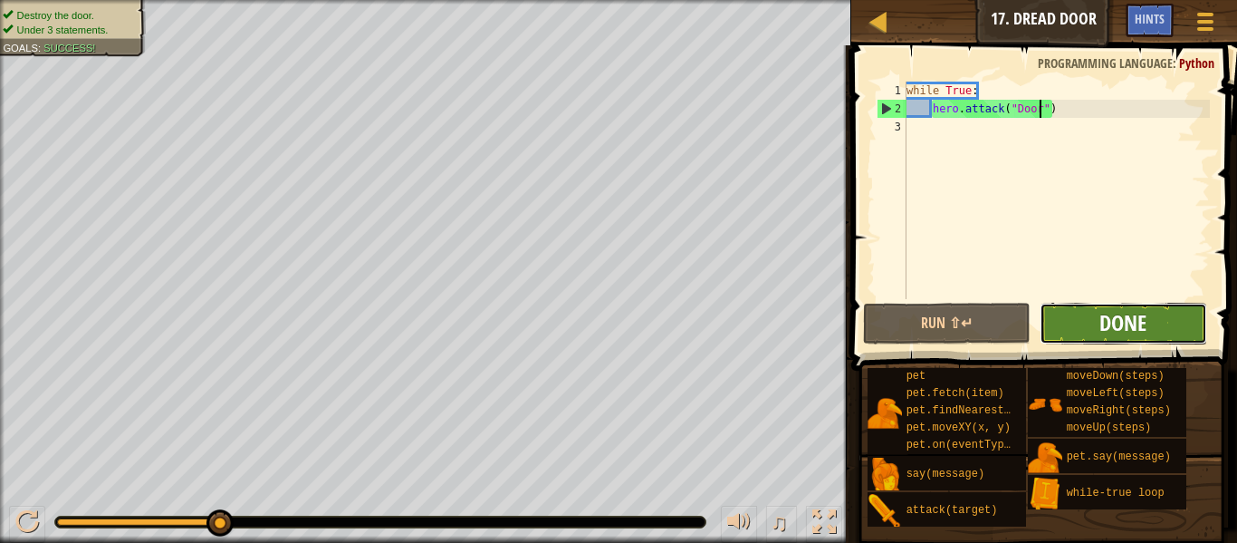
click at [1117, 334] on span "Done" at bounding box center [1123, 322] width 47 height 29
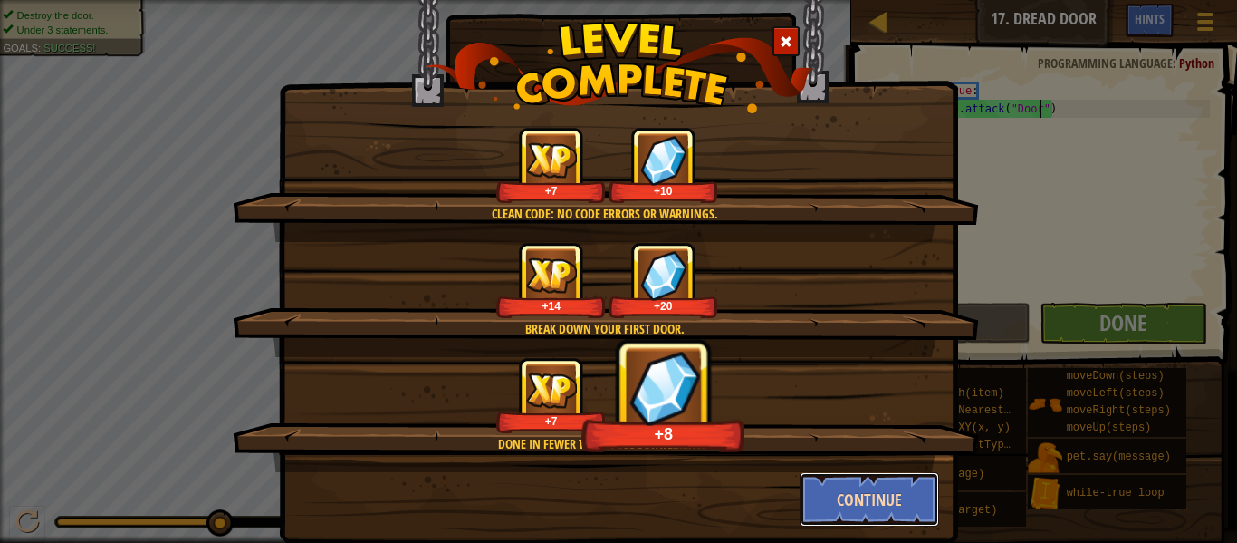
click at [861, 491] on button "Continue" at bounding box center [870, 499] width 140 height 54
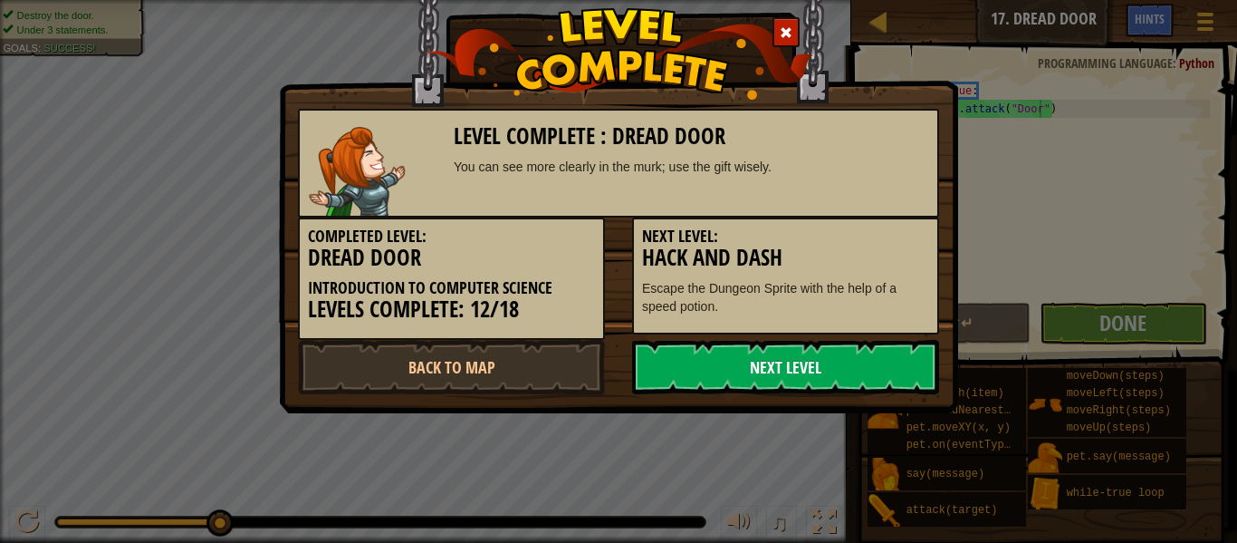
click at [796, 355] on link "Next Level" at bounding box center [785, 367] width 307 height 54
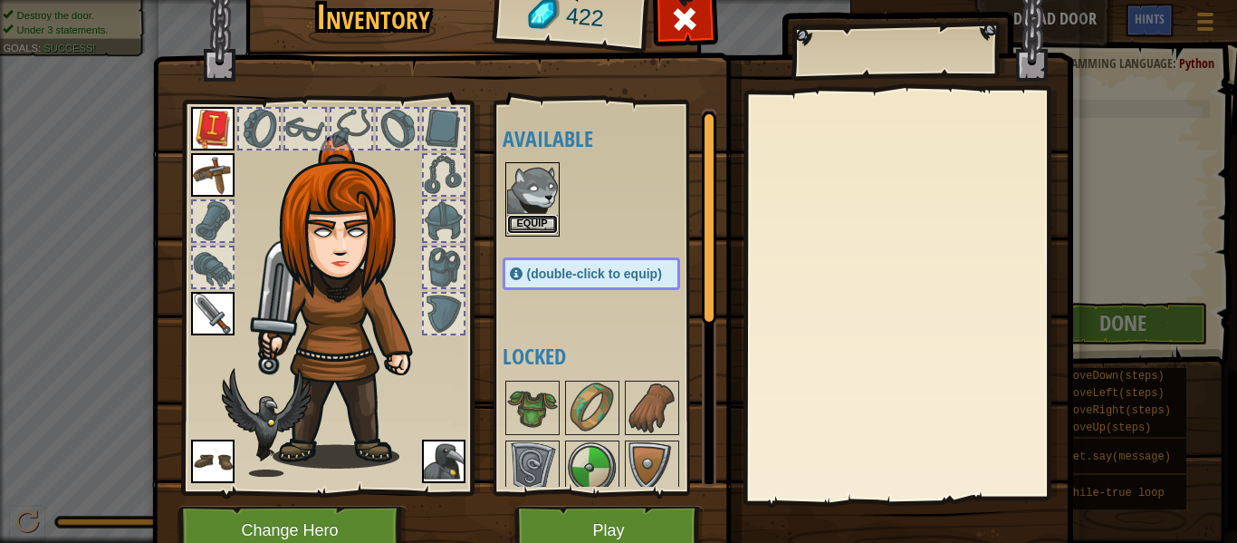
click at [549, 222] on button "Equip" at bounding box center [532, 224] width 51 height 19
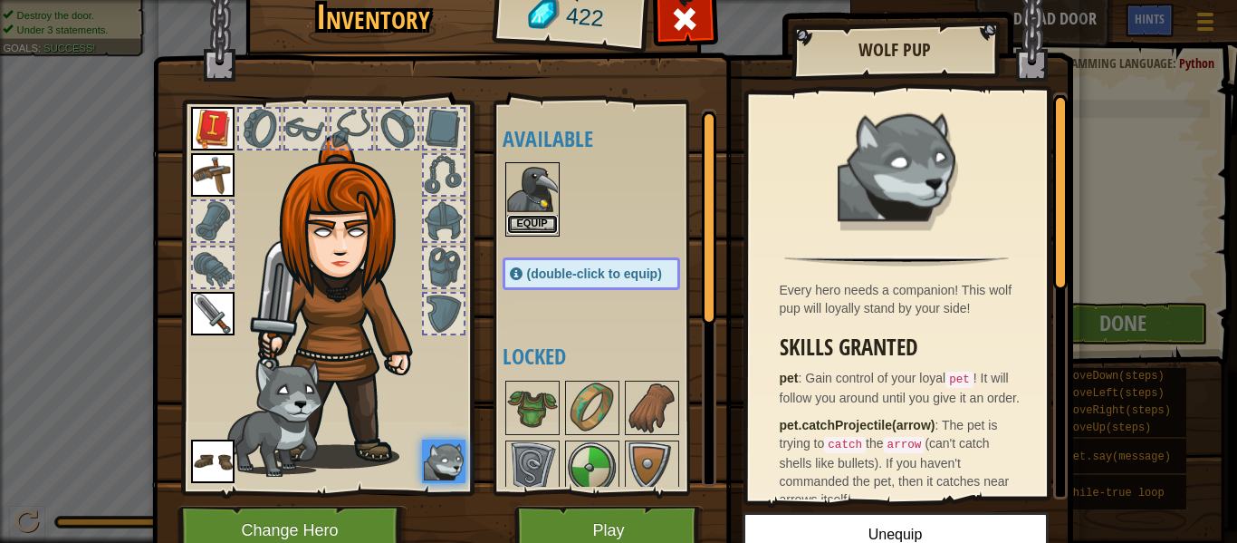
click at [525, 215] on button "Equip" at bounding box center [532, 224] width 51 height 19
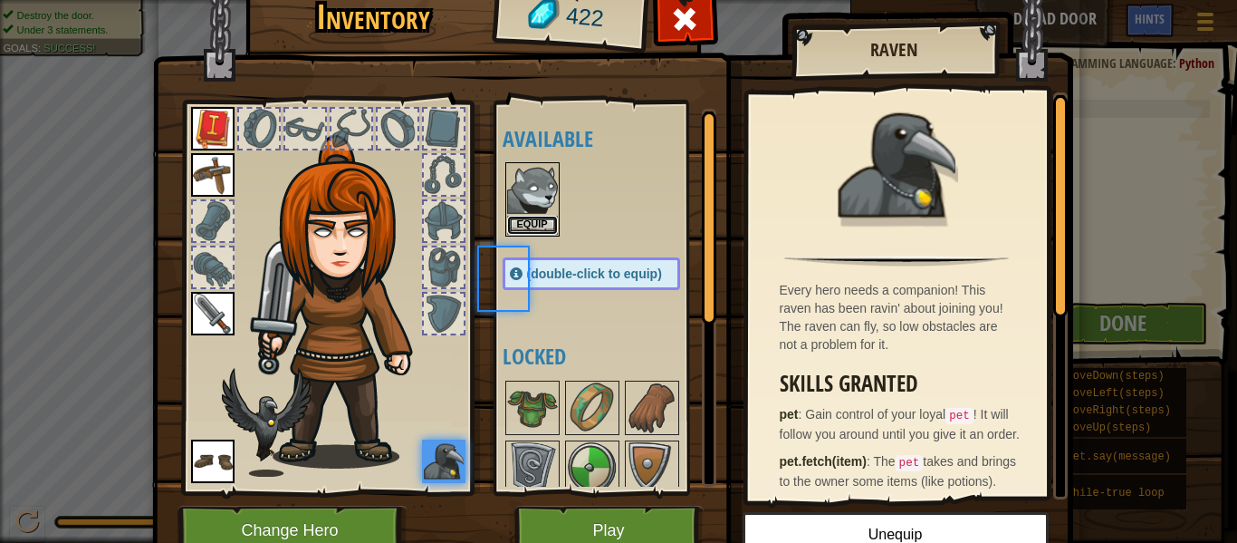
click at [525, 216] on button "Equip" at bounding box center [532, 225] width 51 height 19
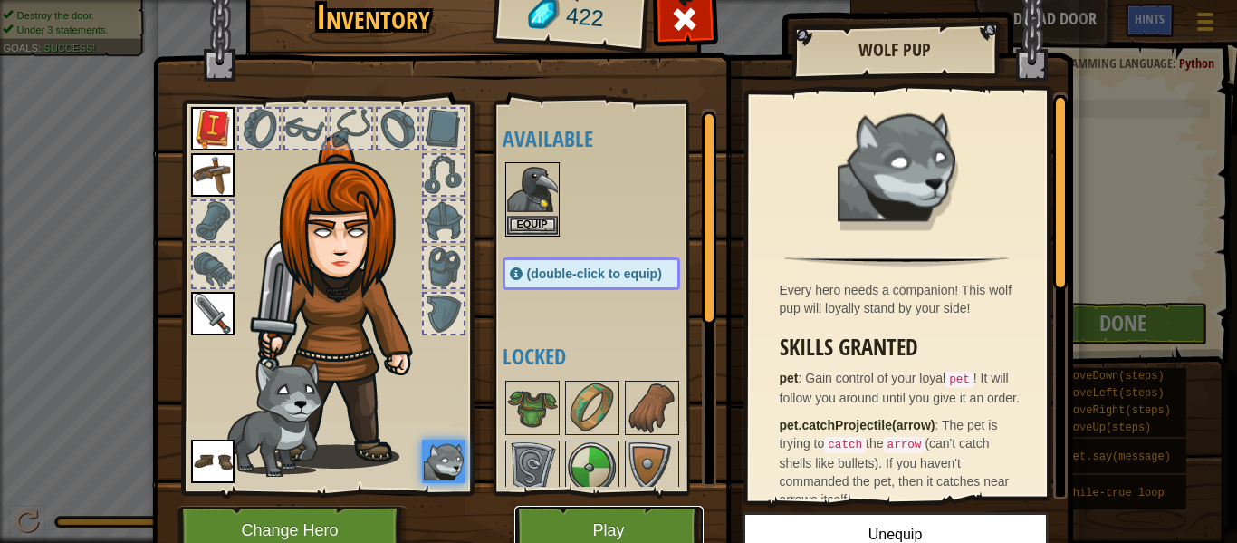
click at [629, 533] on button "Play" at bounding box center [609, 530] width 189 height 50
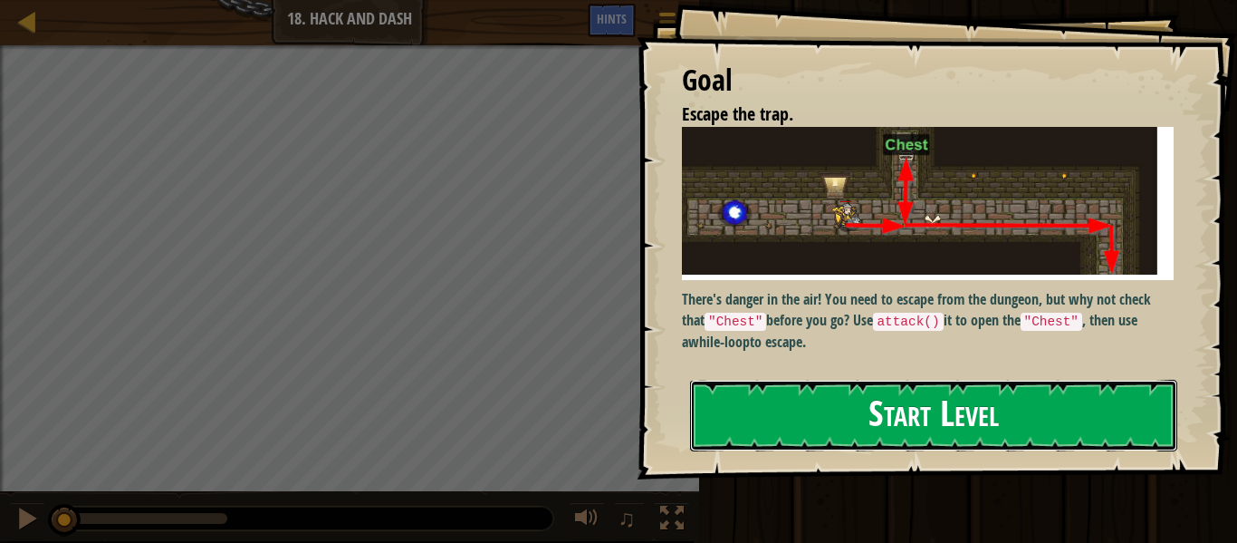
click at [907, 432] on button "Start Level" at bounding box center [933, 416] width 487 height 72
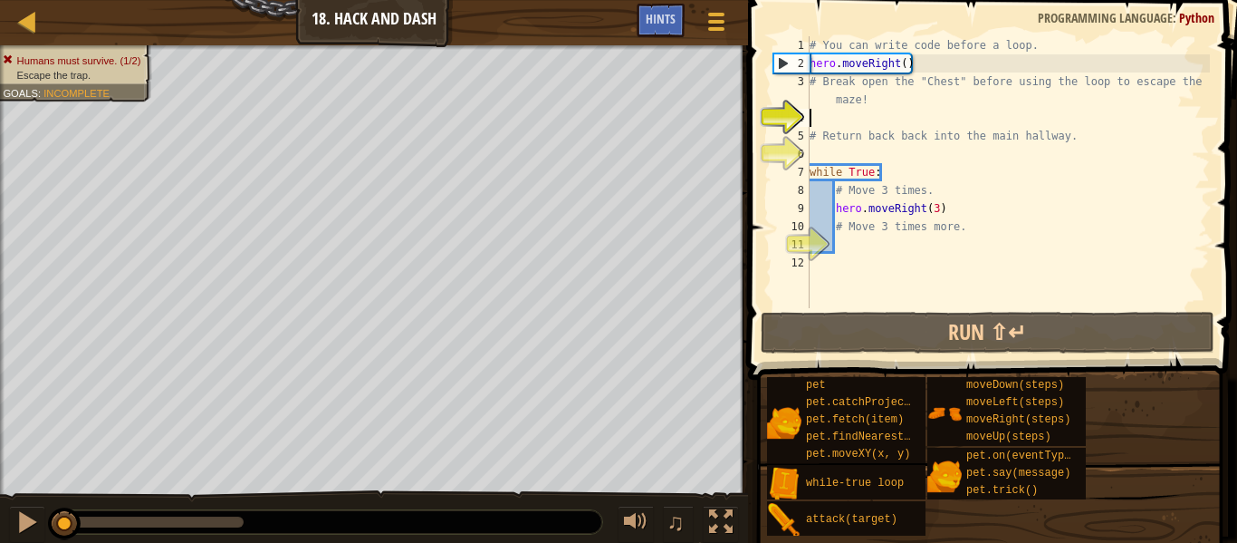
click at [908, 63] on div "# You can write code before a loop. hero . moveRight ( ) # Break open the "Ches…" at bounding box center [1008, 190] width 404 height 308
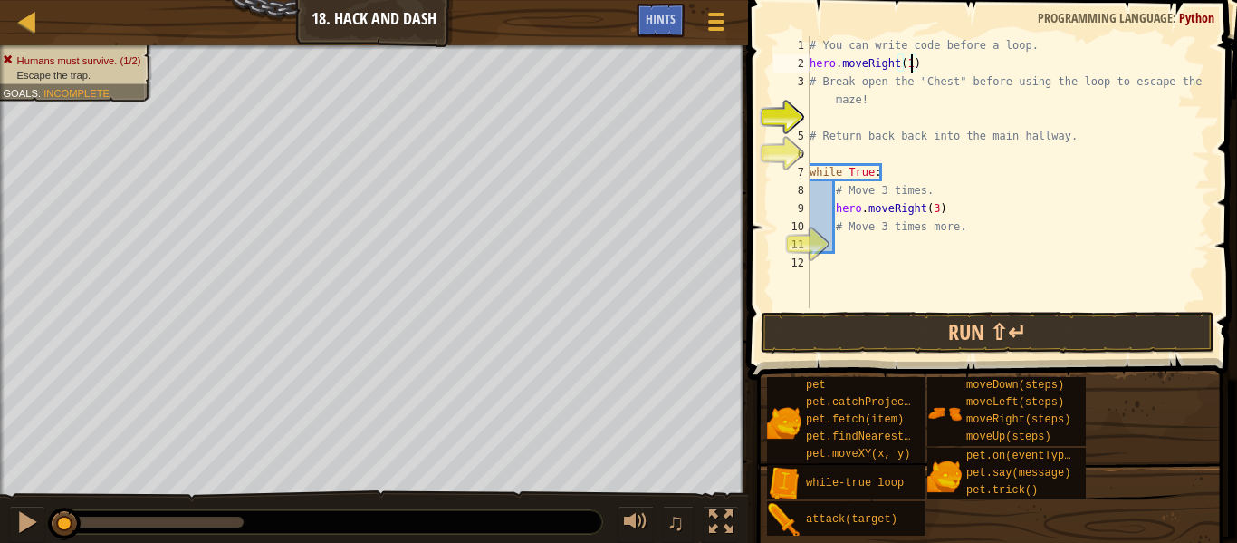
click at [939, 211] on div "# You can write code before a loop. hero . moveRight ( 1 ) # Break open the "Ch…" at bounding box center [1008, 190] width 404 height 308
type textarea "hero.moveRight()"
click at [974, 241] on div "# You can write code before a loop. hero . moveRight ( 1 ) # Break open the "Ch…" at bounding box center [1008, 190] width 404 height 308
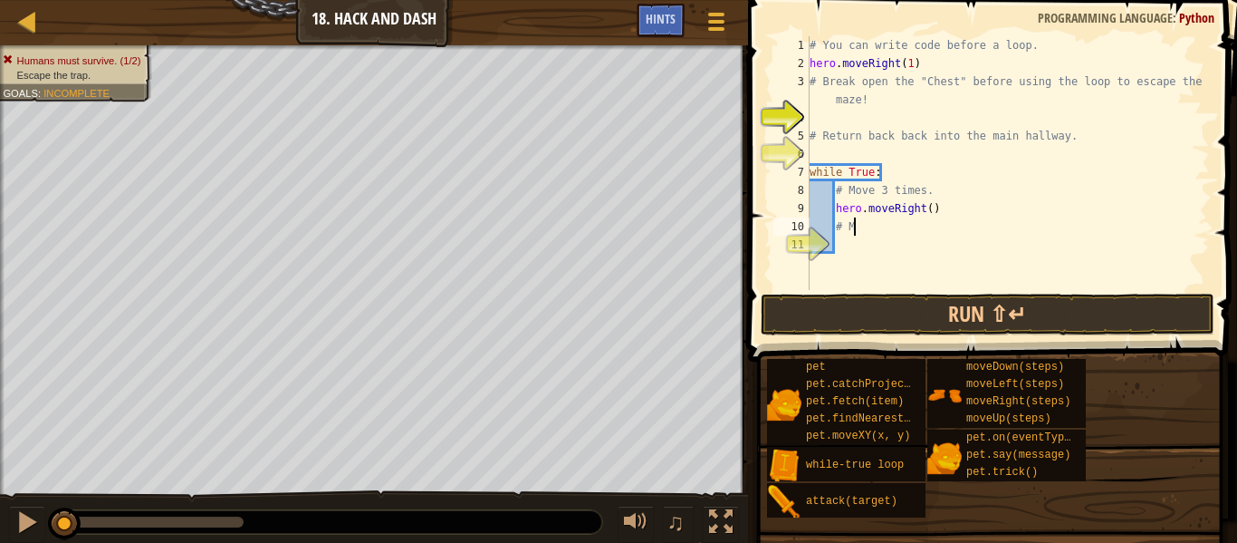
type textarea "#"
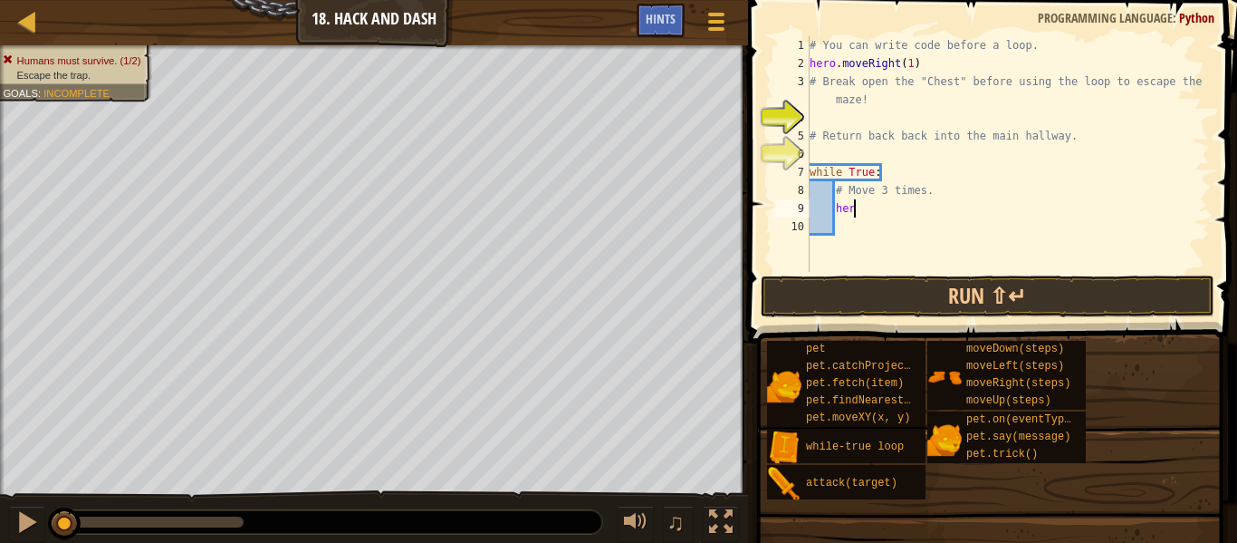
type textarea "h"
type textarea "#"
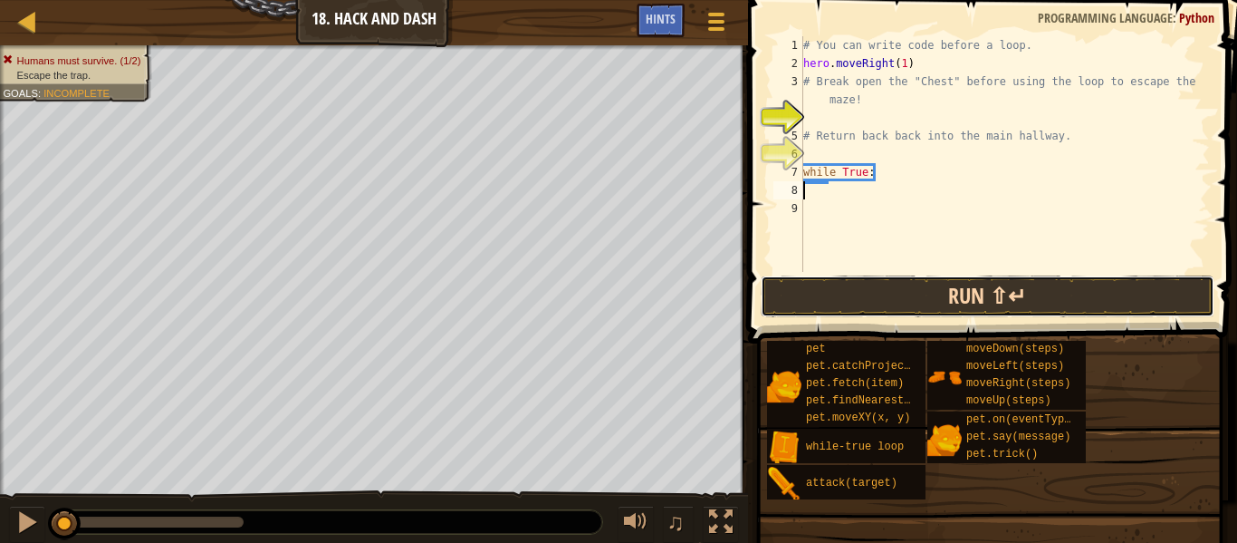
click at [930, 284] on button "Run ⇧↵" at bounding box center [988, 296] width 454 height 42
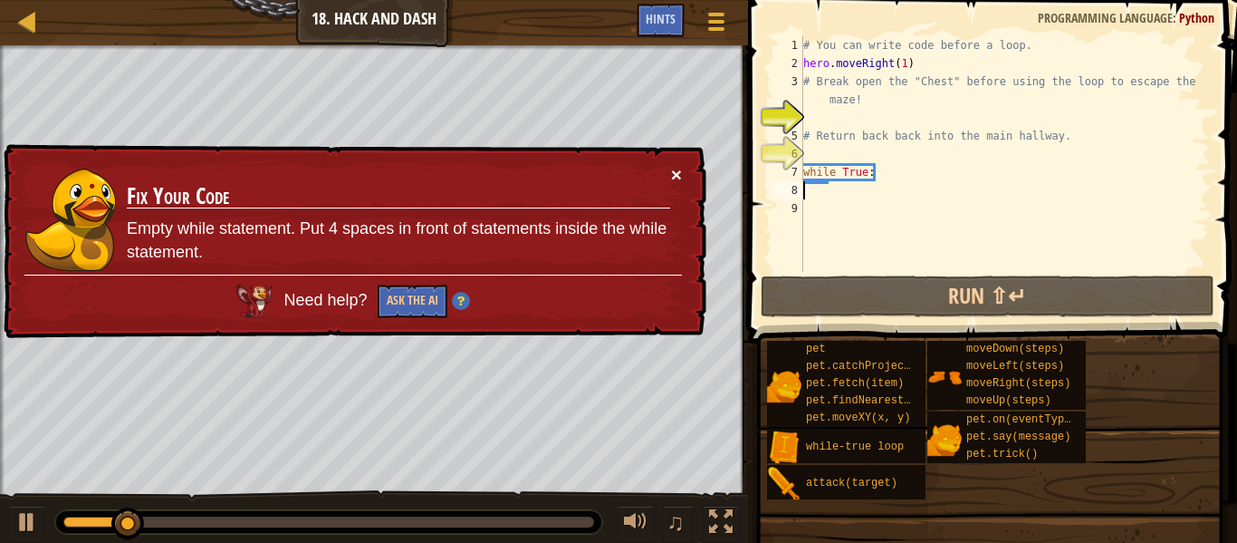
click at [679, 180] on button "×" at bounding box center [676, 174] width 11 height 19
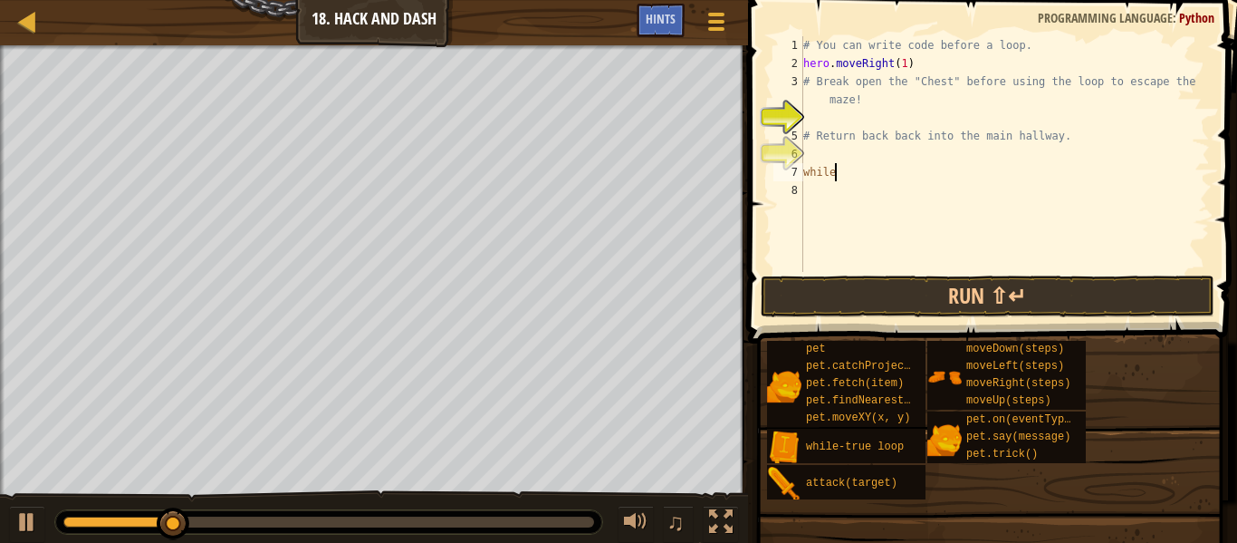
type textarea "w"
type textarea "#"
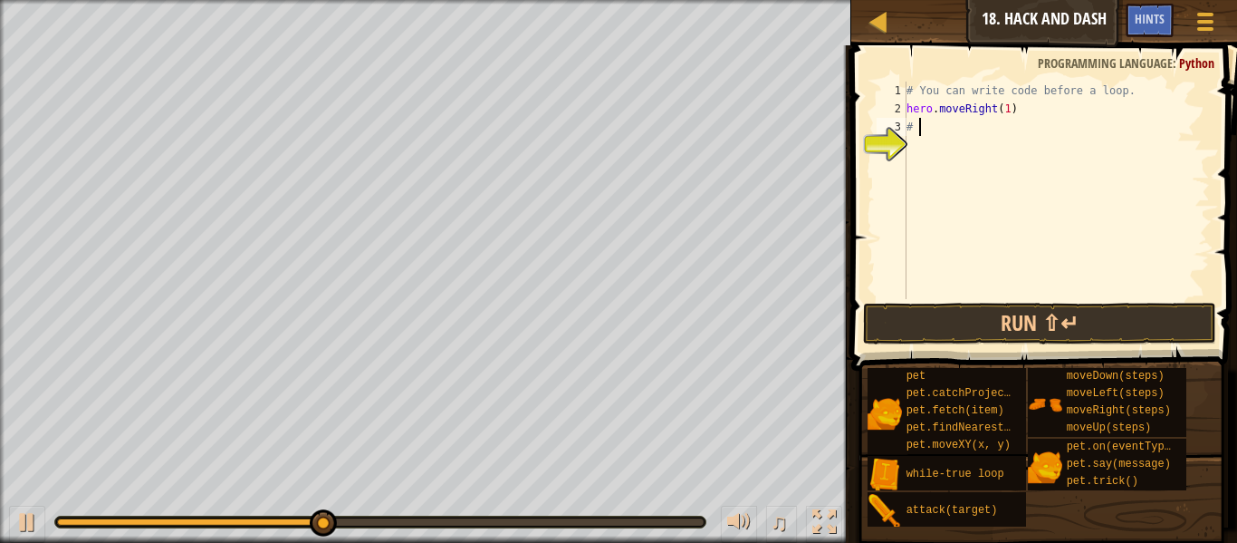
type textarea "#"
type textarea "h"
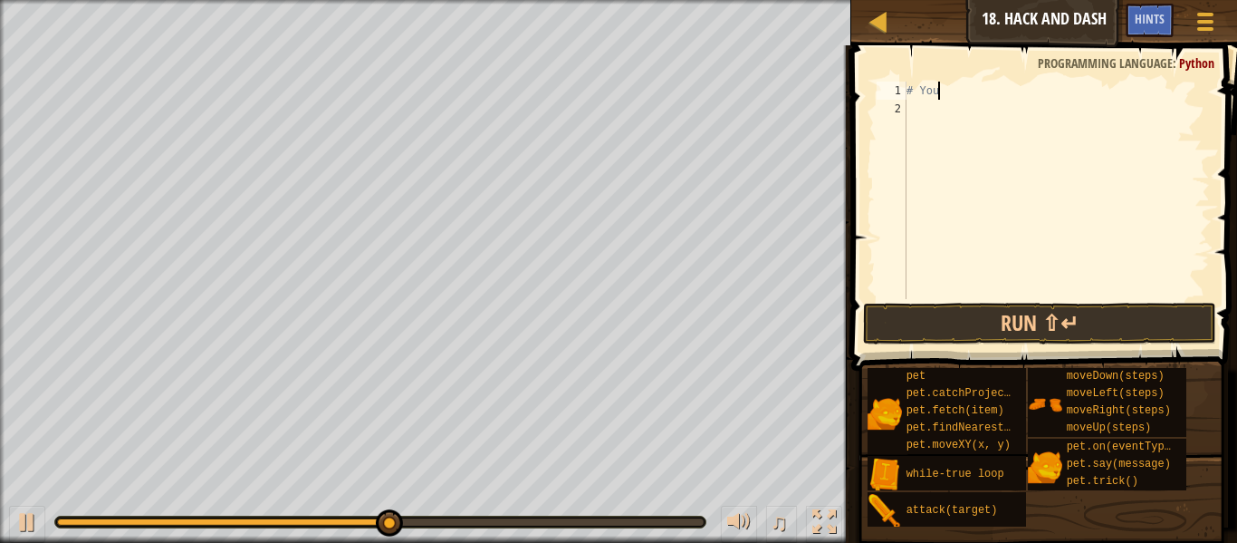
type textarea "#"
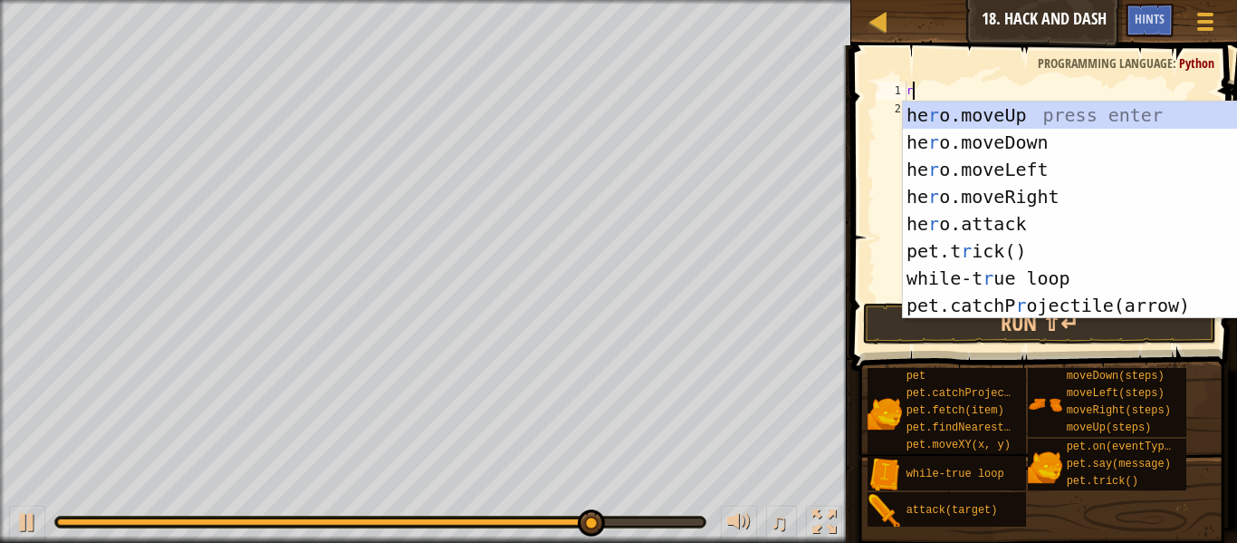
type textarea "ri"
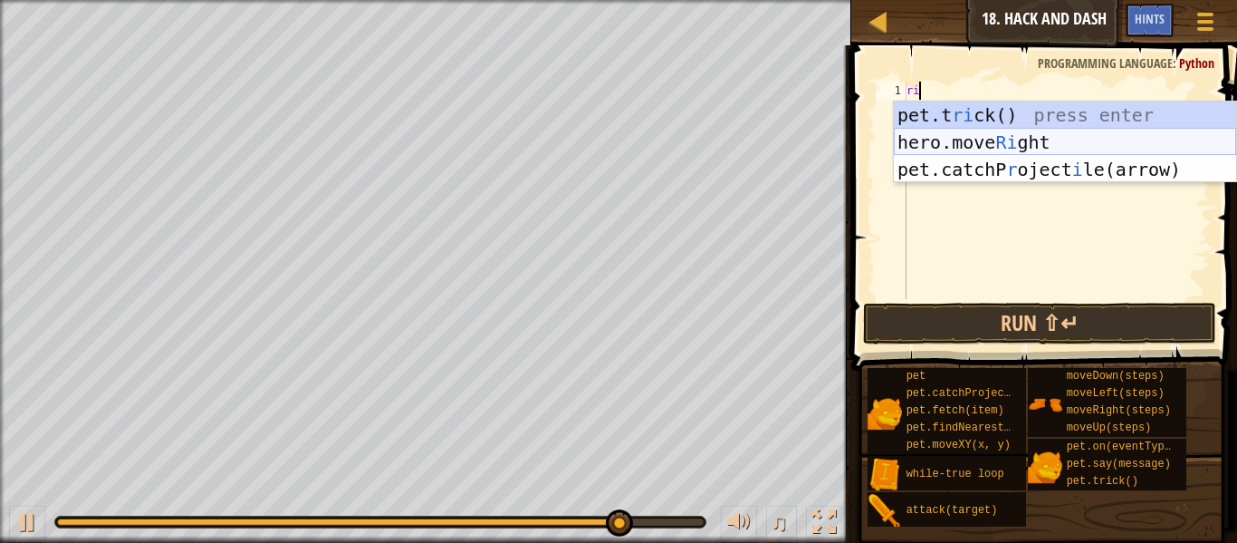
click at [1018, 134] on div "pet.t ri ck() press enter hero.move Ri ght press enter pet.catchP r oject i [GE…" at bounding box center [1065, 169] width 342 height 136
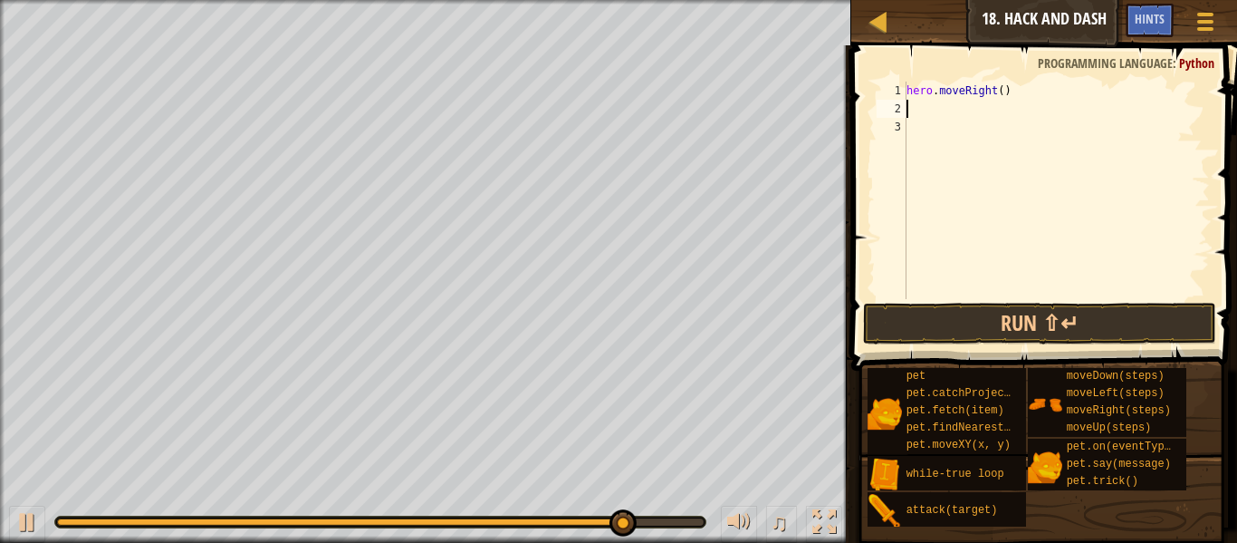
scroll to position [8, 0]
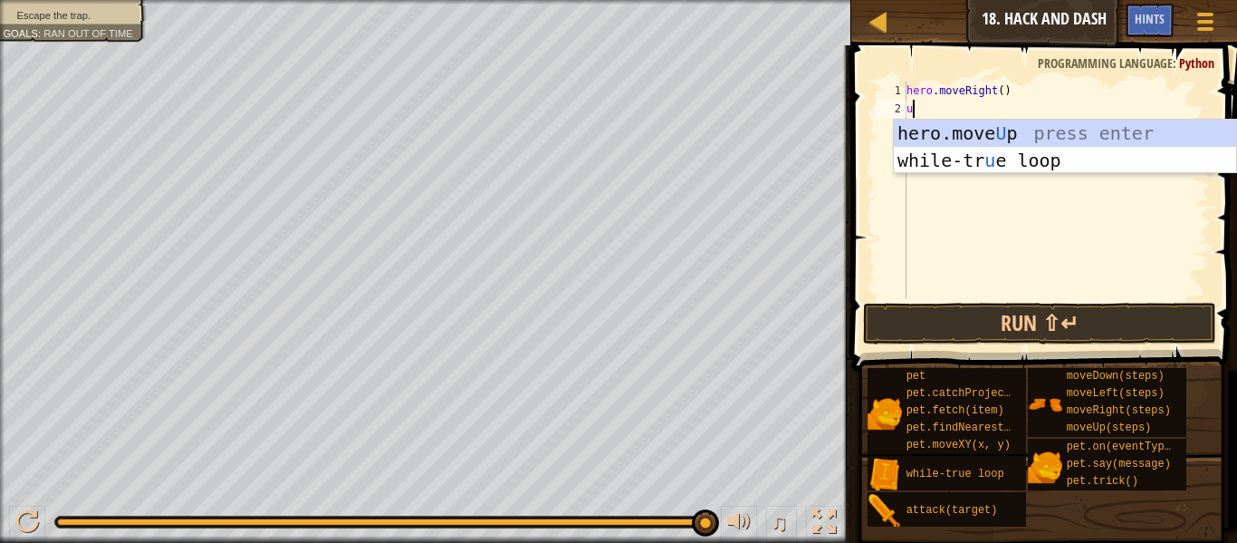
type textarea "up"
click at [994, 140] on div "hero.move Up press enter while-tr u e loo p press enter" at bounding box center [1065, 174] width 342 height 109
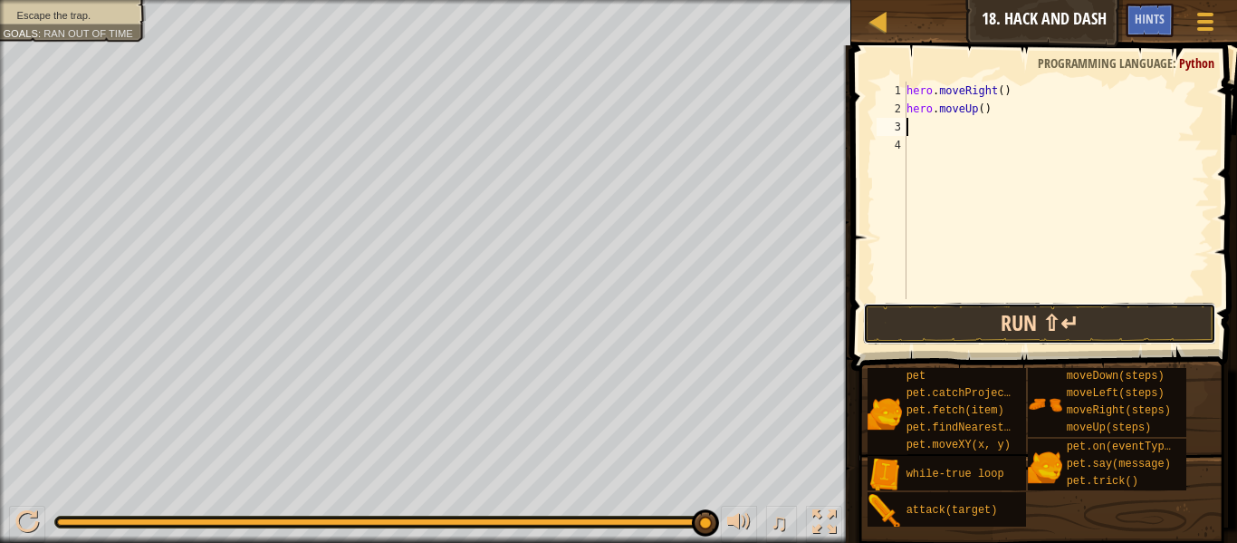
click at [943, 323] on button "Run ⇧↵" at bounding box center [1039, 324] width 353 height 42
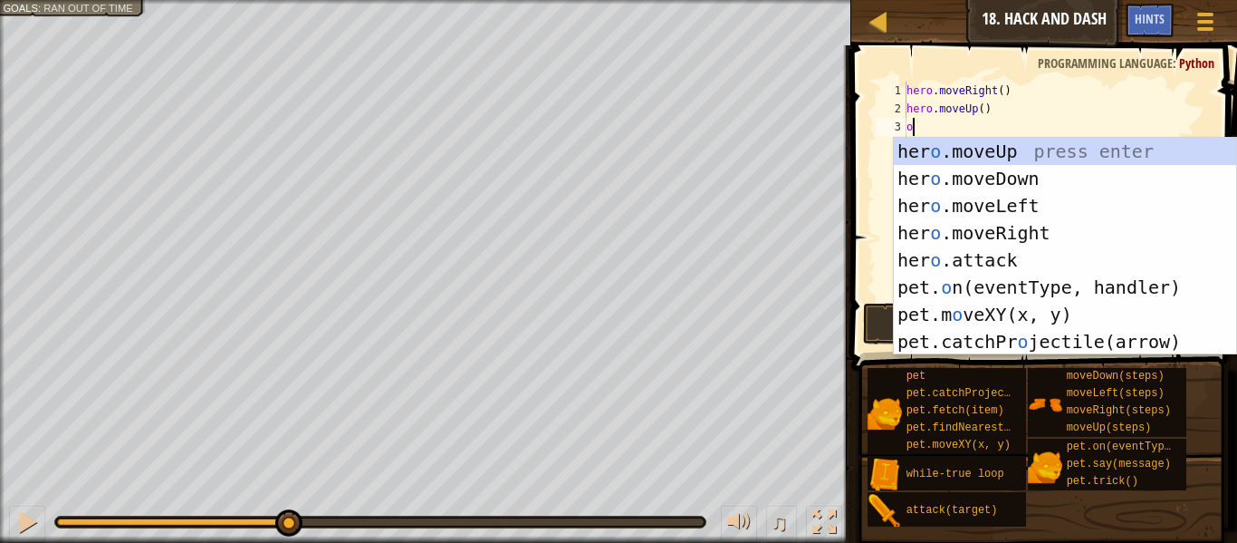
click at [958, 120] on div "hero . moveRight ( ) hero . moveUp ( ) o" at bounding box center [1056, 209] width 307 height 254
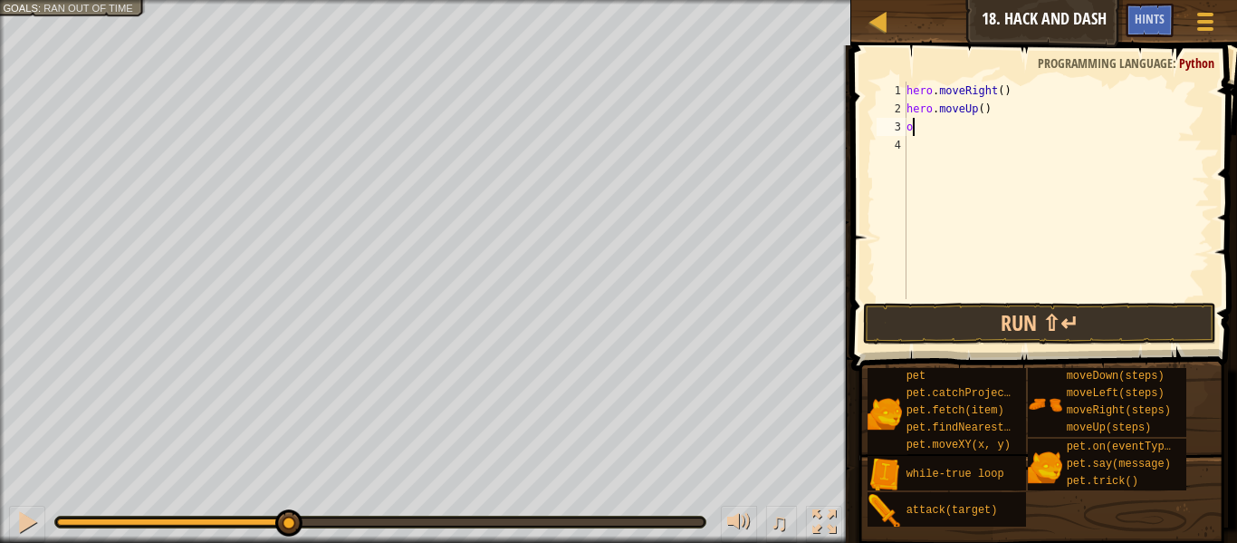
click at [983, 120] on div "hero . moveRight ( ) hero . moveUp ( ) o" at bounding box center [1056, 209] width 307 height 254
click at [981, 110] on div "hero . moveRight ( ) hero . moveUp ( ) o" at bounding box center [1056, 209] width 307 height 254
type textarea "hero.moveUp(2)"
type textarea "\"
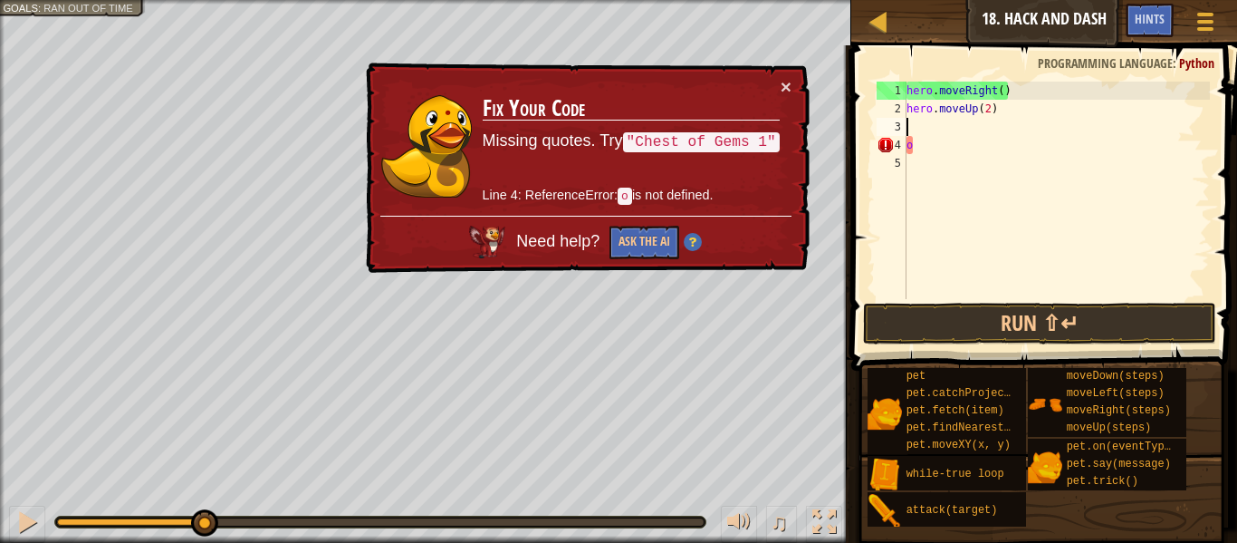
click at [968, 142] on div "hero . moveRight ( ) hero . moveUp ( 2 ) o" at bounding box center [1056, 209] width 307 height 254
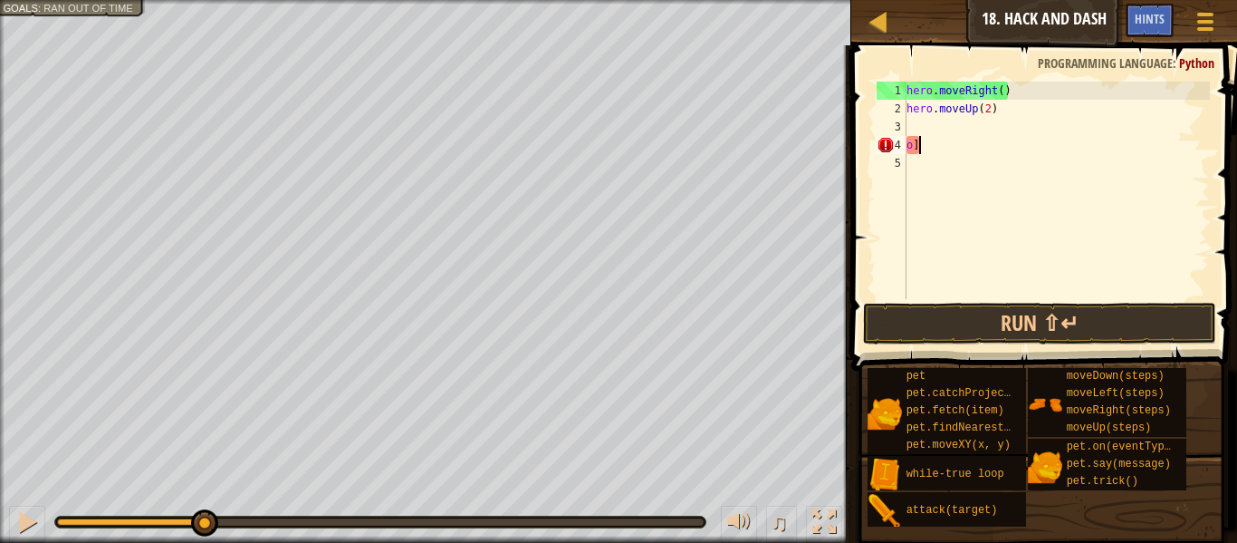
type textarea "o"
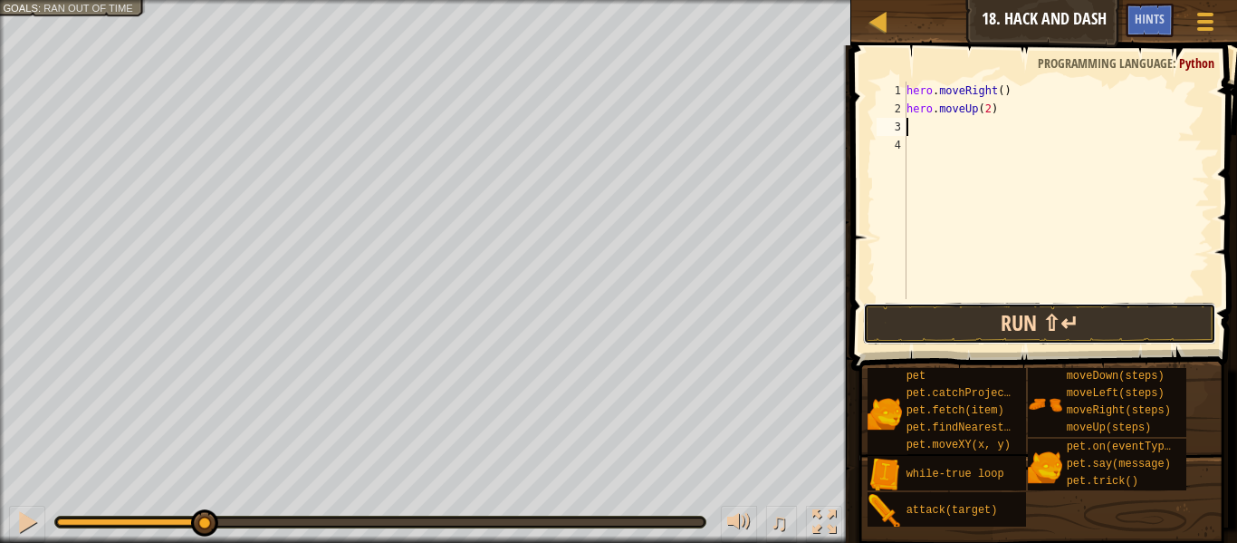
click at [992, 314] on button "Run ⇧↵" at bounding box center [1039, 324] width 353 height 42
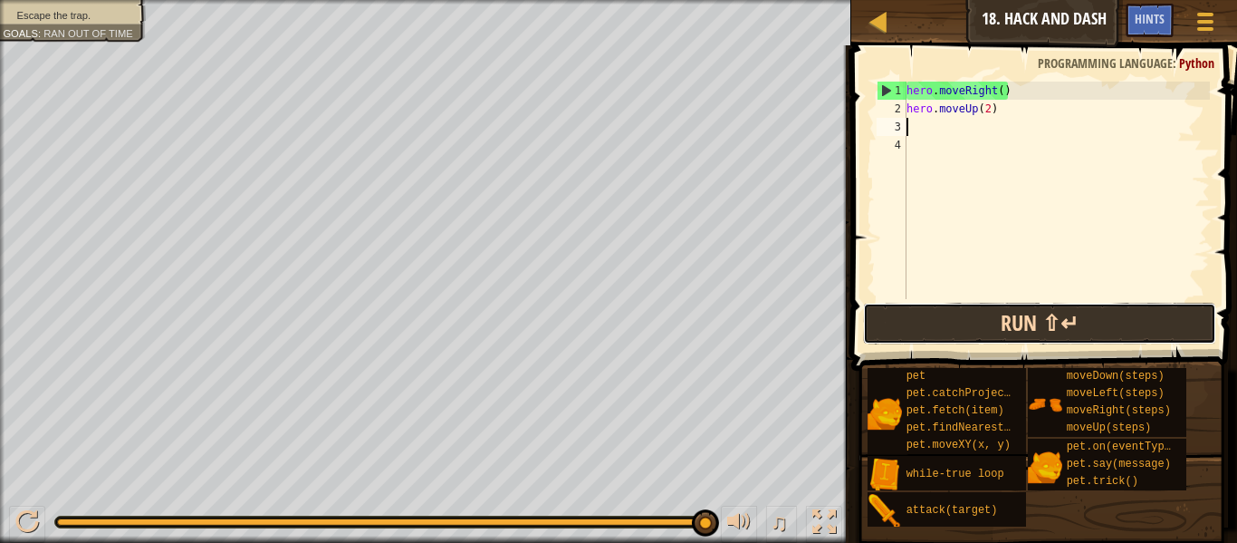
click at [992, 314] on button "Run ⇧↵" at bounding box center [1039, 324] width 353 height 42
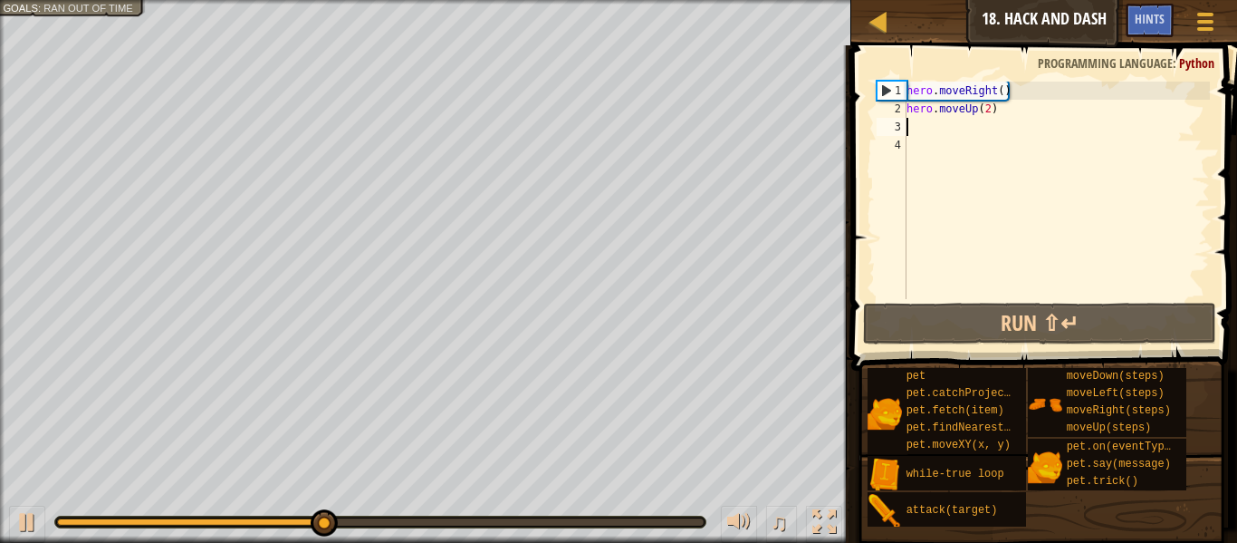
click at [987, 111] on div "hero . moveRight ( ) hero . moveUp ( 2 )" at bounding box center [1056, 209] width 307 height 254
type textarea "hero.moveUp()"
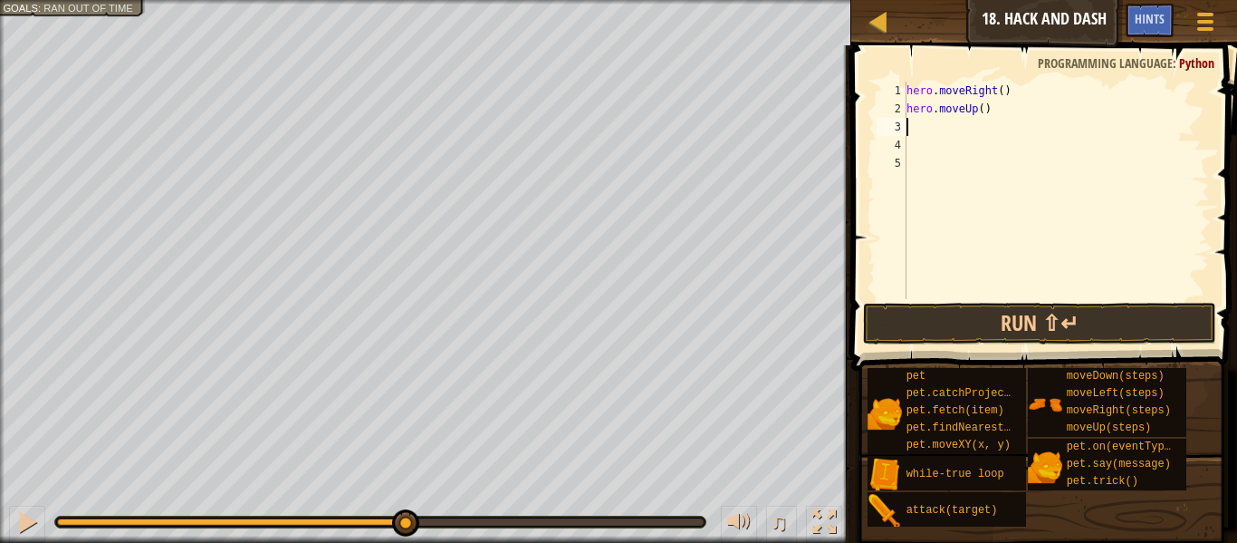
type textarea "d"
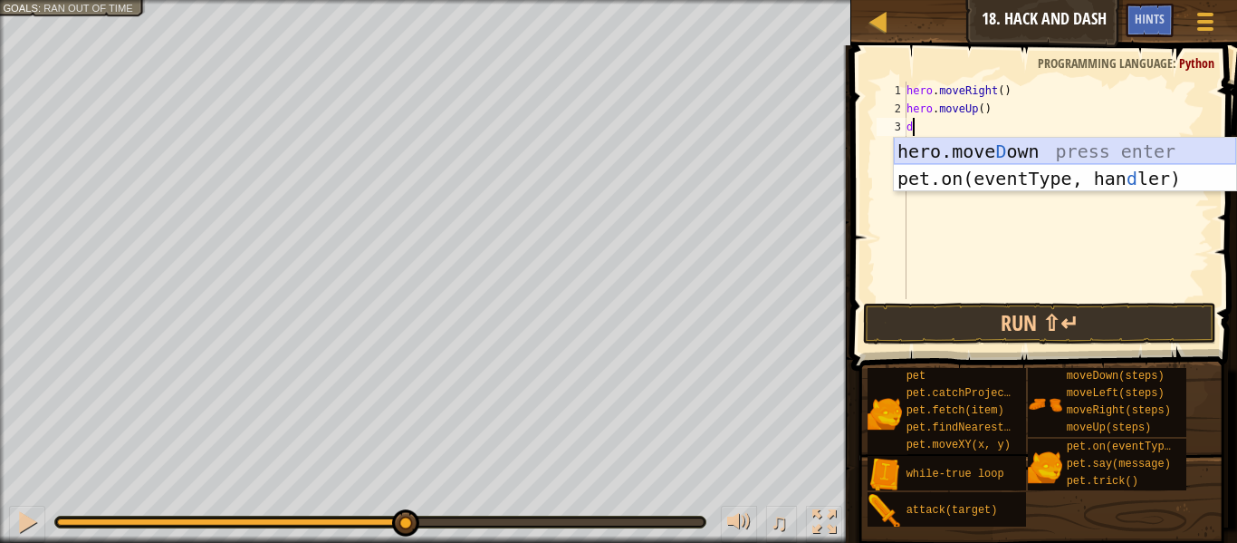
click at [1001, 158] on div "hero.[PERSON_NAME] own press enter pet.on(eventType, han d ler) press enter" at bounding box center [1065, 192] width 342 height 109
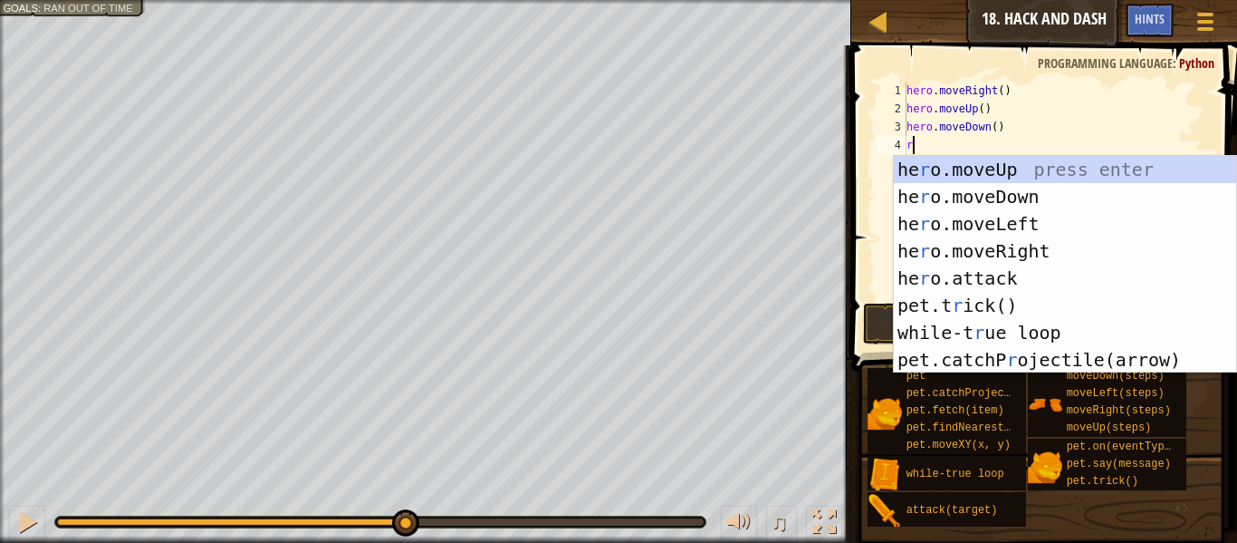
type textarea "ri"
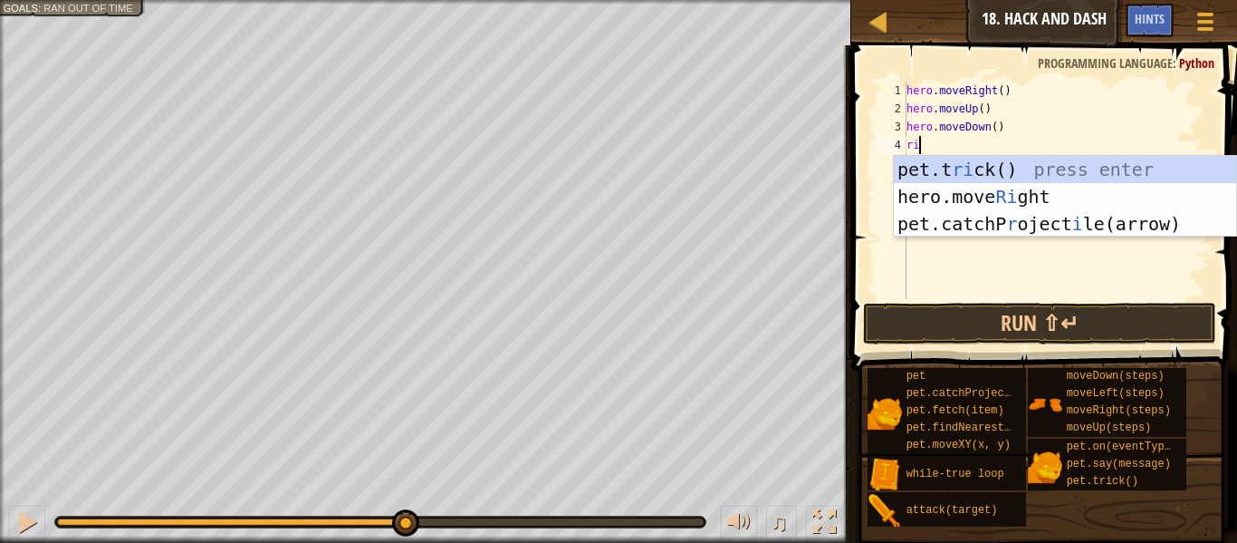
scroll to position [8, 1]
click at [1005, 189] on div "pet.t ri ck() press enter hero.move Ri ght press enter pet.catchP r oject i [GE…" at bounding box center [1065, 224] width 342 height 136
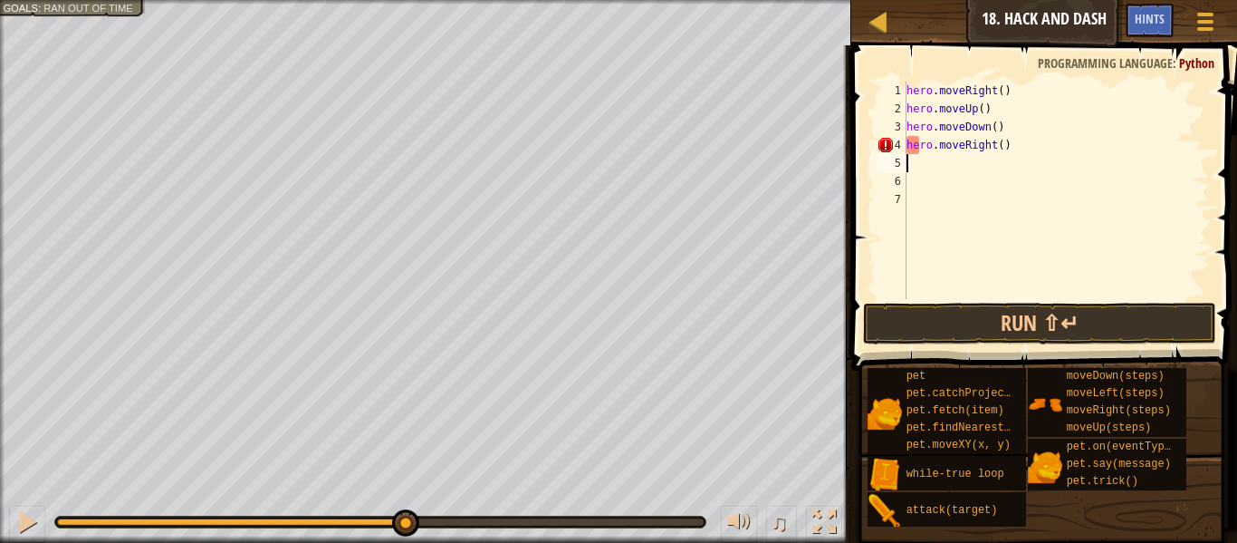
scroll to position [8, 0]
type textarea "3"
click at [1002, 143] on div "hero . moveRight ( ) hero . moveUp ( ) hero . moveDown ( ) hero . moveRight ( )" at bounding box center [1056, 209] width 307 height 254
type textarea "hero.moveRight(3)"
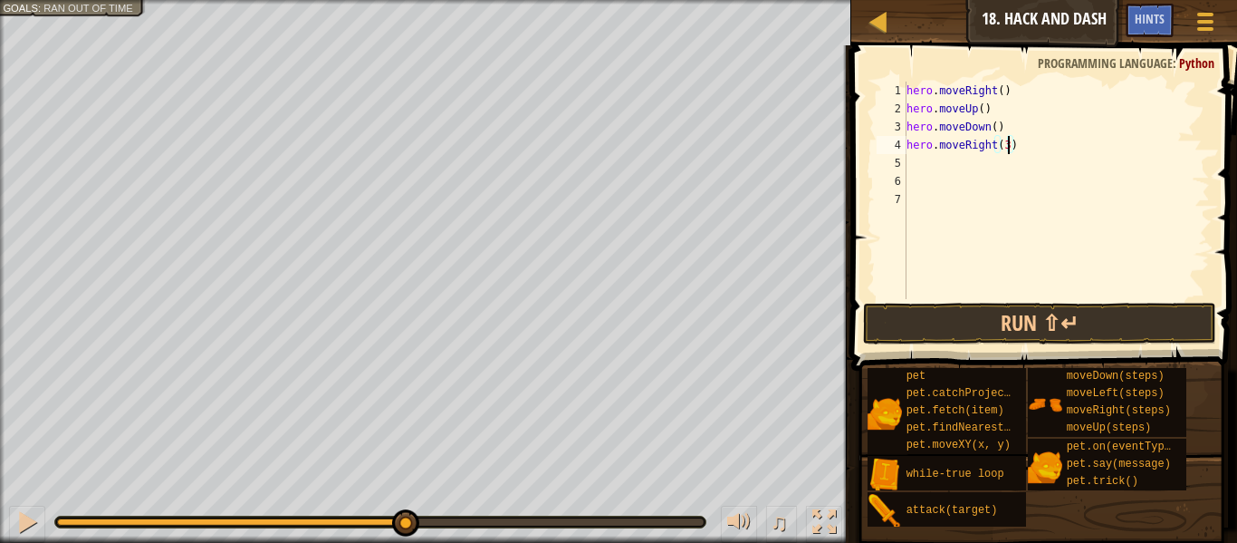
click at [979, 166] on div "hero . moveRight ( ) hero . moveUp ( ) hero . moveDown ( ) hero . moveRight ( 3…" at bounding box center [1056, 209] width 307 height 254
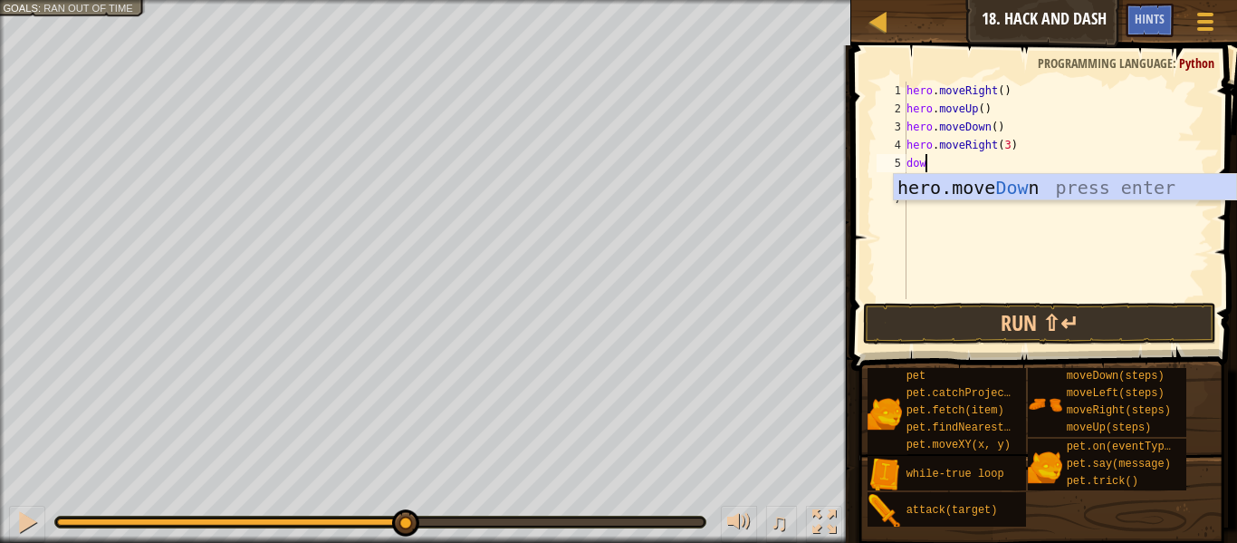
type textarea "down"
click at [993, 191] on div "hero.move Down press enter" at bounding box center [1065, 215] width 342 height 82
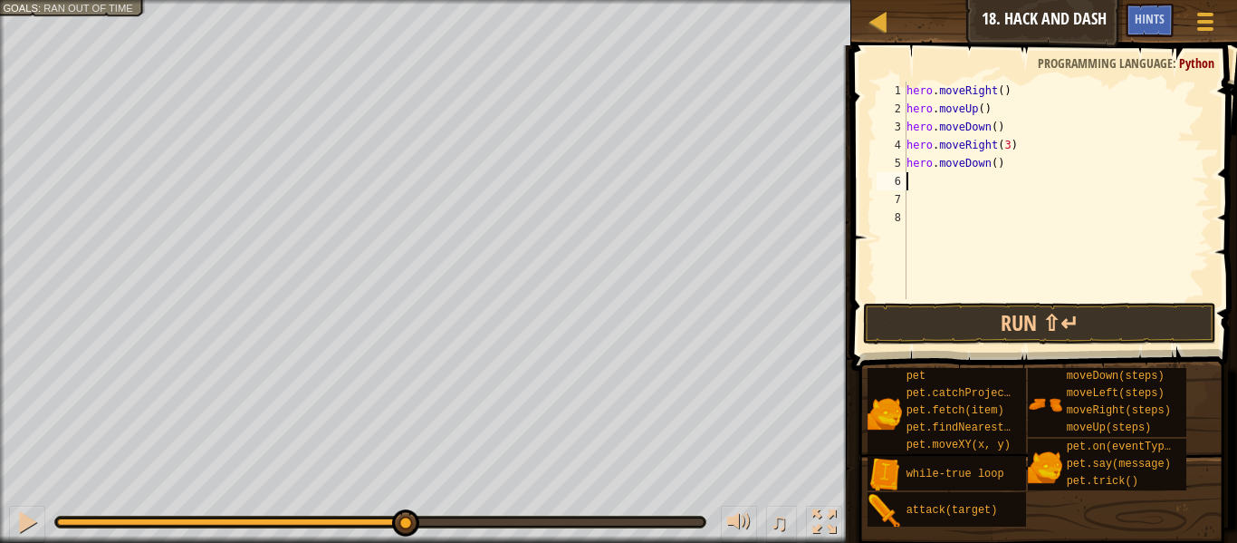
click at [996, 161] on div "hero . moveRight ( ) hero . moveUp ( ) hero . moveDown ( ) hero . moveRight ( 3…" at bounding box center [1056, 209] width 307 height 254
type textarea "hero.moveDown(4)"
click at [1042, 329] on button "Run ⇧↵" at bounding box center [1039, 324] width 353 height 42
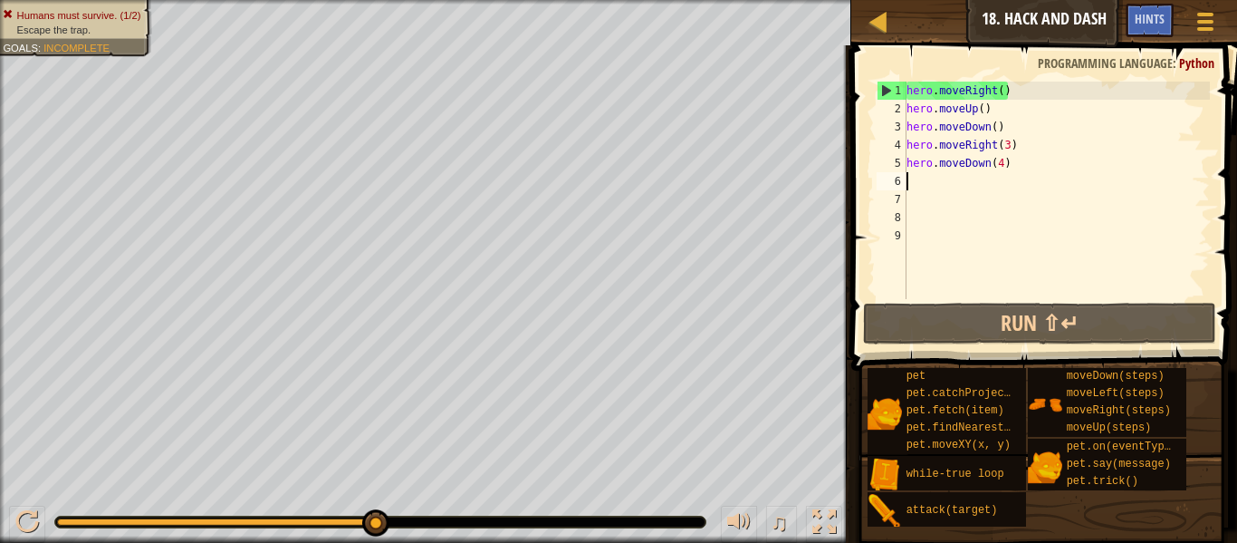
click at [1008, 123] on div "hero . moveRight ( ) hero . moveUp ( ) hero . moveDown ( ) hero . moveRight ( 3…" at bounding box center [1056, 209] width 307 height 254
type textarea "hero.moveDown()"
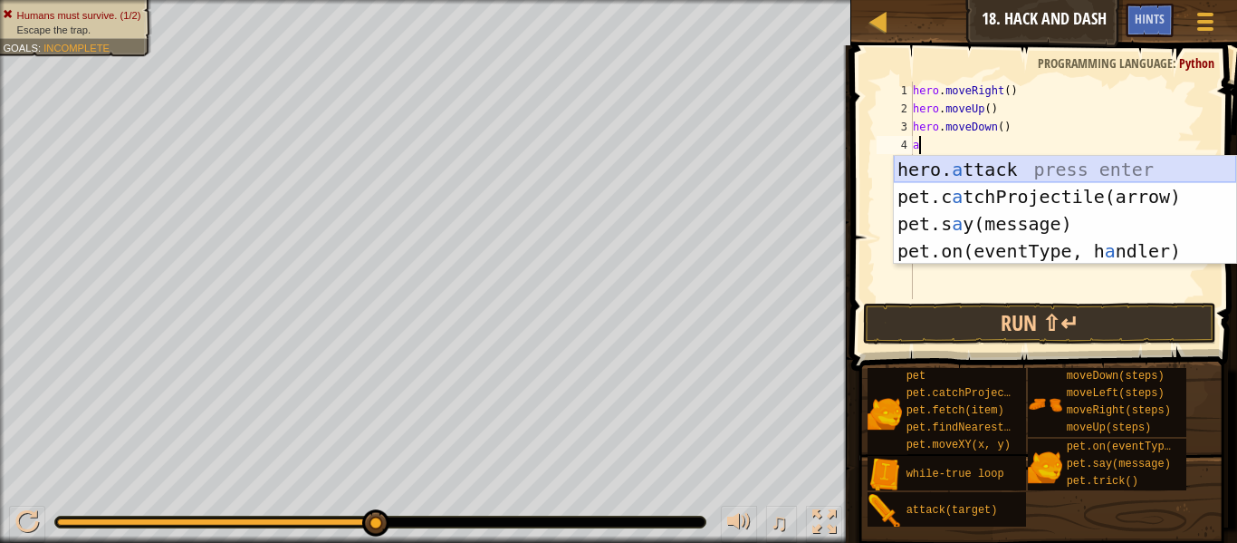
click at [1022, 165] on div "hero. a ttack press enter pet.c a tchProjectile(arrow) press enter pet.s a y(me…" at bounding box center [1065, 237] width 342 height 163
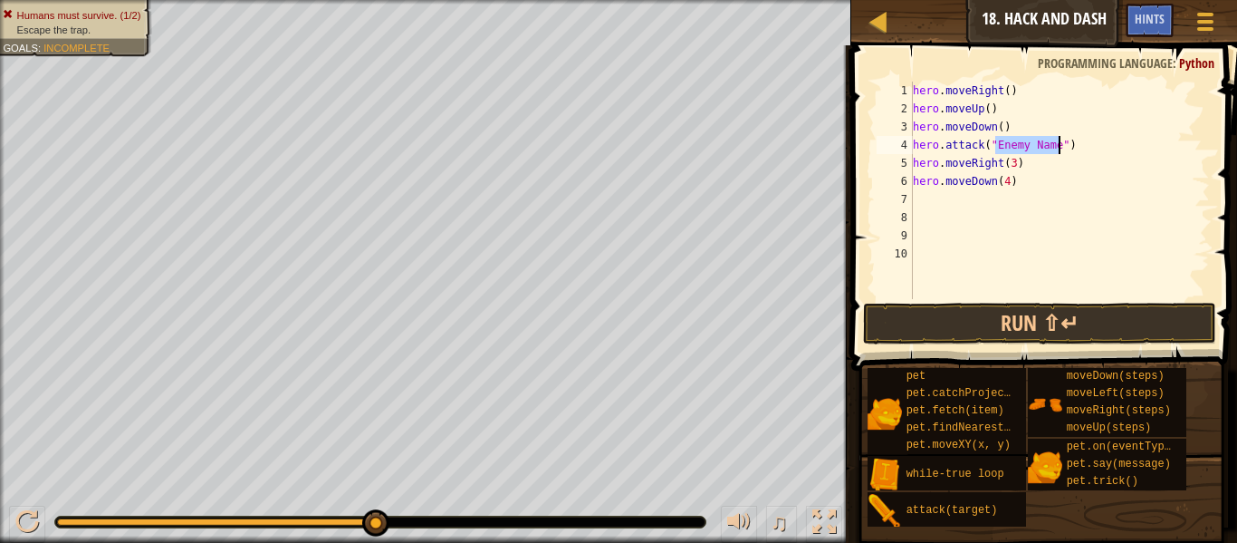
click at [1022, 165] on div "hero . moveRight ( ) hero . moveUp ( ) hero . moveDown ( ) hero . attack ( "Ene…" at bounding box center [1060, 209] width 301 height 254
click at [1008, 143] on div "hero . moveRight ( ) hero . moveUp ( ) hero . moveDown ( ) hero . attack ( "Ene…" at bounding box center [1060, 209] width 301 height 254
click at [1045, 145] on div "hero . moveRight ( ) hero . moveUp ( ) hero . moveDown ( ) hero . attack ( "Ene…" at bounding box center [1060, 209] width 301 height 254
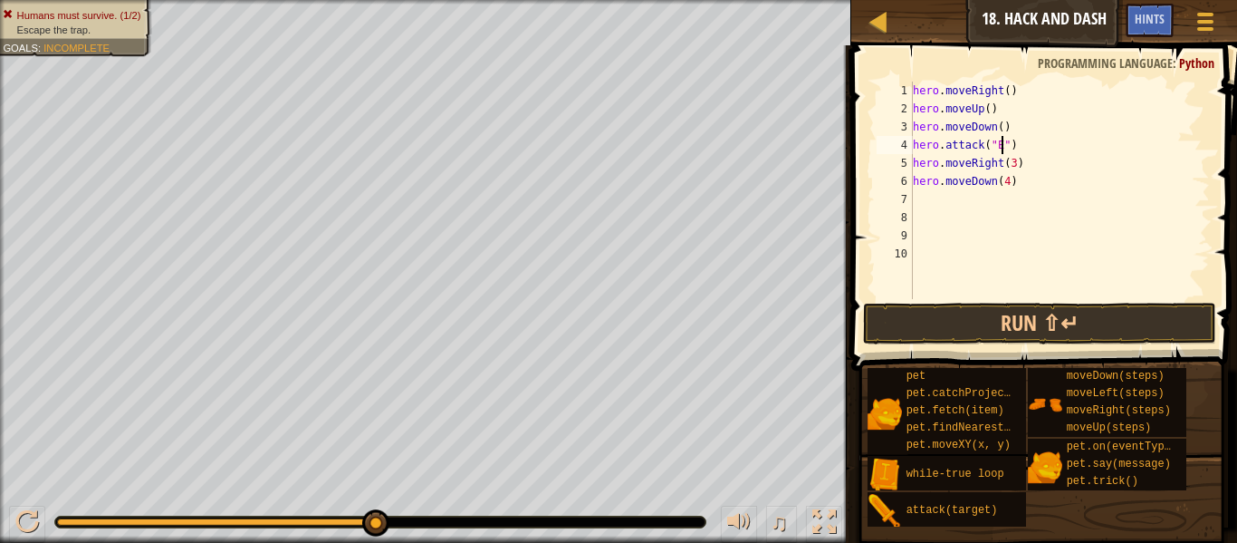
type textarea "hero.attack("")"
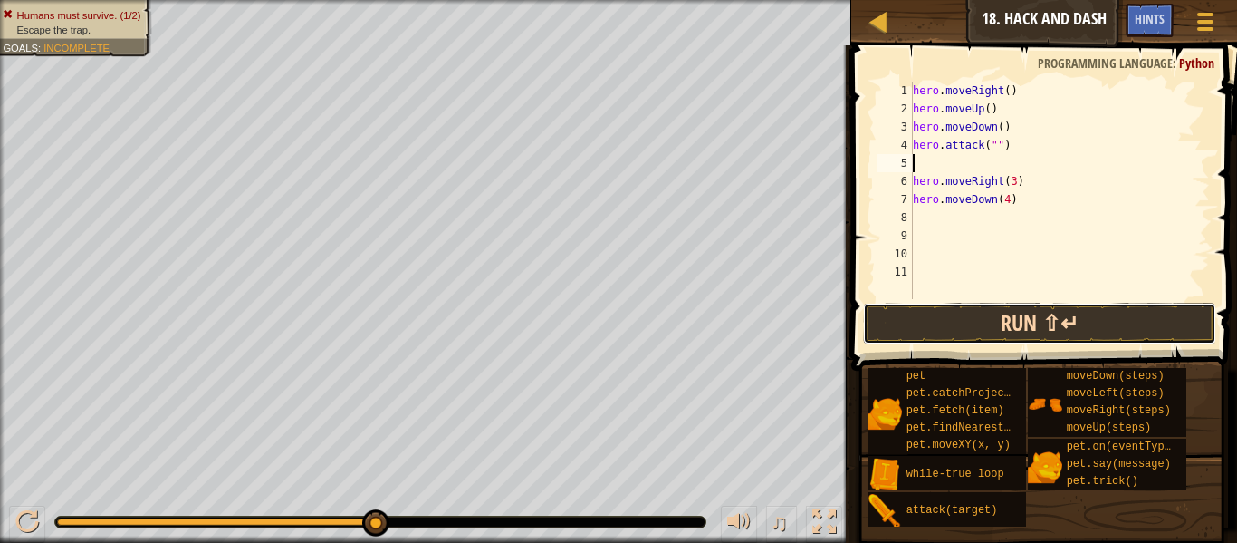
click at [1048, 318] on button "Run ⇧↵" at bounding box center [1039, 324] width 353 height 42
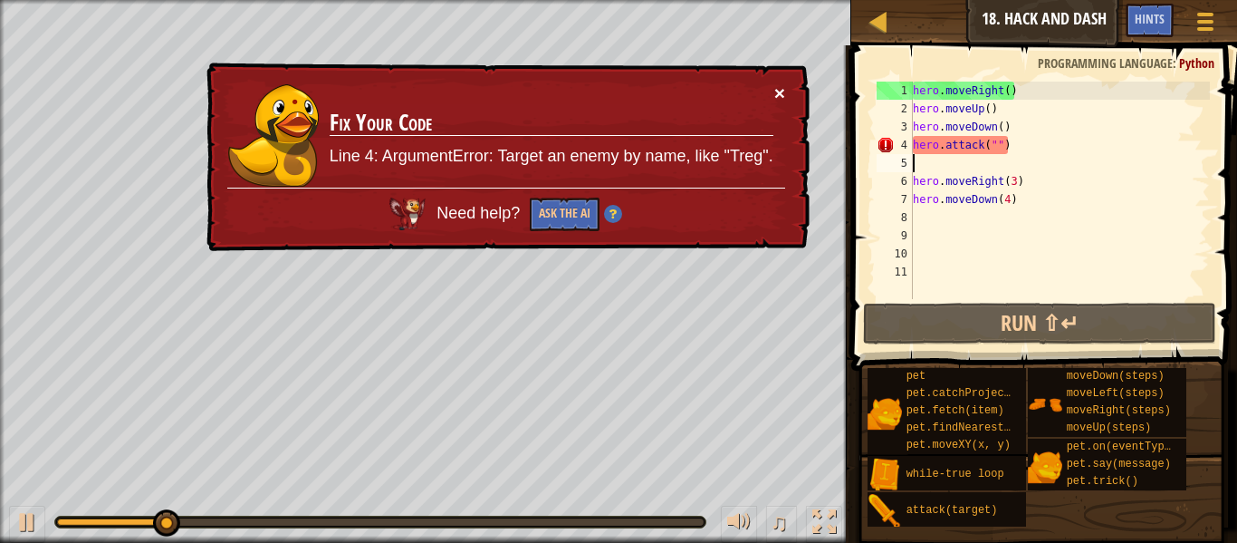
click at [775, 88] on button "×" at bounding box center [780, 92] width 11 height 19
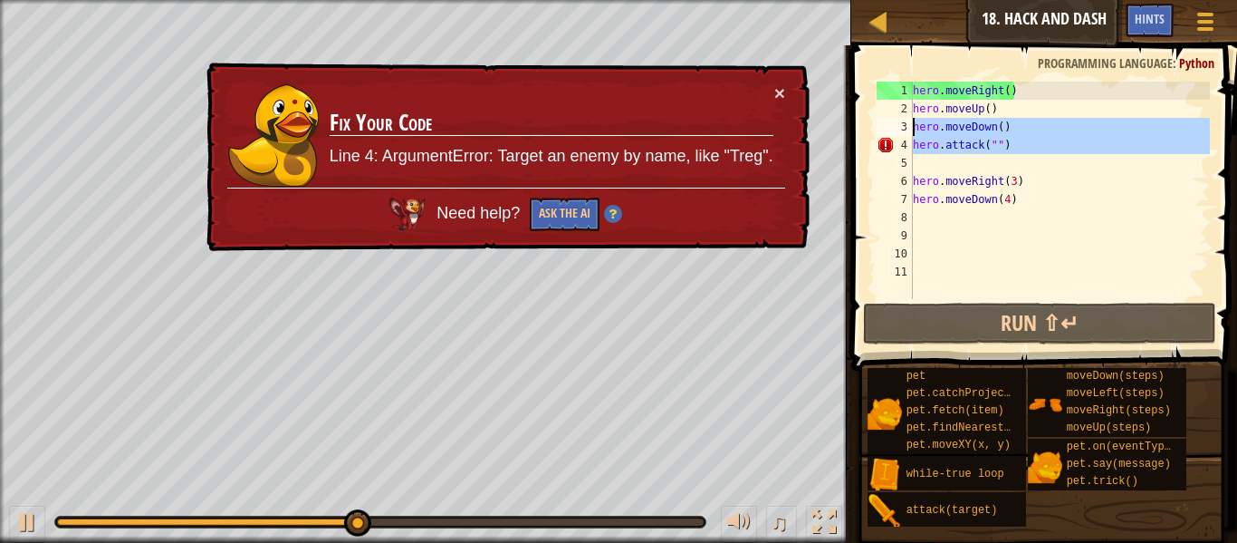
drag, startPoint x: 904, startPoint y: 140, endPoint x: 898, endPoint y: 126, distance: 15.8
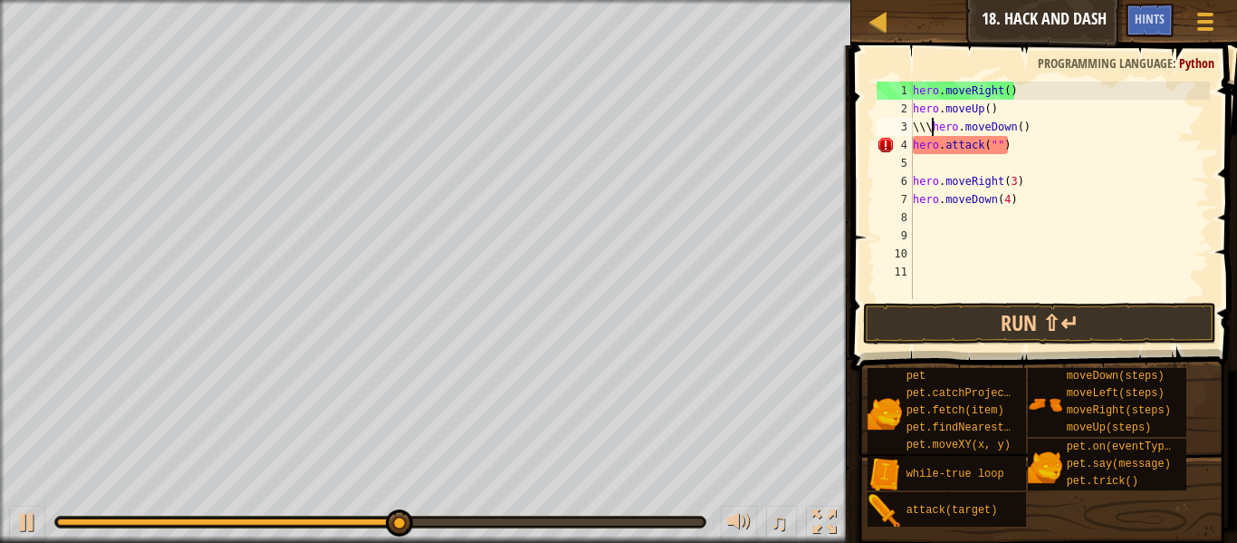
scroll to position [8, 3]
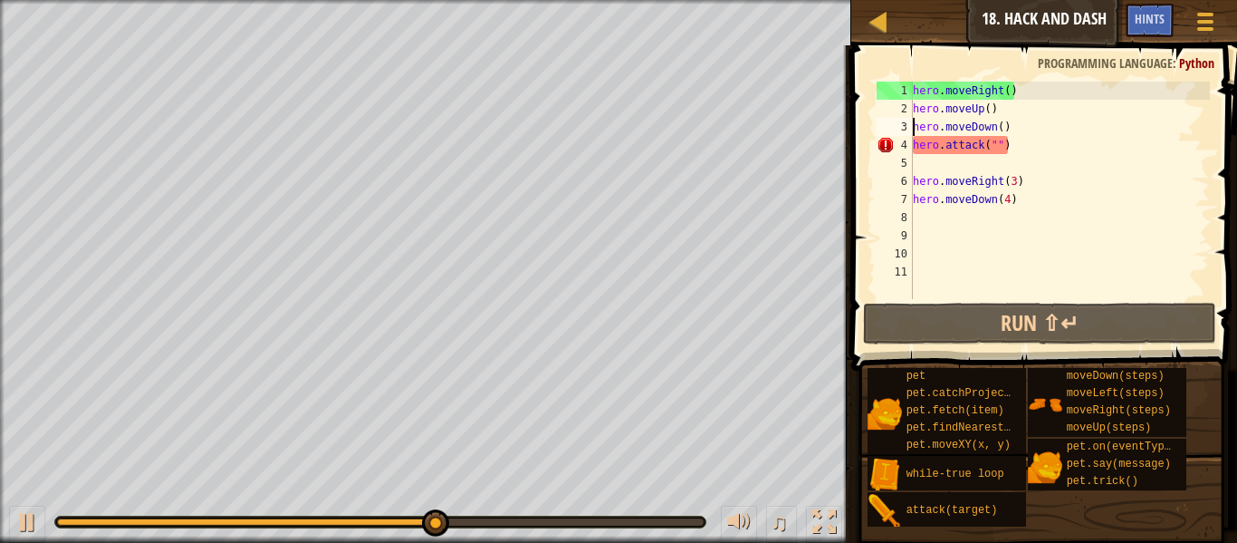
click at [1019, 195] on div "hero . moveRight ( ) hero . moveUp ( ) hero . moveDown ( ) hero . attack ( "" )…" at bounding box center [1060, 209] width 301 height 254
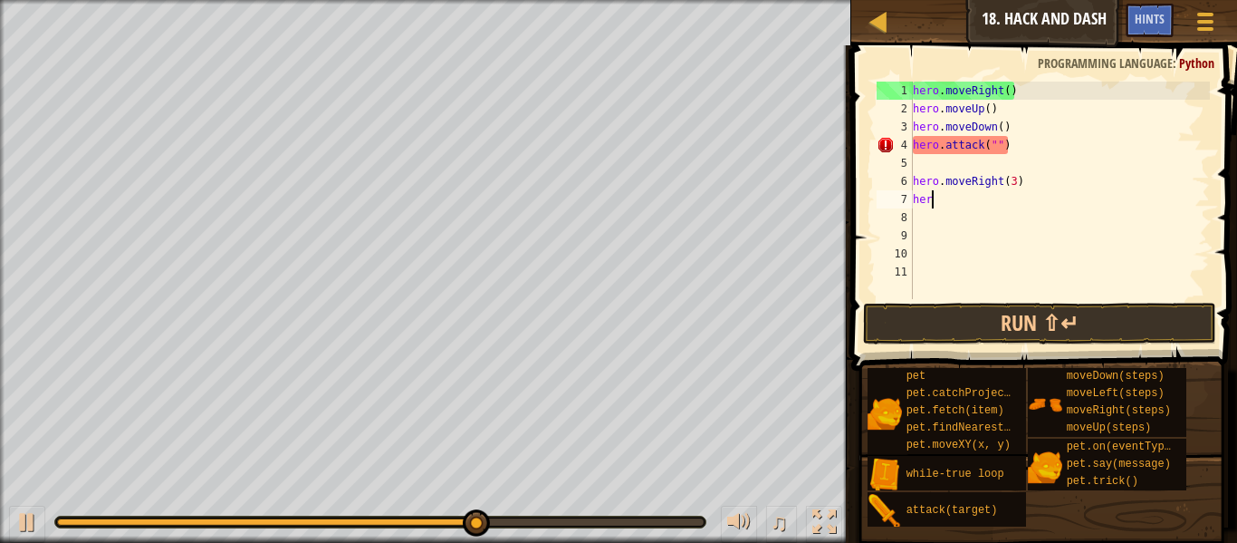
type textarea "h"
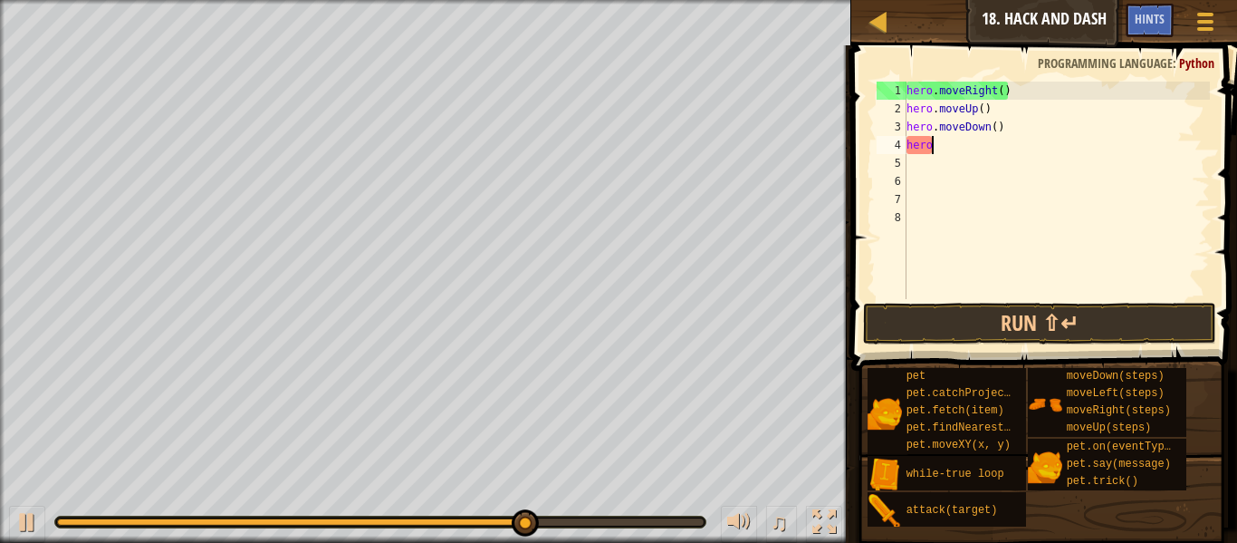
type textarea "h"
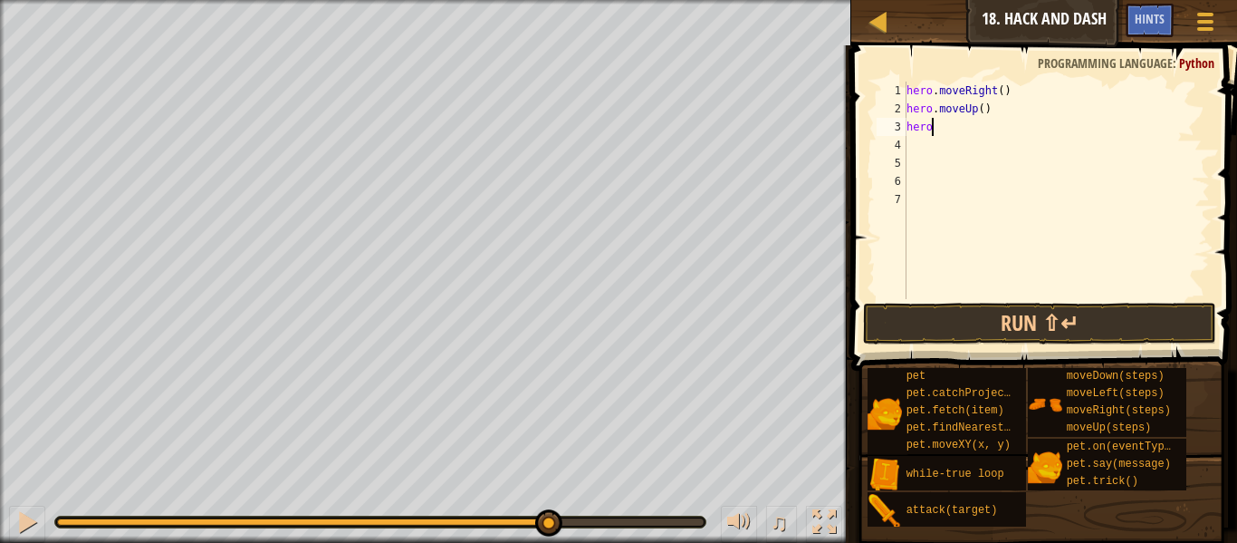
type textarea "h"
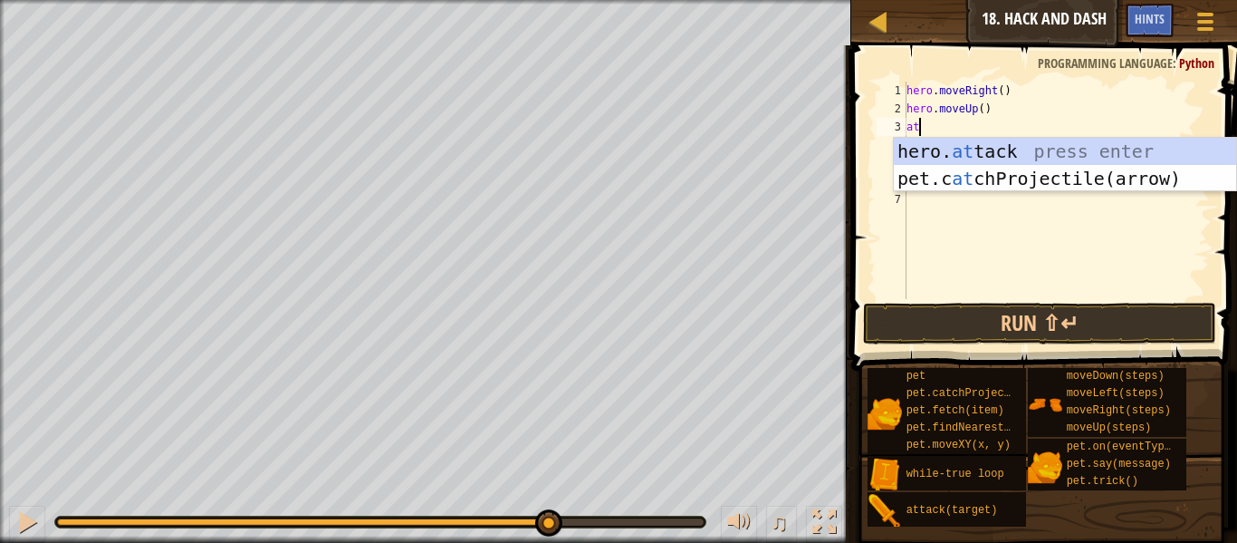
scroll to position [8, 1]
click at [961, 159] on div "hero. at tack press enter pet.c at chProjectile(arrow) press enter" at bounding box center [1065, 192] width 342 height 109
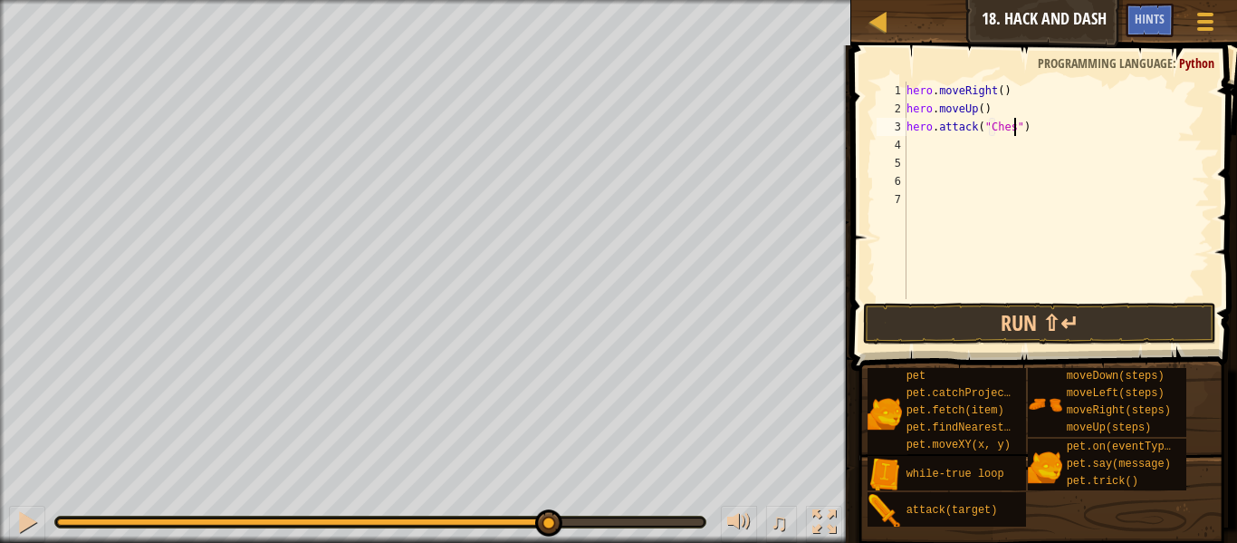
scroll to position [8, 16]
type textarea "hero.attack("Chest")"
click at [1146, 312] on button "Run ⇧↵" at bounding box center [1039, 324] width 353 height 42
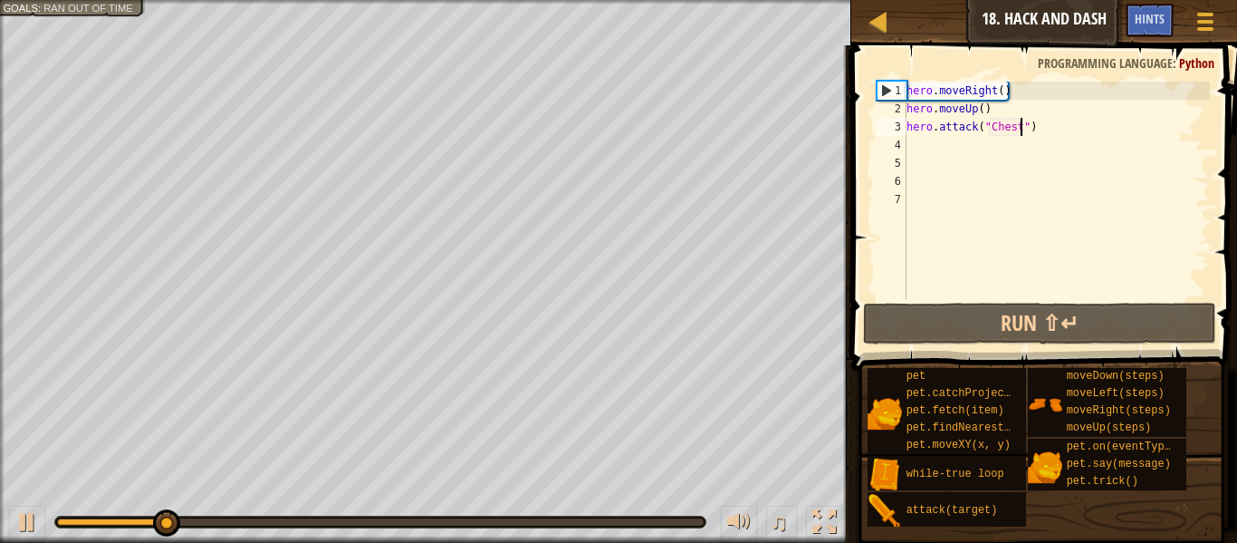
click at [996, 155] on div "hero . moveRight ( ) hero . moveUp ( ) hero . attack ( "Chest" )" at bounding box center [1056, 209] width 307 height 254
click at [974, 149] on div "hero . moveRight ( ) hero . moveUp ( ) hero . attack ( "Chest" )" at bounding box center [1056, 209] width 307 height 254
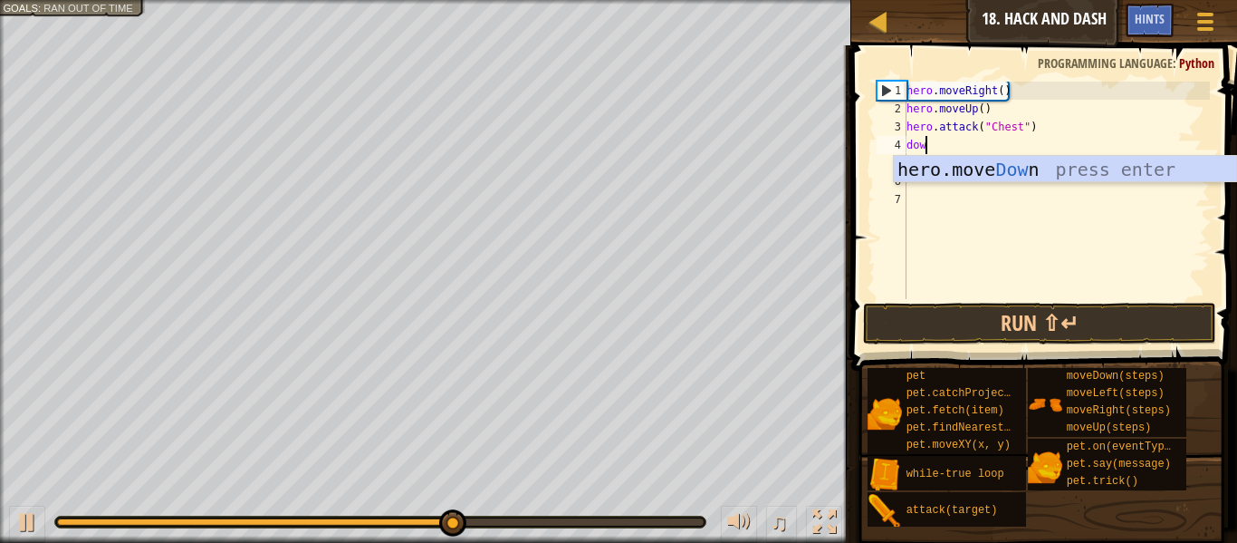
type textarea "down"
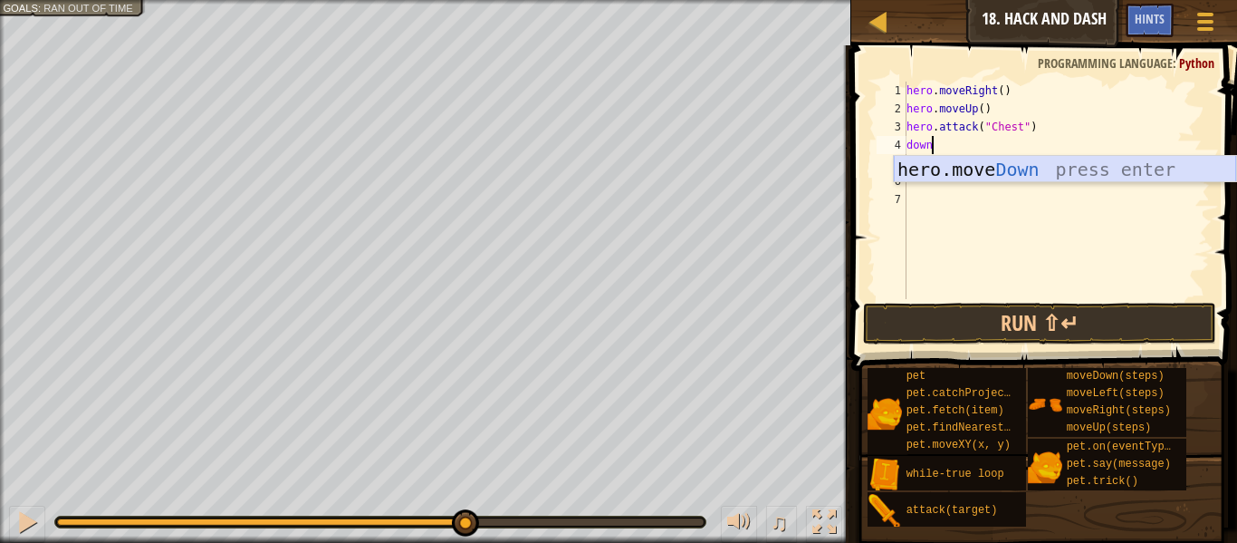
click at [977, 166] on div "hero.move Down press enter" at bounding box center [1065, 197] width 342 height 82
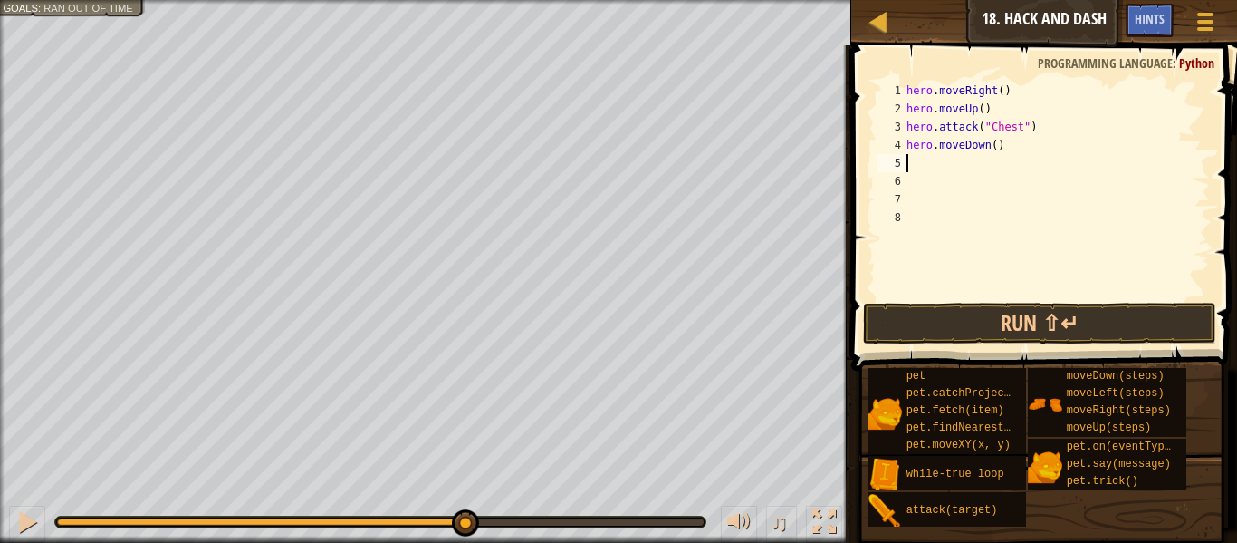
scroll to position [8, 0]
click at [960, 162] on div "hero . moveRight ( ) hero . moveUp ( ) hero . attack ( "Chest" ) hero . moveDow…" at bounding box center [1056, 209] width 307 height 254
type textarea "ri"
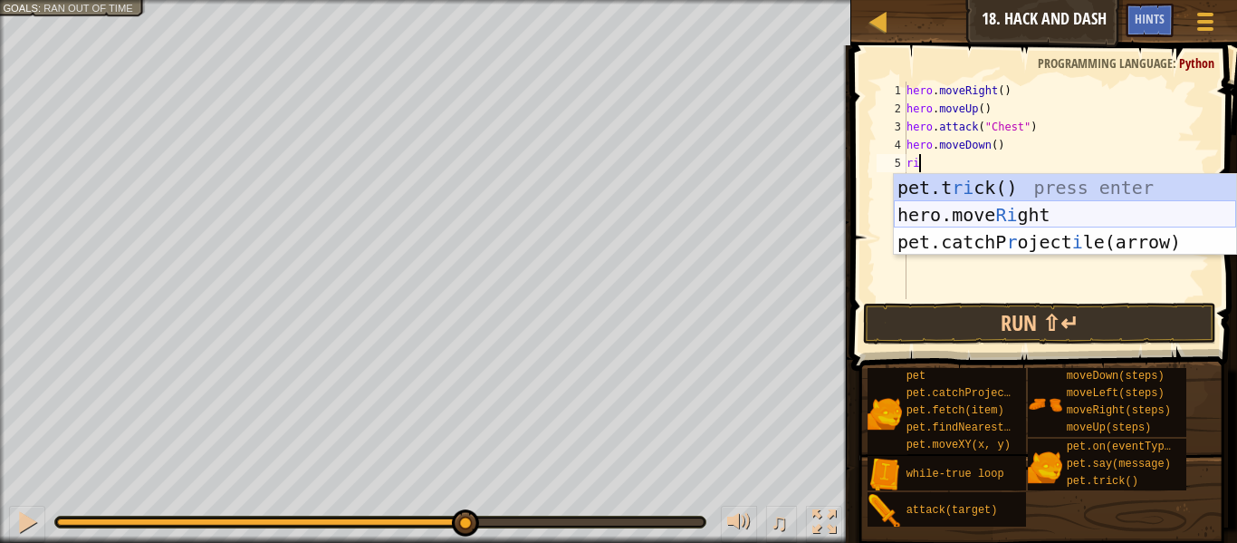
click at [932, 204] on div "pet.t ri ck() press enter hero.move Ri ght press enter pet.catchP r oject i [GE…" at bounding box center [1065, 242] width 342 height 136
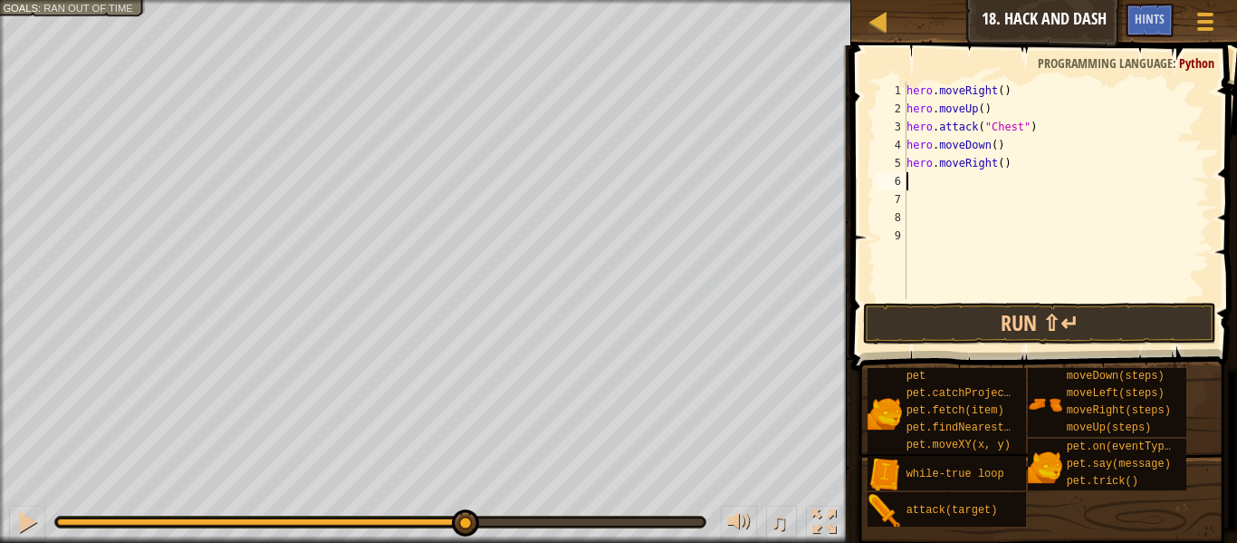
click at [1002, 164] on div "hero . moveRight ( ) hero . moveUp ( ) hero . attack ( "Chest" ) hero . moveDow…" at bounding box center [1056, 209] width 307 height 254
type textarea "hero.moveRight(3)"
click at [1006, 332] on button "Run ⇧↵" at bounding box center [1039, 324] width 353 height 42
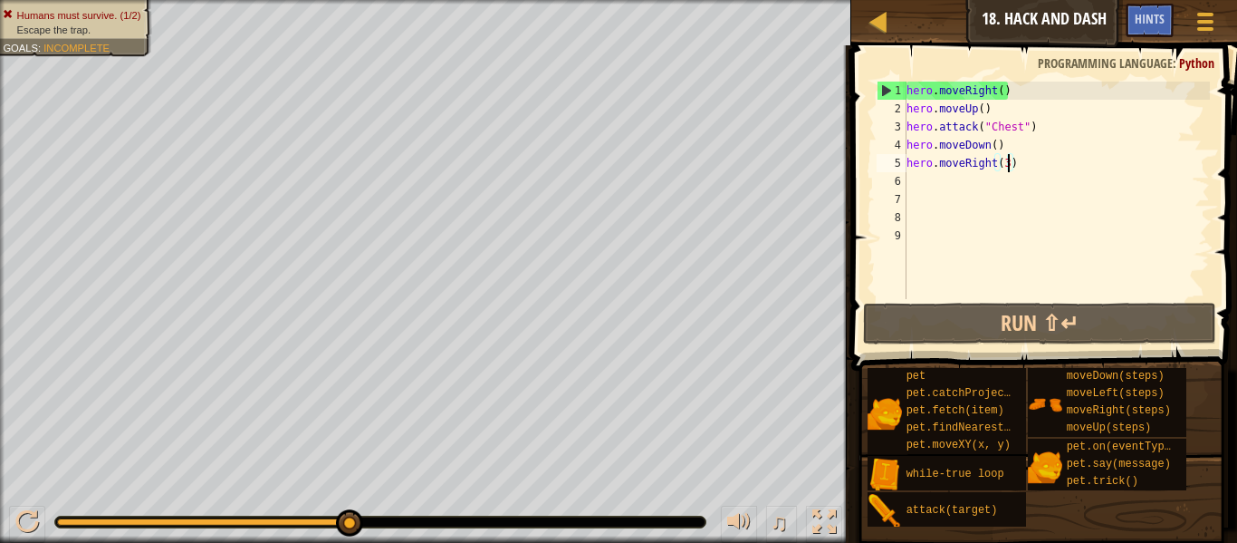
click at [971, 188] on div "hero . moveRight ( ) hero . moveUp ( ) hero . attack ( "Chest" ) hero . moveDow…" at bounding box center [1056, 209] width 307 height 254
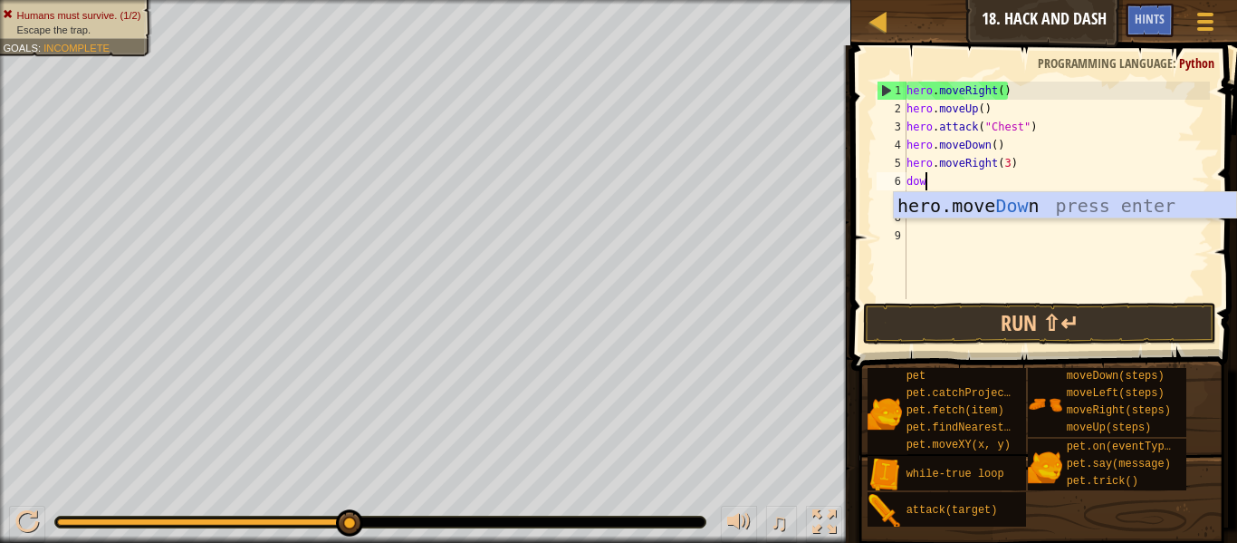
type textarea "dow"
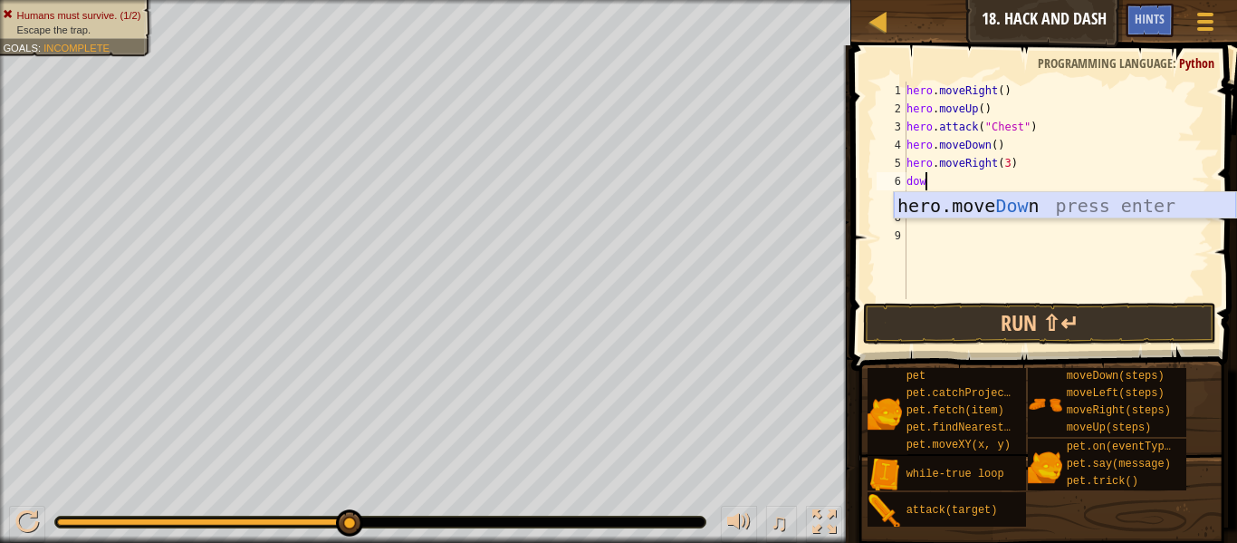
click at [983, 197] on div "hero.move Dow n press enter" at bounding box center [1065, 233] width 342 height 82
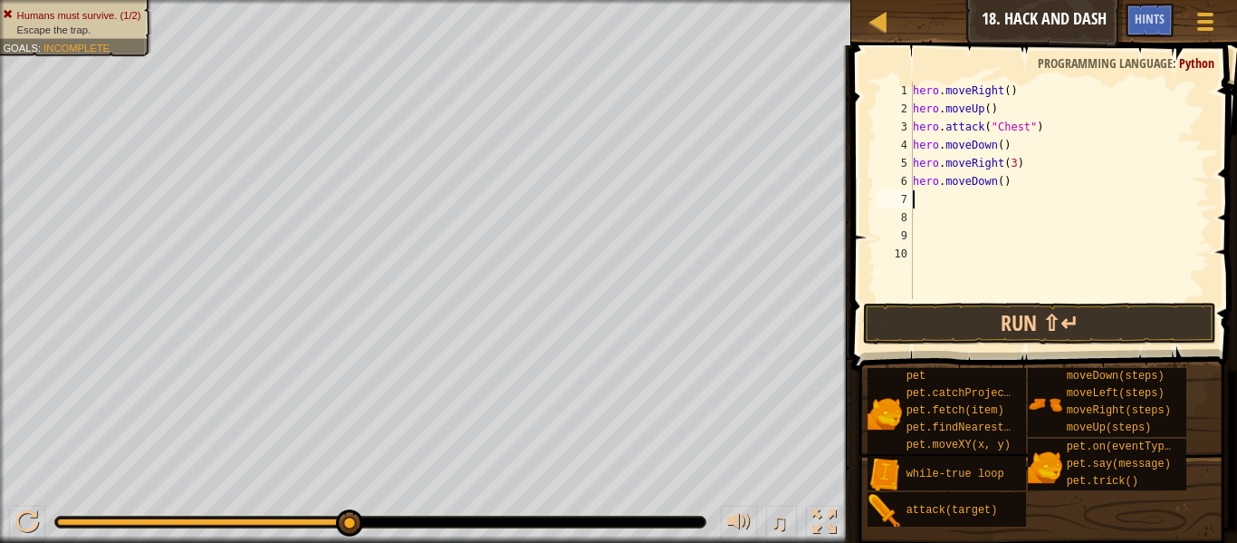
click at [999, 178] on div "hero . moveRight ( ) hero . moveUp ( ) hero . attack ( "Chest" ) hero . moveDow…" at bounding box center [1060, 209] width 301 height 254
type textarea "hero.moveDown(3)"
click at [980, 193] on div "hero . moveRight ( ) hero . moveUp ( ) hero . attack ( "Chest" ) hero . moveDow…" at bounding box center [1060, 209] width 301 height 254
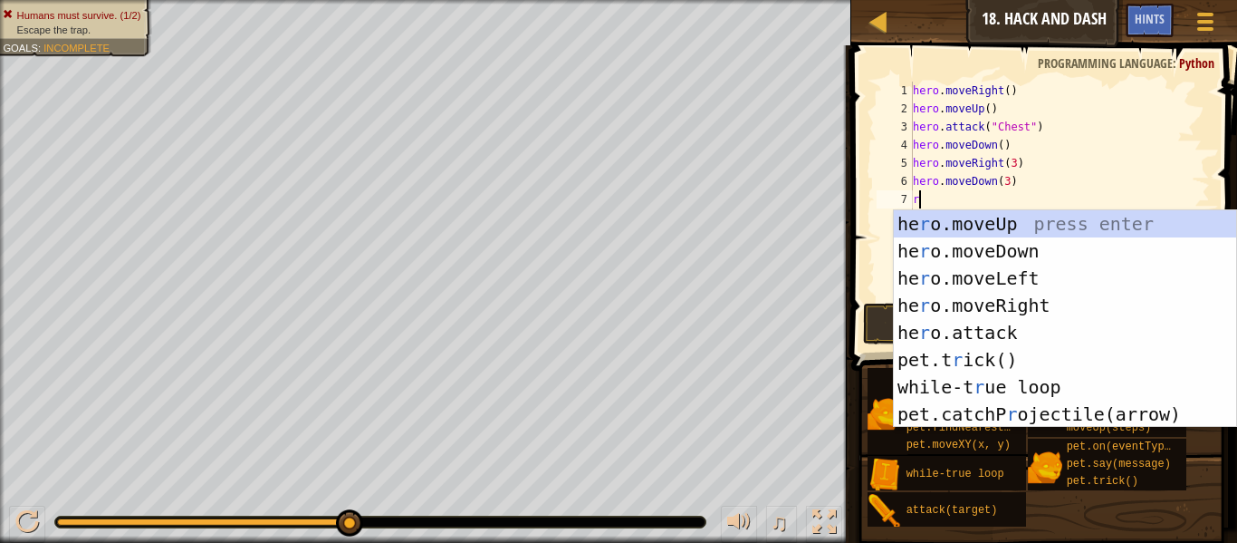
type textarea "ri"
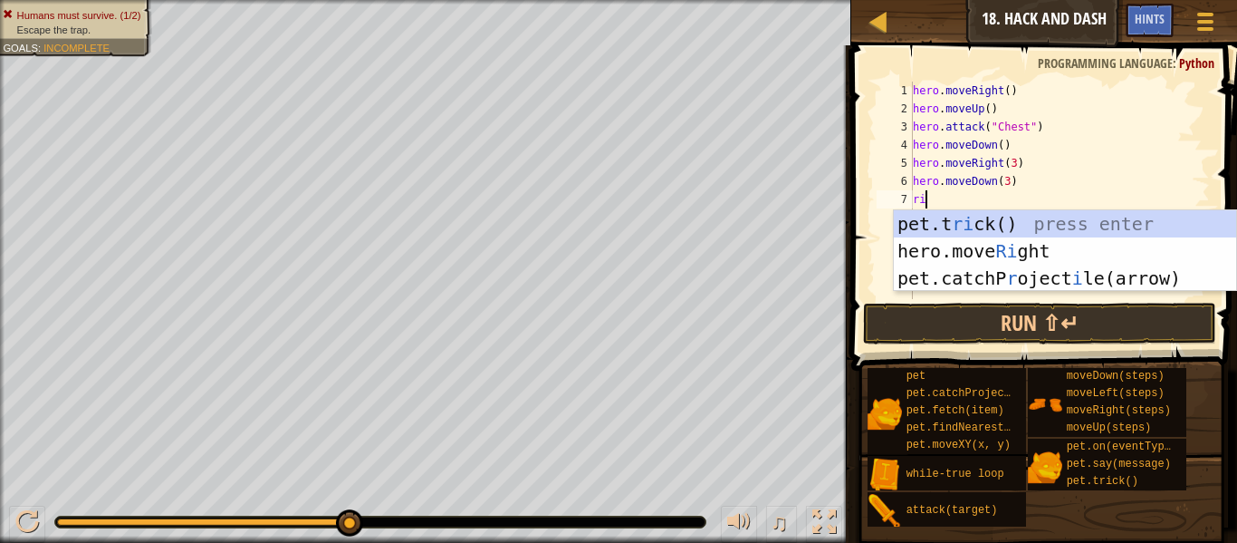
scroll to position [8, 1]
click at [998, 242] on div "pet.t ri ck() press enter hero.move Ri ght press enter pet.catchP r oject i [GE…" at bounding box center [1065, 278] width 342 height 136
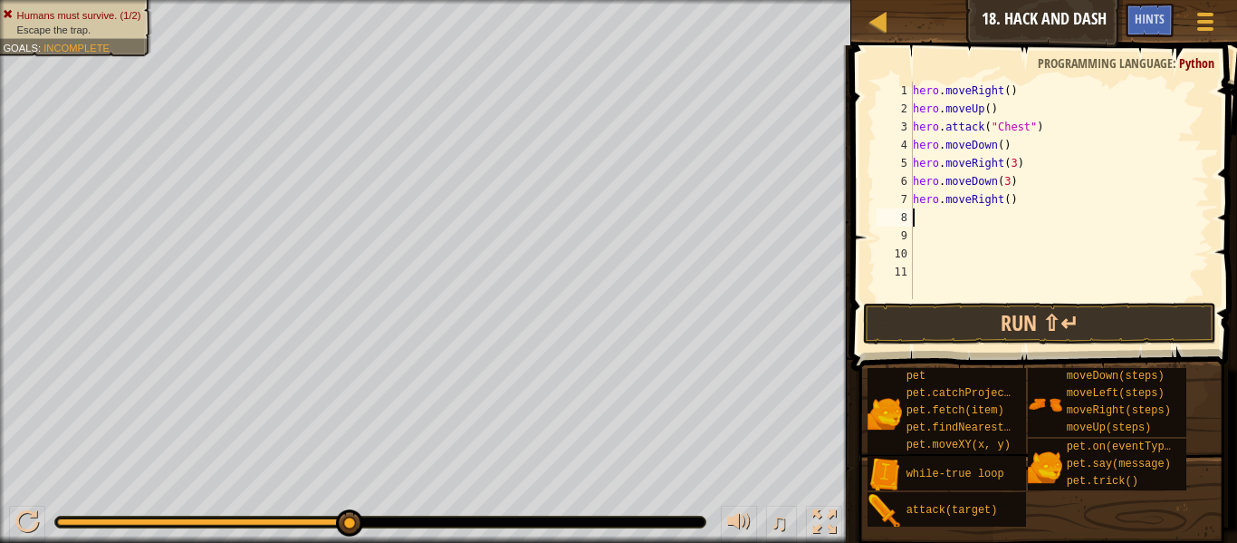
click at [1009, 204] on div "hero . moveRight ( ) hero . moveUp ( ) hero . attack ( "Chest" ) hero . moveDow…" at bounding box center [1060, 209] width 301 height 254
type textarea "hero.moveRight(4)"
click at [919, 229] on div "hero . moveRight ( ) hero . moveUp ( ) hero . attack ( "Chest" ) hero . moveDow…" at bounding box center [1060, 209] width 301 height 254
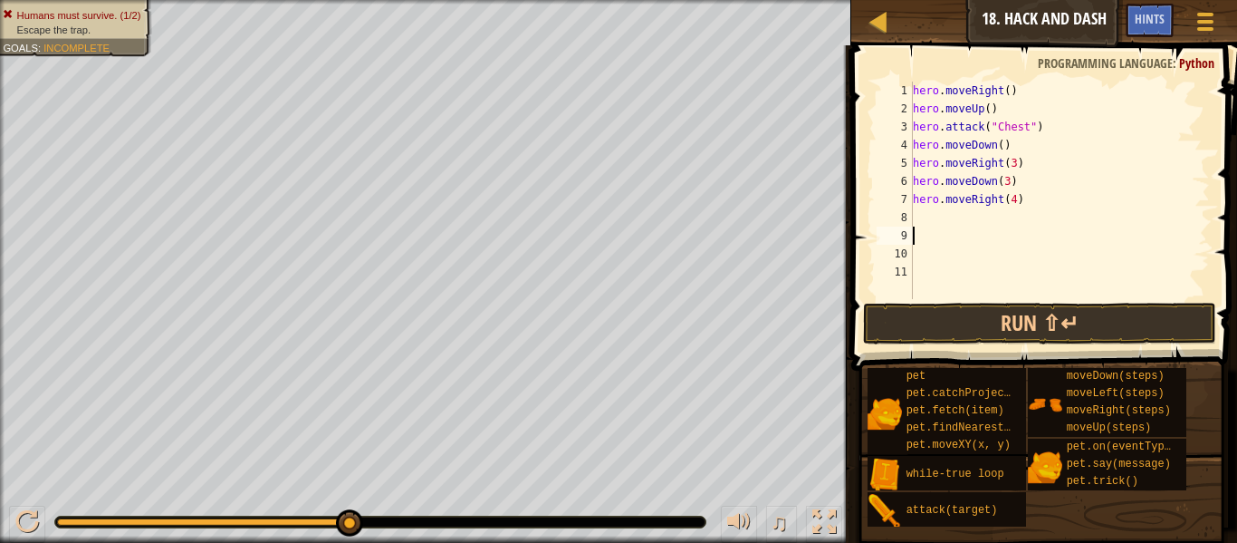
click at [917, 217] on div "hero . moveRight ( ) hero . moveUp ( ) hero . attack ( "Chest" ) hero . moveDow…" at bounding box center [1060, 209] width 301 height 254
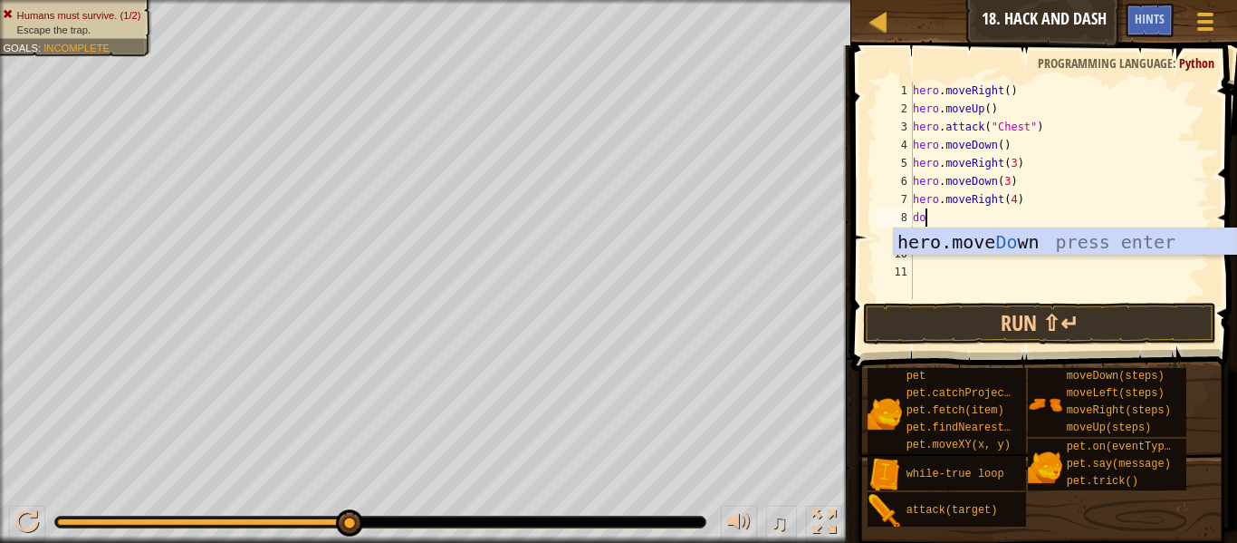
type textarea "dow"
click at [1001, 245] on div "hero.move Dow n press enter" at bounding box center [1065, 269] width 342 height 82
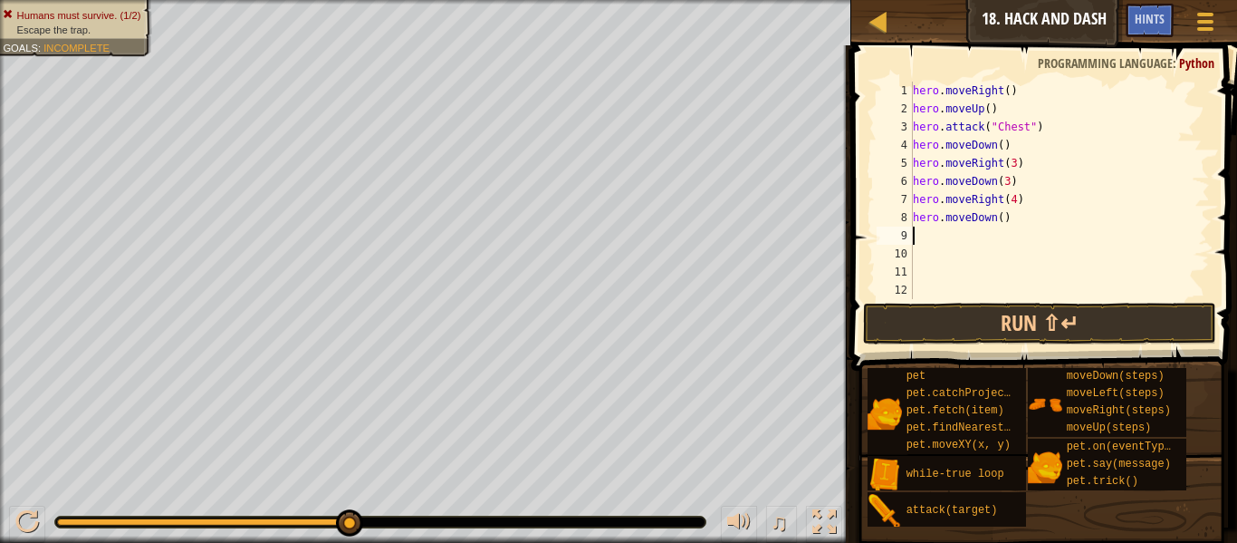
click at [1000, 220] on div "hero . moveRight ( ) hero . moveUp ( ) hero . attack ( "Chest" ) hero . moveDow…" at bounding box center [1060, 209] width 301 height 254
type textarea "hero.moveDown(4)"
click at [981, 238] on div "hero . moveRight ( ) hero . moveUp ( ) hero . attack ( "Chest" ) hero . moveDow…" at bounding box center [1060, 209] width 301 height 254
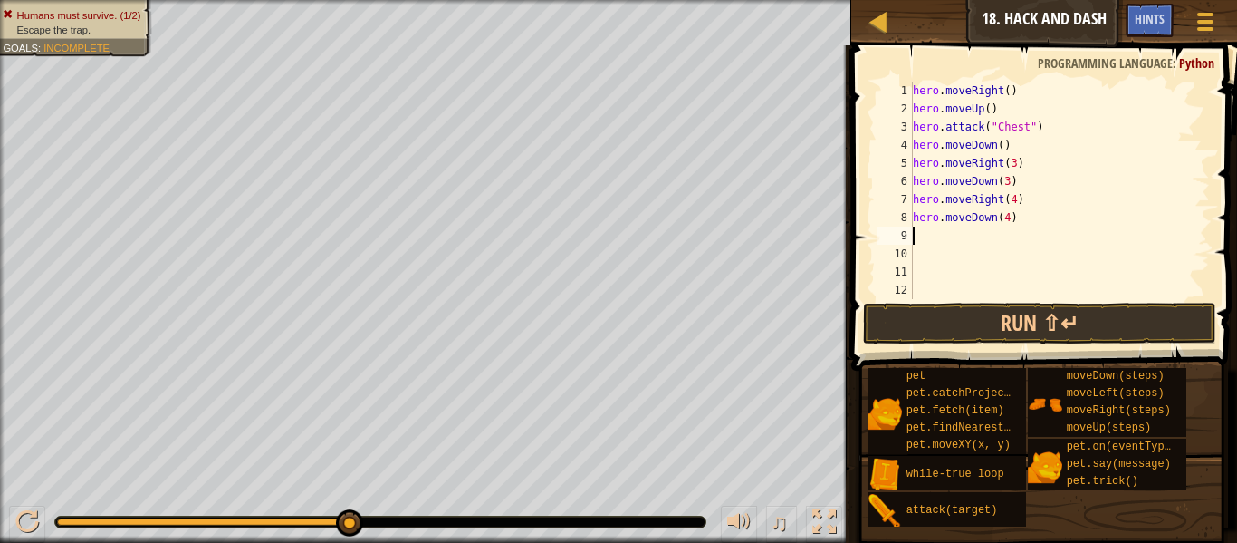
click at [916, 161] on div "hero . moveRight ( ) hero . moveUp ( ) hero . attack ( "Chest" ) hero . moveDow…" at bounding box center [1060, 209] width 301 height 254
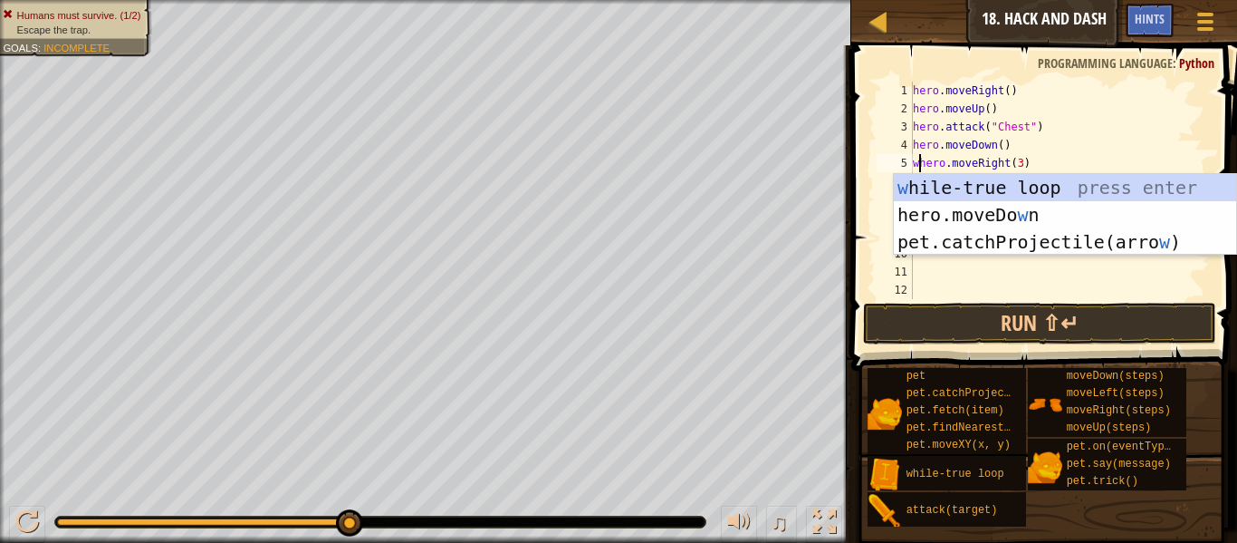
scroll to position [8, 1]
click at [947, 188] on div "w [PERSON_NAME]-true loop press enter hero.moveDo w n press enter pet.catchProj…" at bounding box center [1065, 242] width 342 height 136
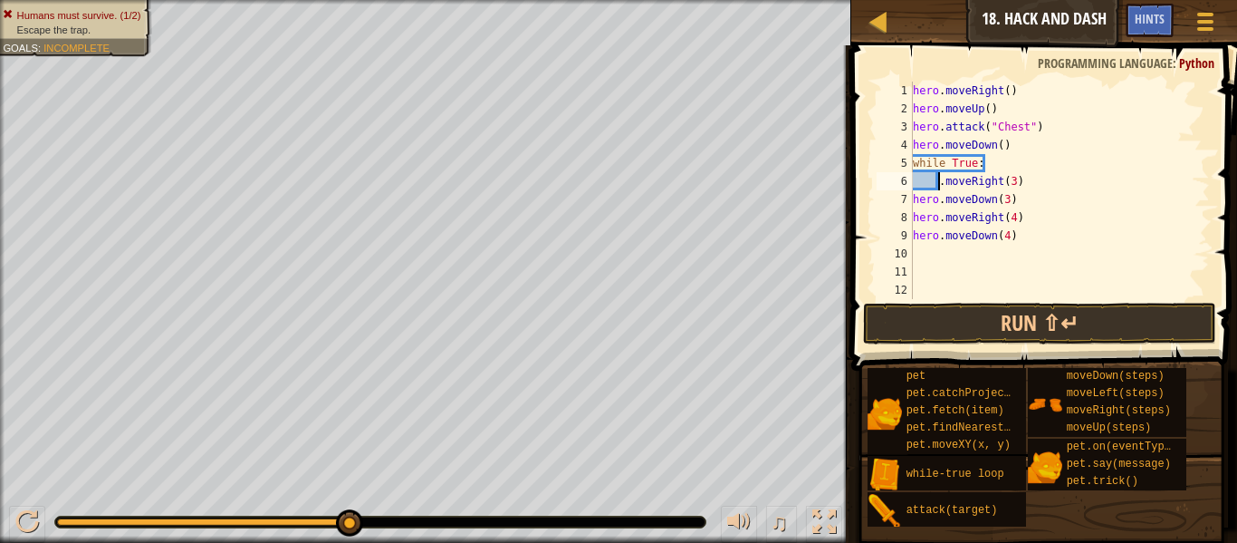
click at [947, 188] on div "hero . moveRight ( ) hero . moveUp ( ) hero . attack ( "Chest" ) hero . moveDow…" at bounding box center [1060, 209] width 301 height 254
click at [909, 197] on div "7" at bounding box center [895, 199] width 36 height 18
type textarea "hero.moveDown(3)"
click at [937, 190] on div "hero . moveRight ( ) hero . moveUp ( ) hero . attack ( "Chest" ) hero . moveDow…" at bounding box center [1060, 209] width 301 height 254
click at [1048, 247] on div "hero . moveRight ( ) hero . moveUp ( ) hero . attack ( "Chest" ) hero . moveDow…" at bounding box center [1060, 209] width 301 height 254
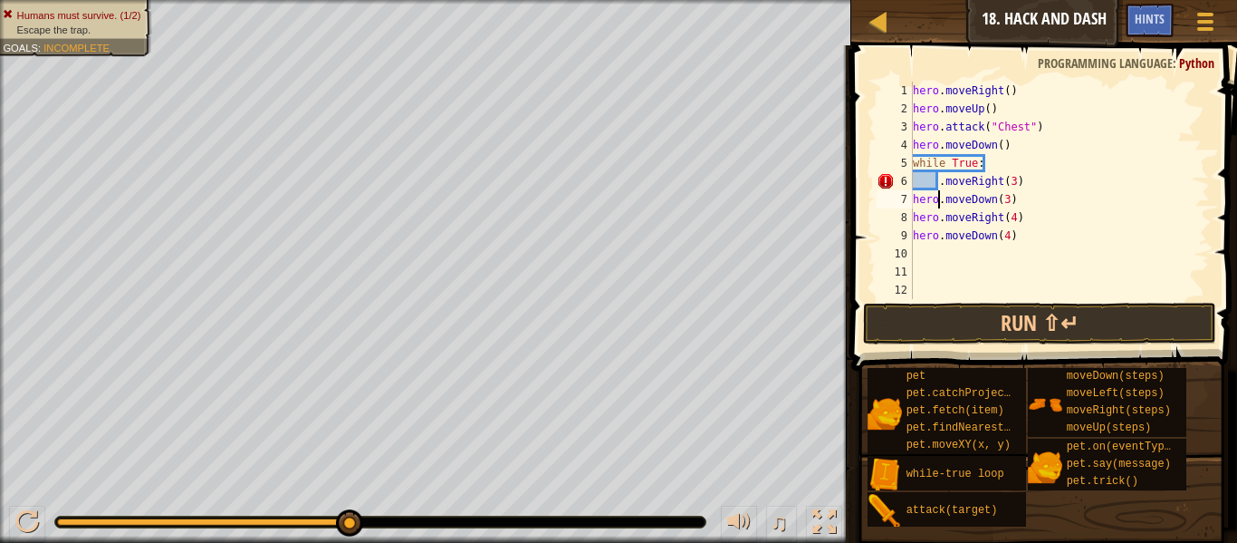
scroll to position [8, 0]
type textarea "h"
type textarea ".moveRight(3)"
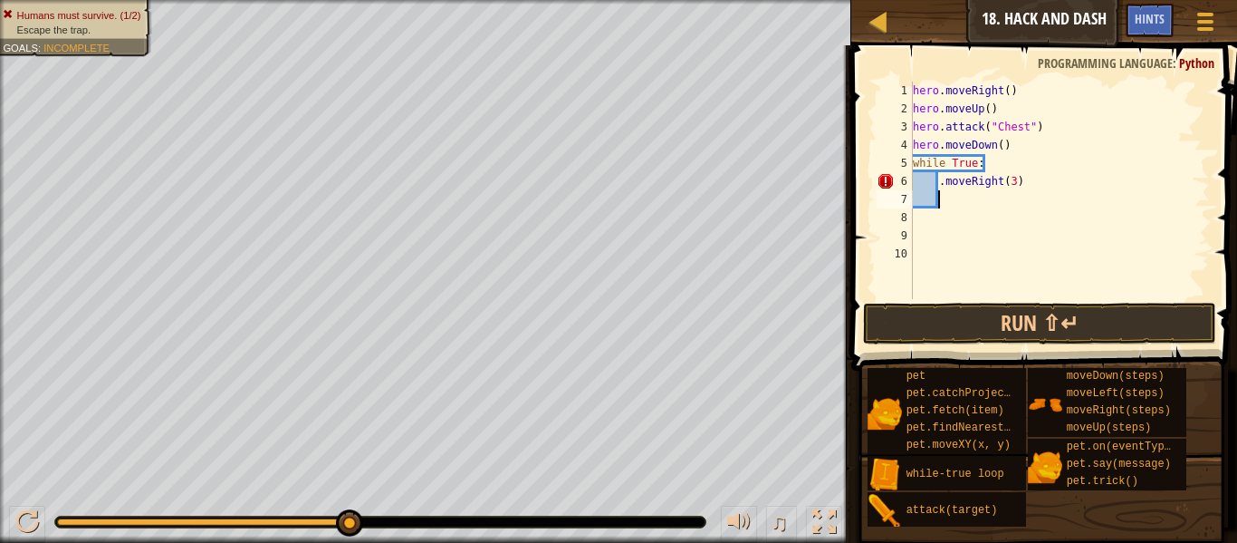
type textarea "do"
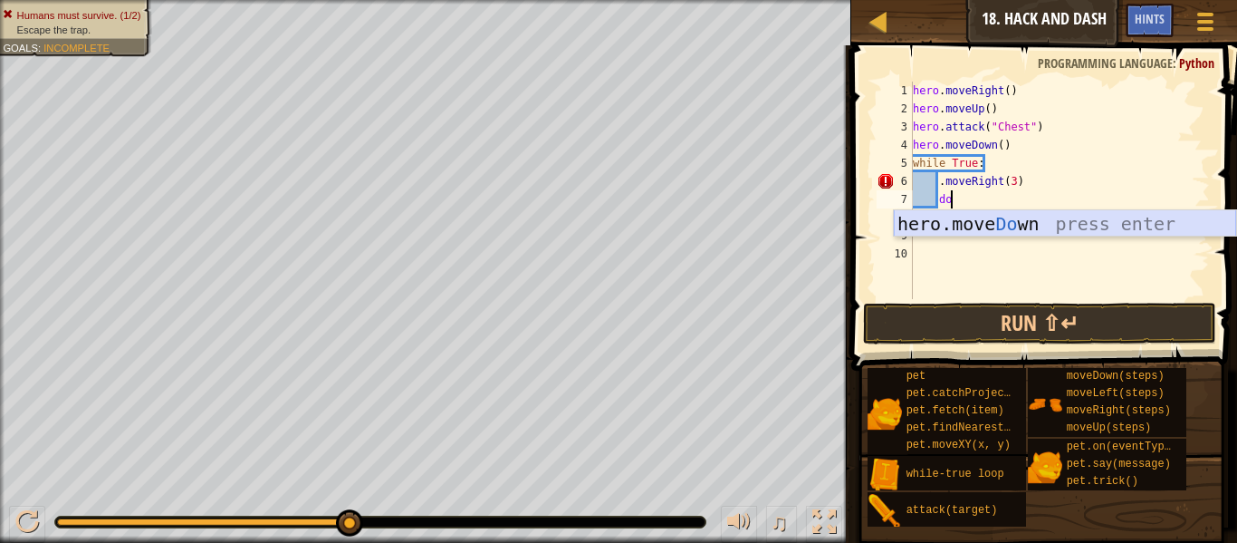
click at [1095, 233] on div "hero.move Do wn press enter" at bounding box center [1065, 251] width 342 height 82
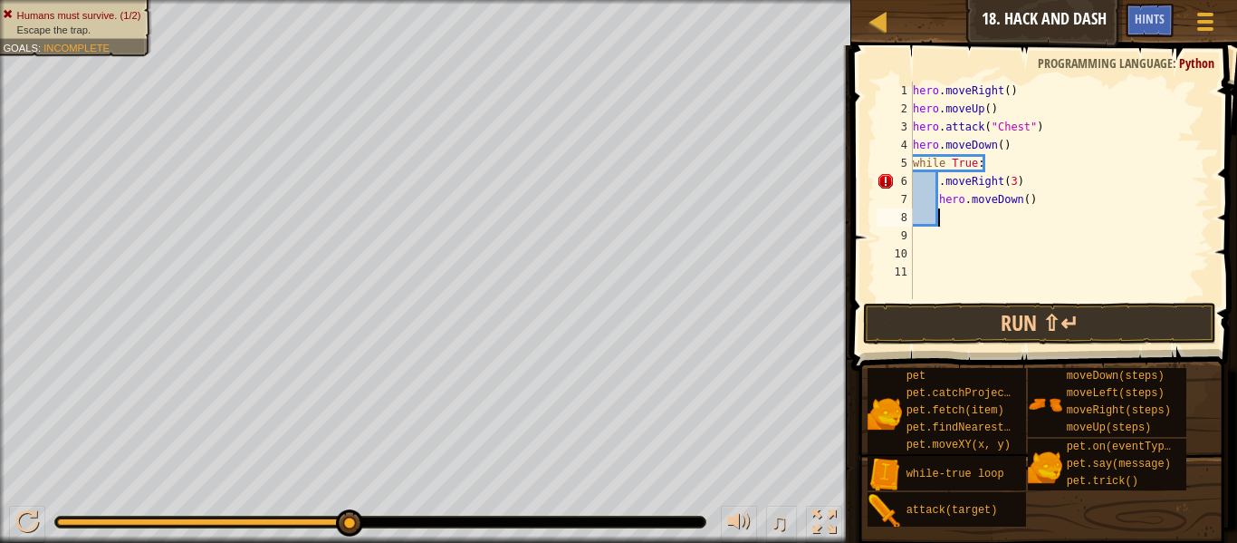
click at [1026, 197] on div "hero . moveRight ( ) hero . moveUp ( ) hero . attack ( "Chest" ) hero . moveDow…" at bounding box center [1060, 209] width 301 height 254
type textarea "hero.moveDown(3)"
click at [1041, 315] on button "Run ⇧↵" at bounding box center [1039, 324] width 353 height 42
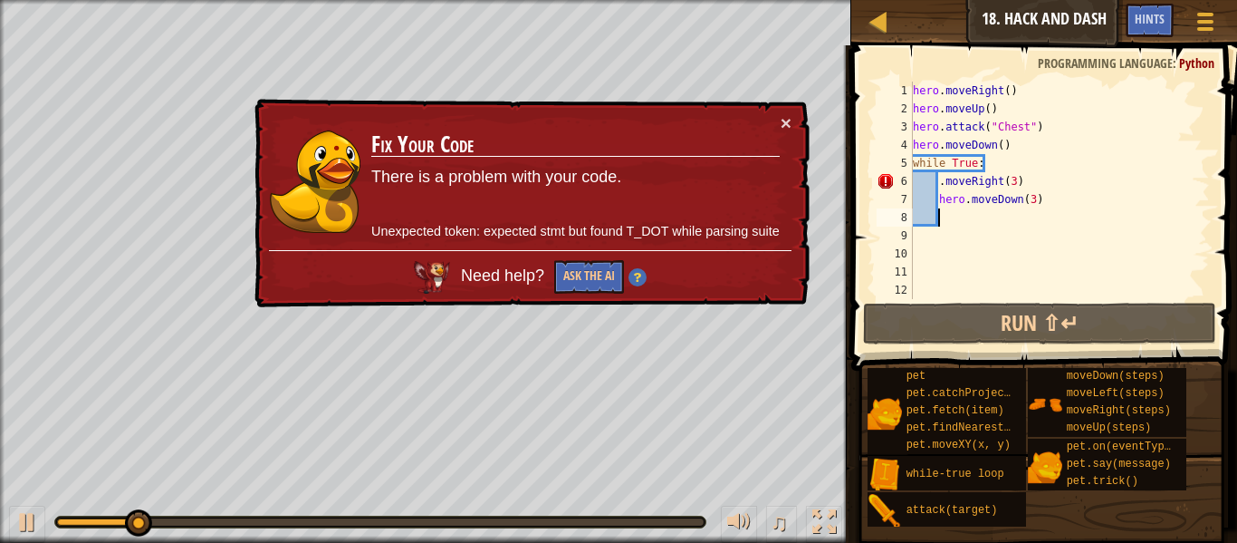
click at [939, 178] on div "hero . moveRight ( ) hero . moveUp ( ) hero . attack ( "Chest" ) hero . moveDow…" at bounding box center [1060, 209] width 301 height 254
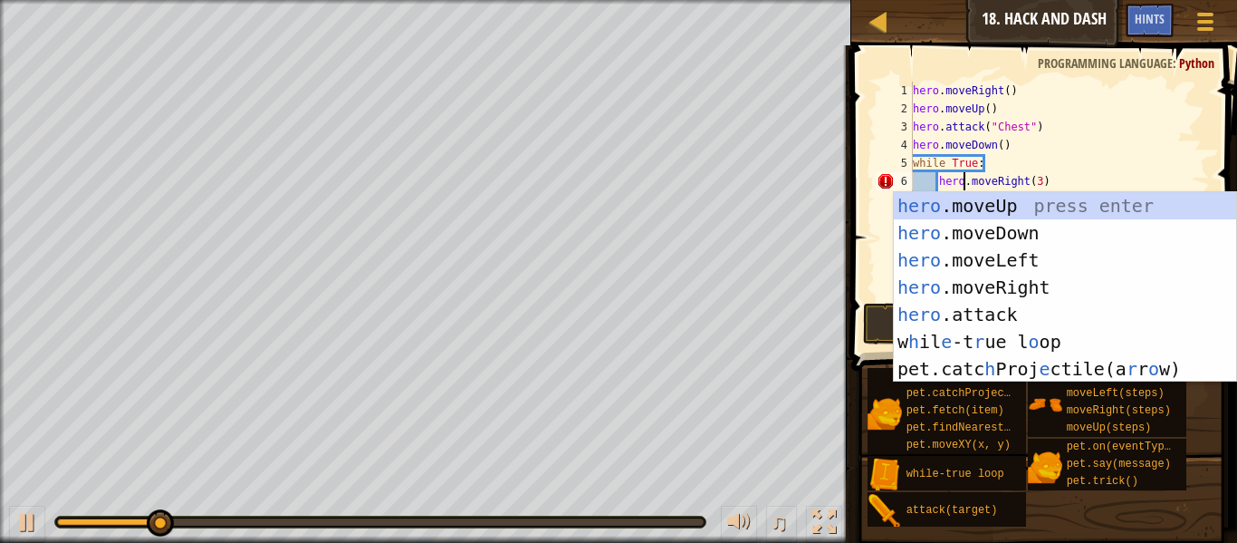
scroll to position [8, 7]
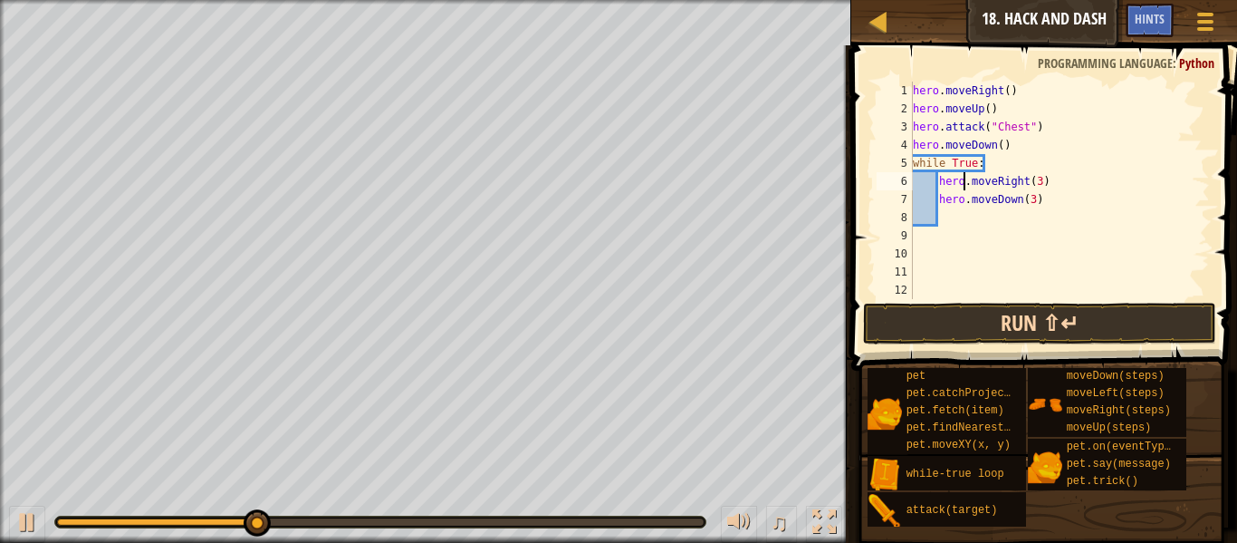
type textarea "hero.moveRight(3)"
click at [1072, 332] on button "Run ⇧↵" at bounding box center [1039, 324] width 353 height 42
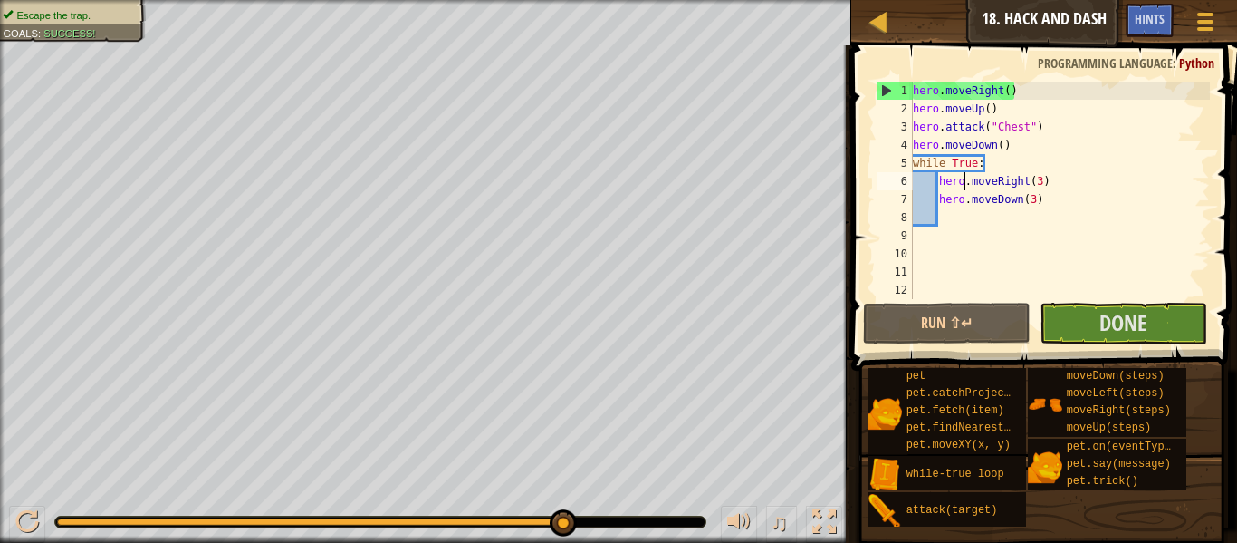
click at [994, 221] on div "hero . moveRight ( ) hero . moveUp ( ) hero . attack ( "Chest" ) hero . moveDow…" at bounding box center [1060, 209] width 301 height 254
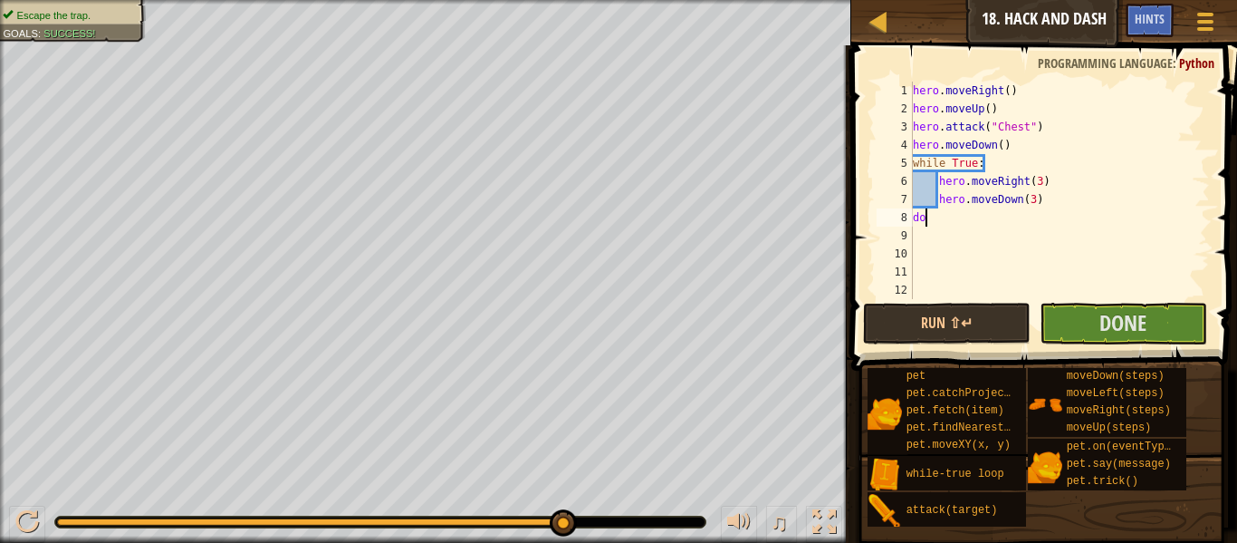
type textarea "dow"
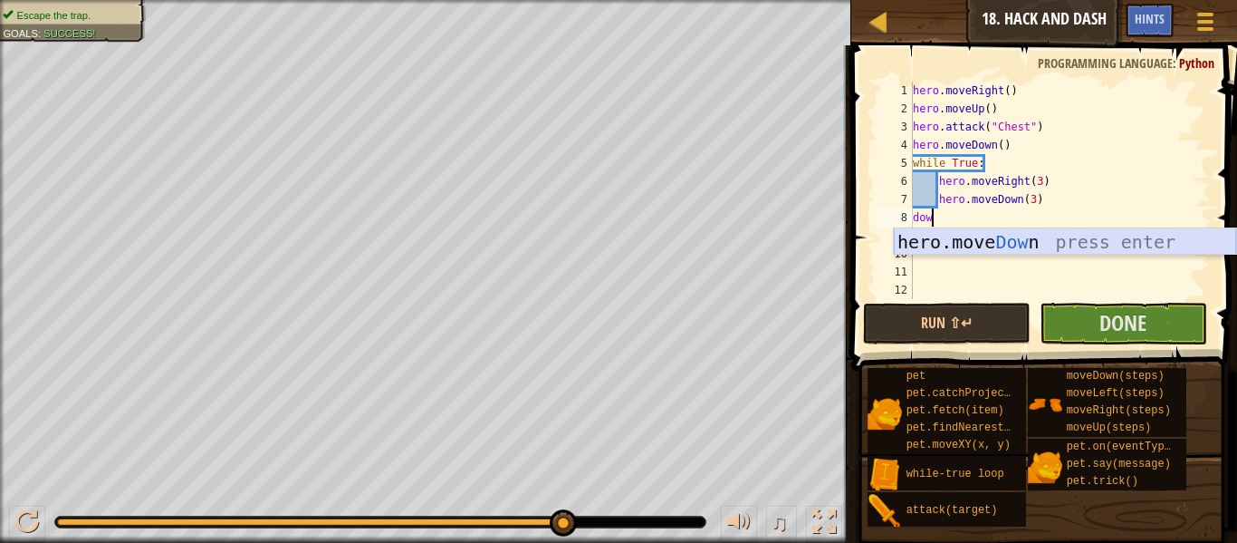
click at [1034, 235] on div "hero.move Dow n press enter" at bounding box center [1065, 269] width 342 height 82
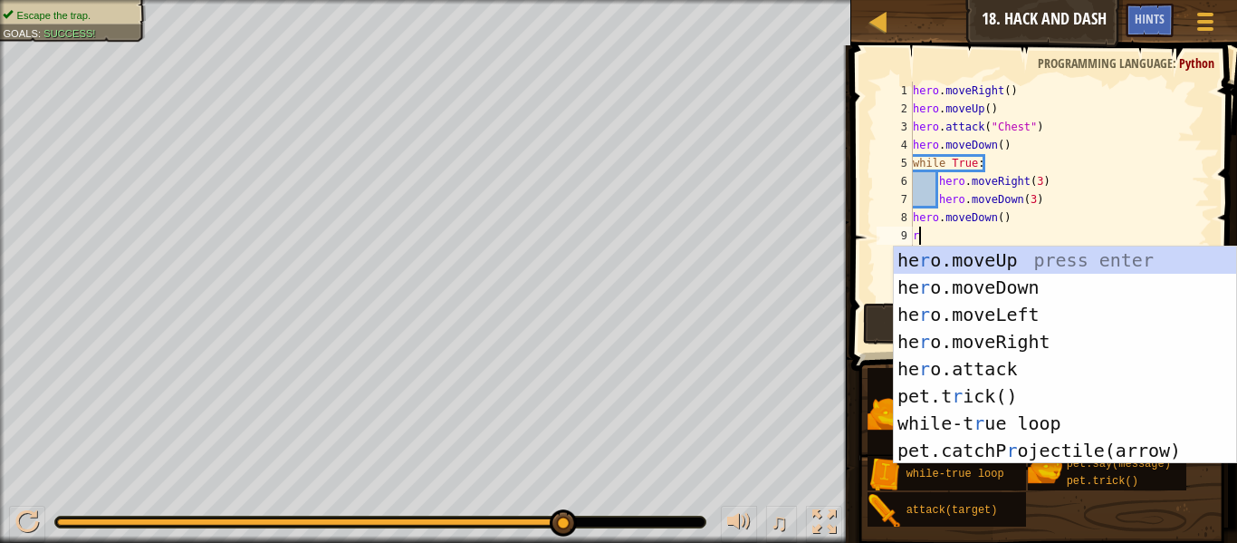
type textarea "ri"
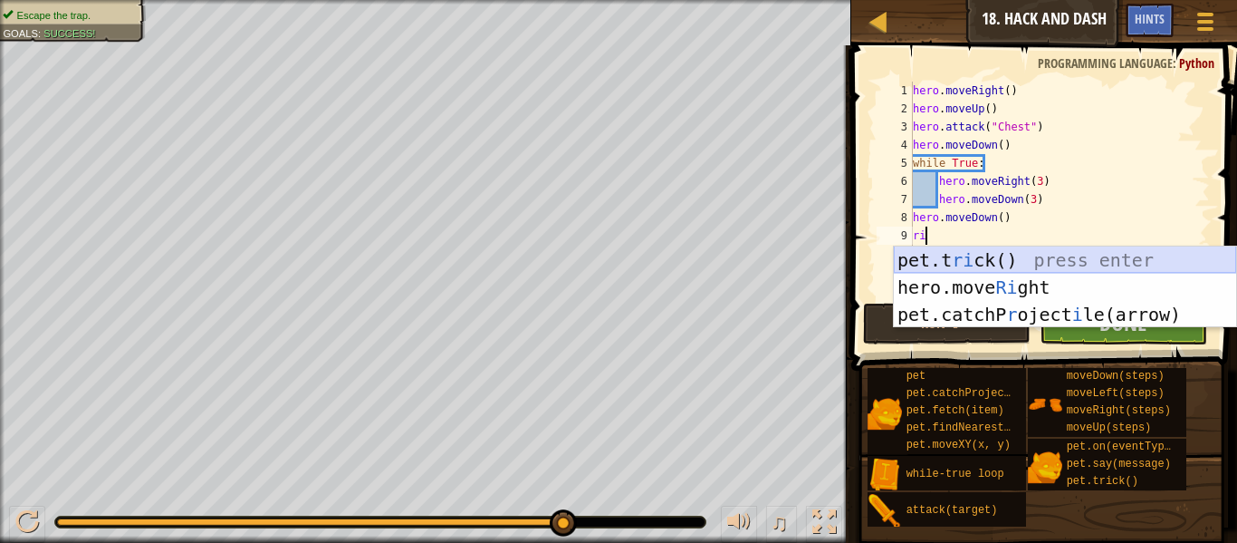
click at [1016, 273] on div "pet.t ri ck() press enter hero.move Ri ght press enter pet.catchP r oject i [GE…" at bounding box center [1065, 314] width 342 height 136
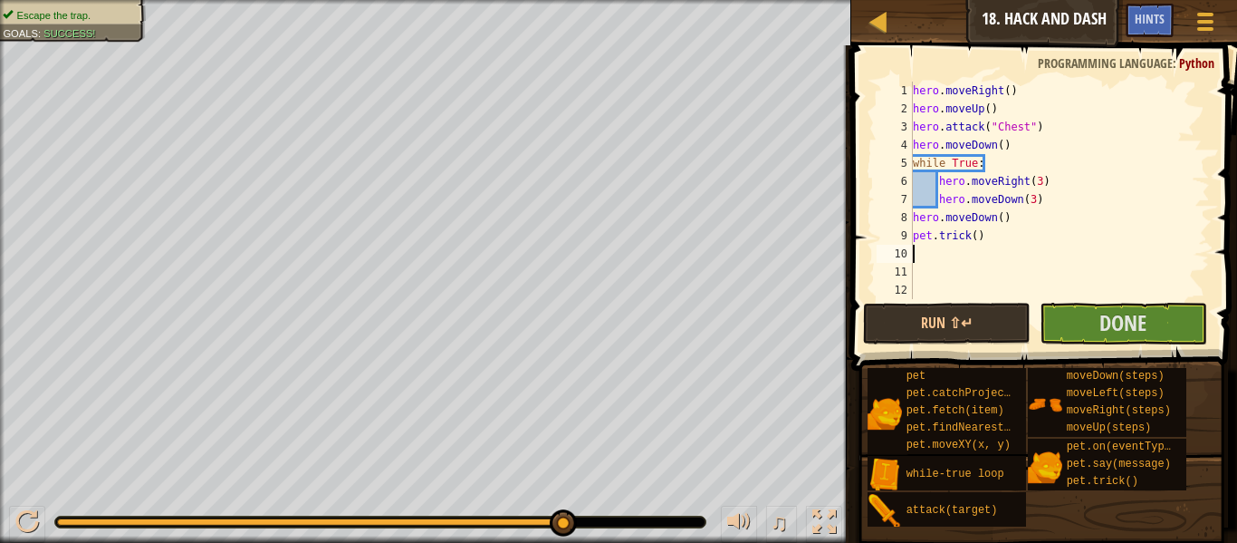
scroll to position [8, 0]
click at [985, 240] on div "hero . moveRight ( ) hero . moveUp ( ) hero . attack ( "Chest" ) hero . moveDow…" at bounding box center [1060, 209] width 301 height 254
drag, startPoint x: 984, startPoint y: 240, endPoint x: 905, endPoint y: 240, distance: 78.8
click at [905, 240] on div "pet.trick() 1 2 3 4 5 6 7 8 9 10 11 12 13 hero . moveRight ( ) hero . moveUp ( …" at bounding box center [1041, 190] width 337 height 217
type textarea "ri"
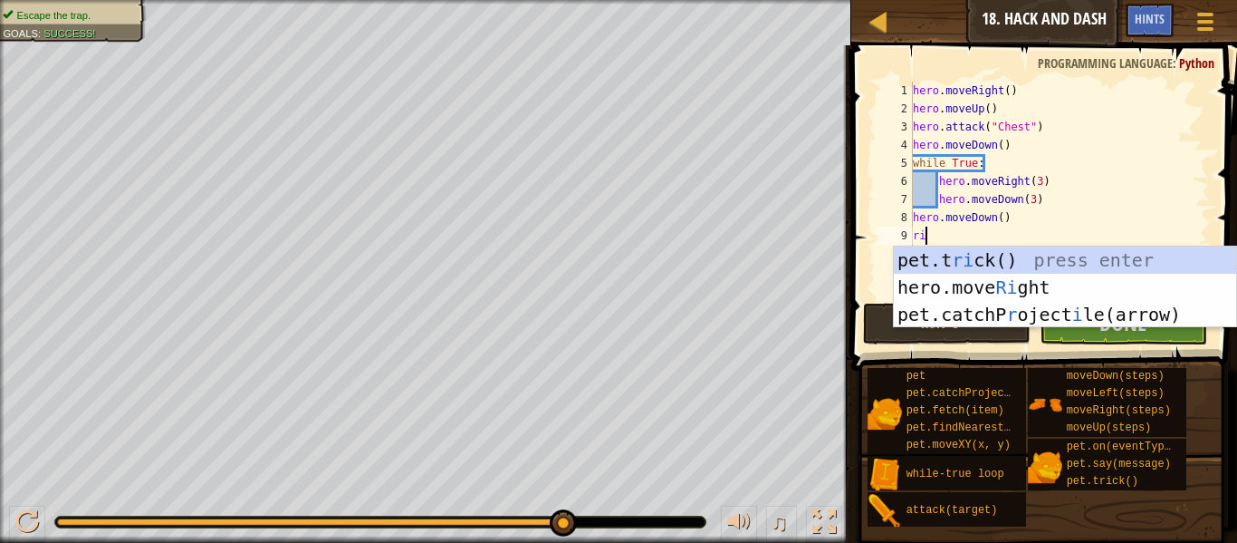
scroll to position [8, 1]
click at [964, 292] on div "pet.t ri ck() press enter hero.move Ri ght press enter pet.catchP r oject i [GE…" at bounding box center [1065, 314] width 342 height 136
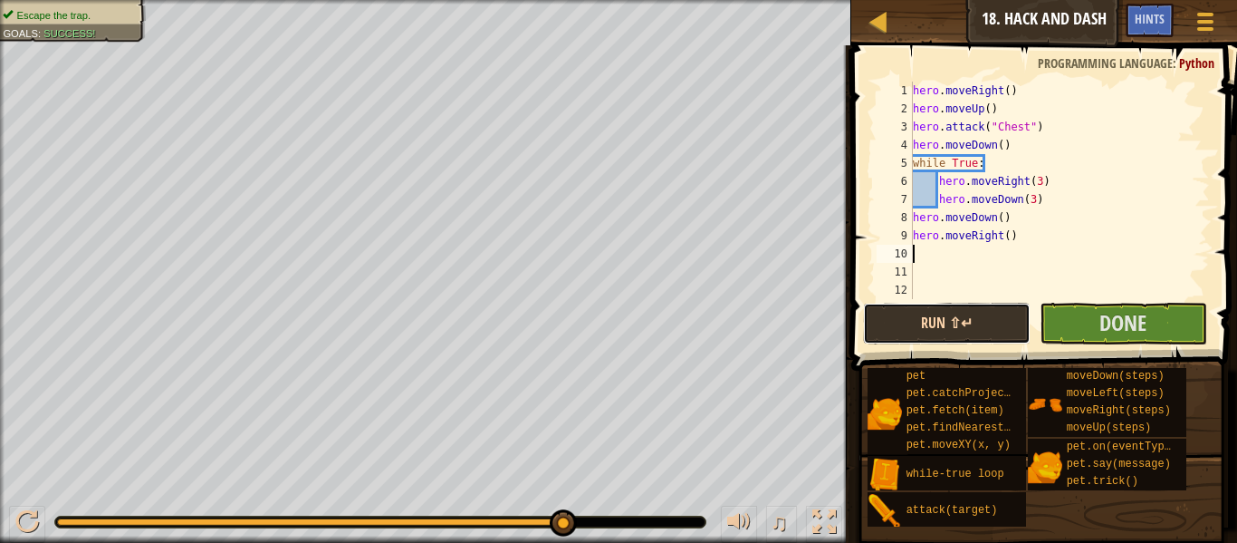
click at [987, 310] on button "Run ⇧↵" at bounding box center [947, 324] width 168 height 42
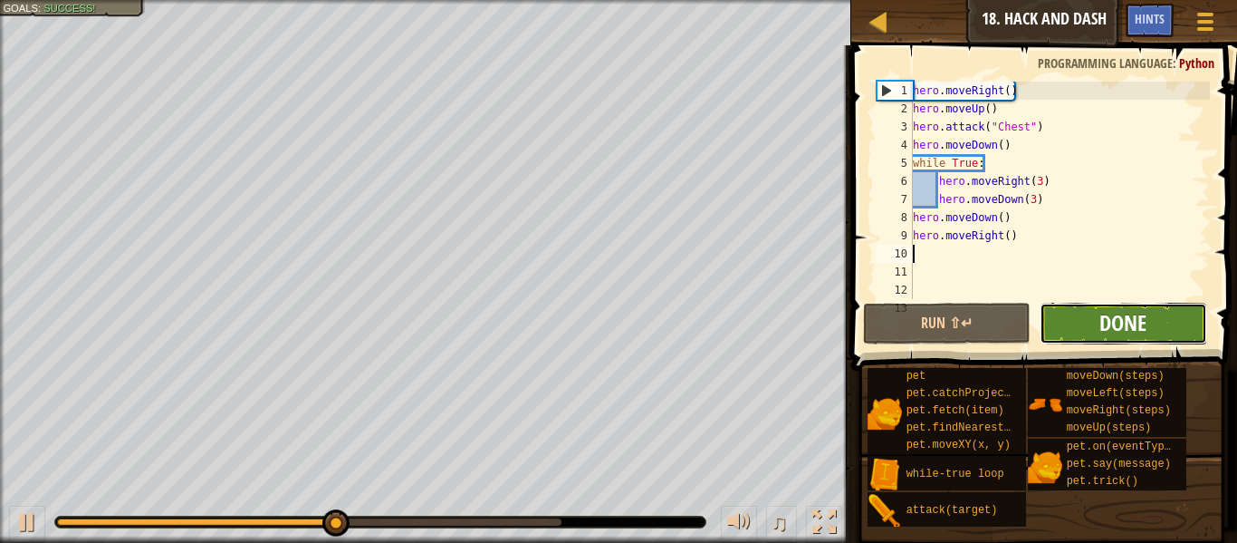
click at [1113, 328] on span "Done" at bounding box center [1123, 322] width 47 height 29
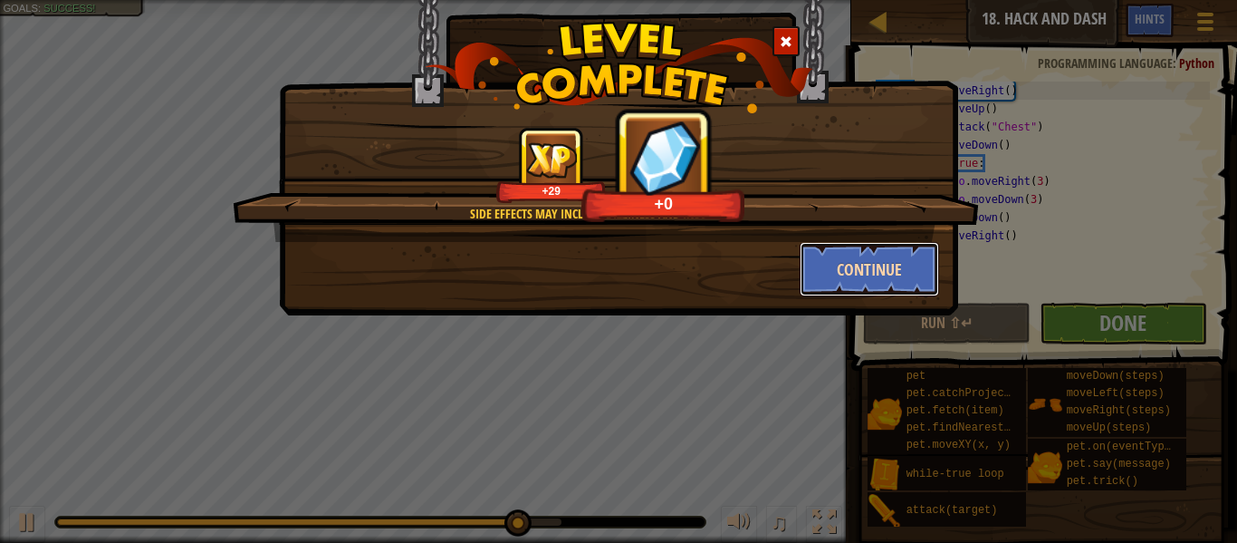
click at [830, 254] on button "Continue" at bounding box center [870, 269] width 140 height 54
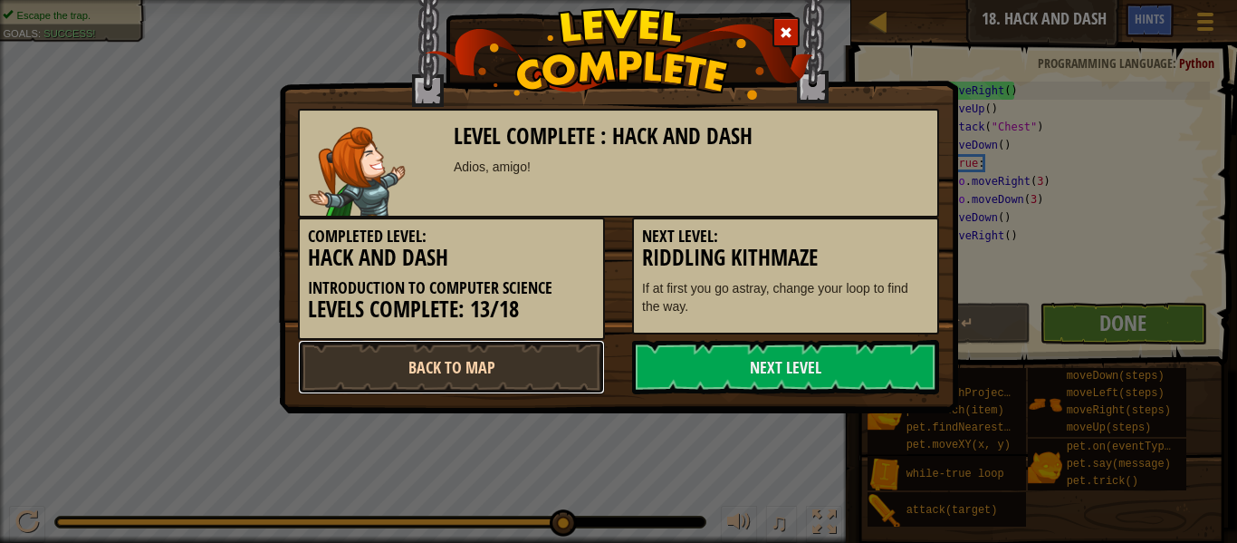
click at [470, 362] on link "Back to Map" at bounding box center [451, 367] width 307 height 54
